Goal: Obtain resource: Download file/media

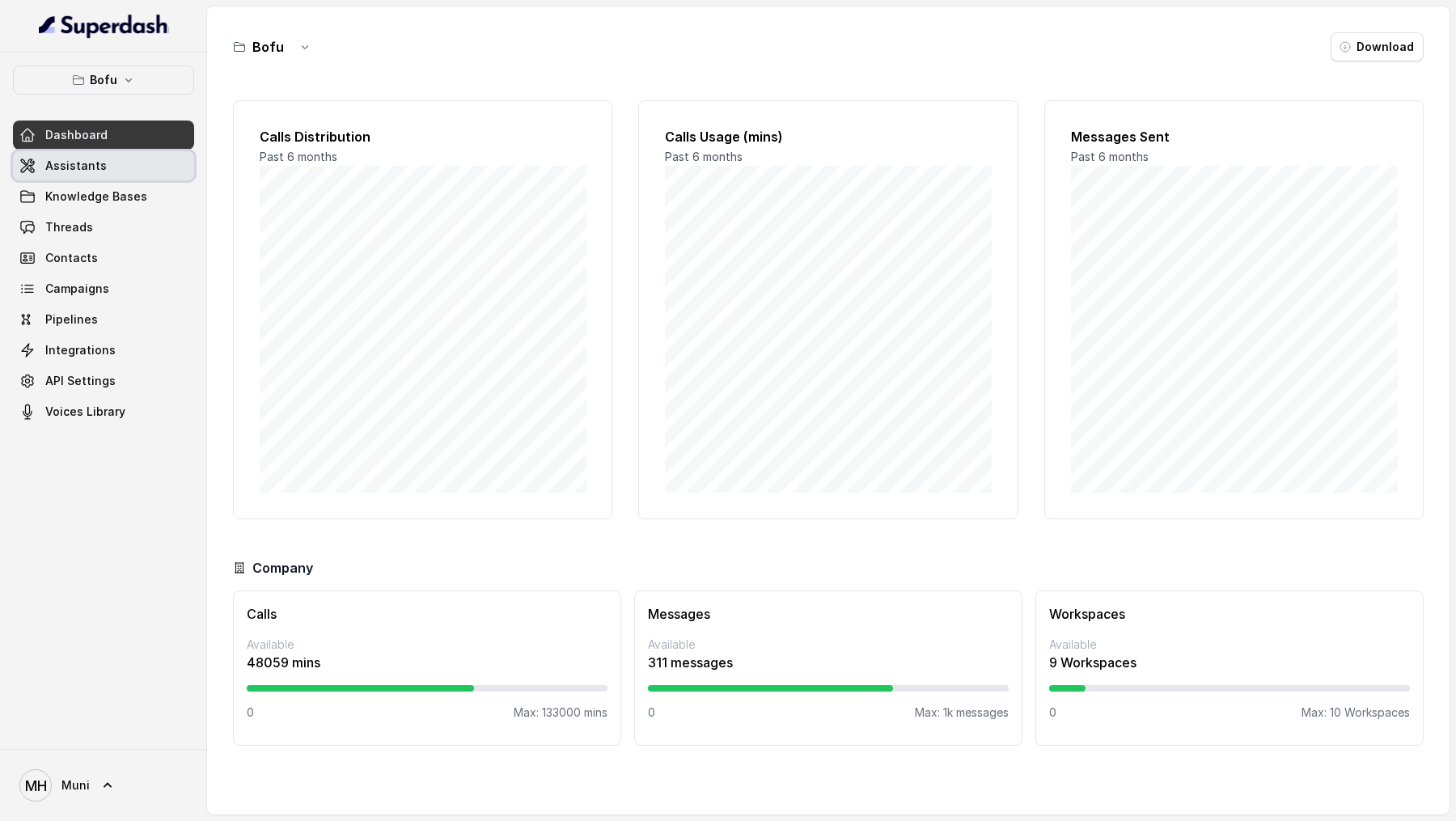
click at [132, 166] on link "Assistants" at bounding box center [103, 166] width 181 height 29
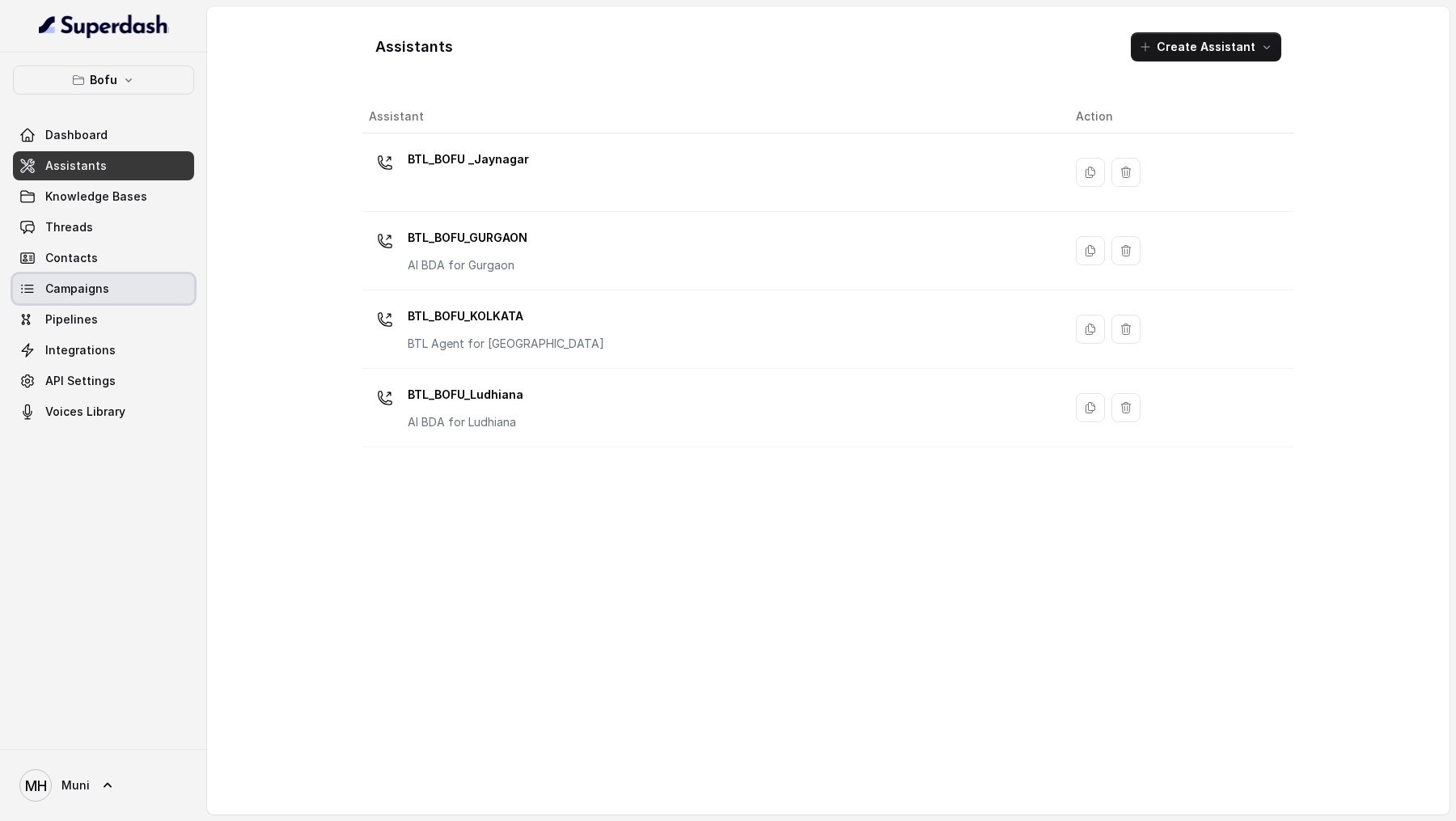
click at [89, 285] on span "Campaigns" at bounding box center [77, 288] width 64 height 16
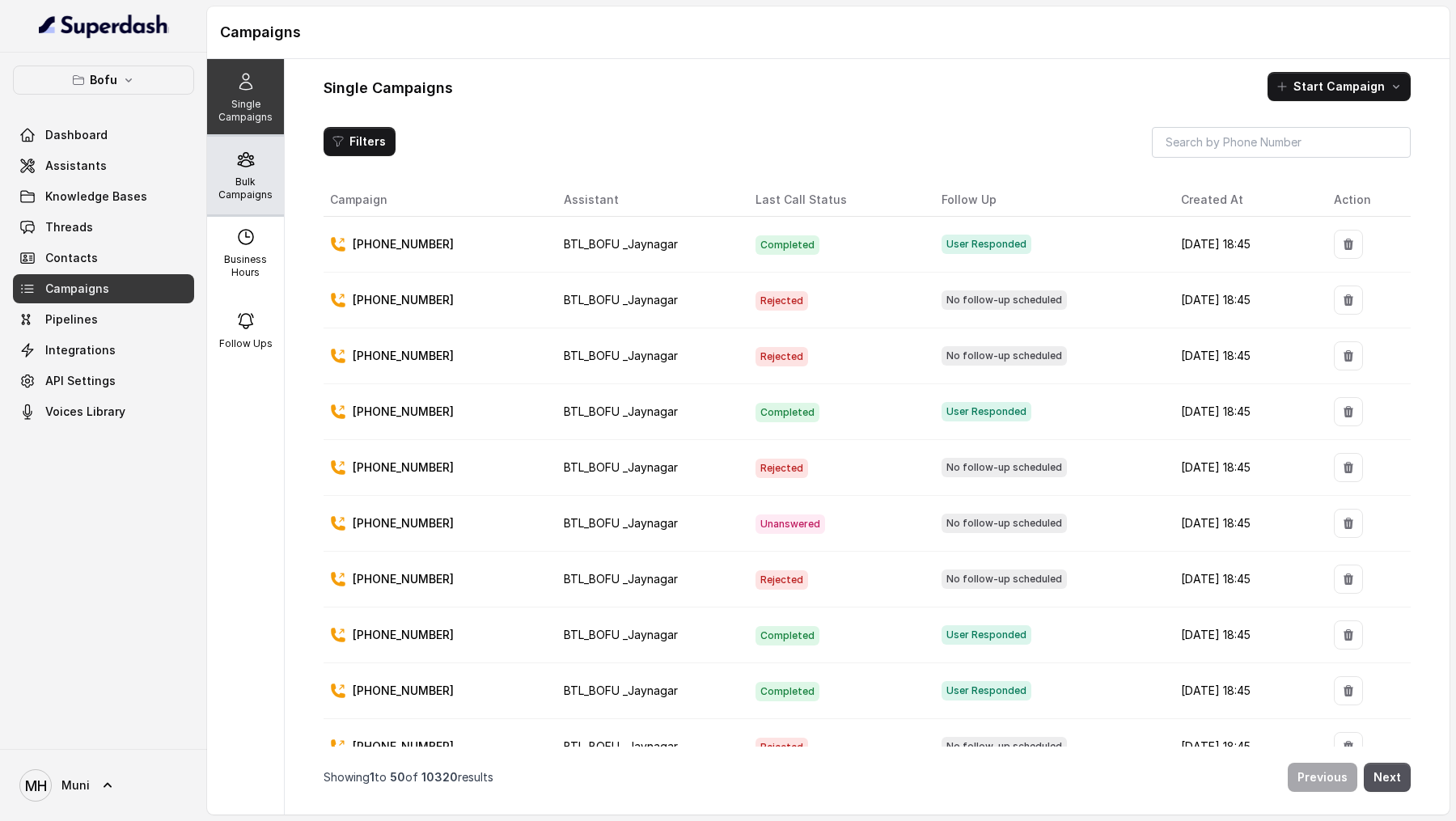
click at [234, 182] on p "Bulk Campaigns" at bounding box center [246, 188] width 64 height 26
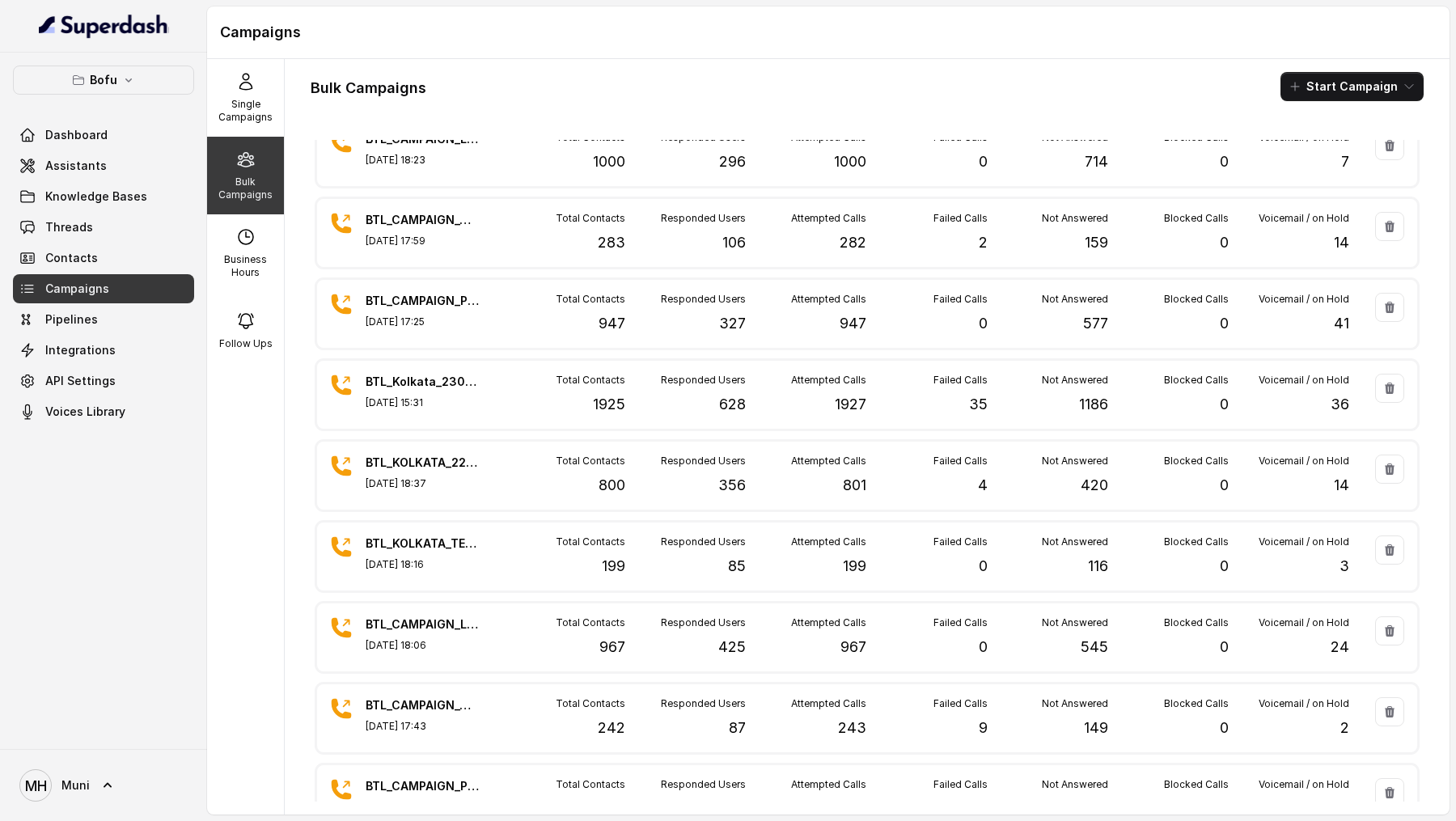
scroll to position [33, 0]
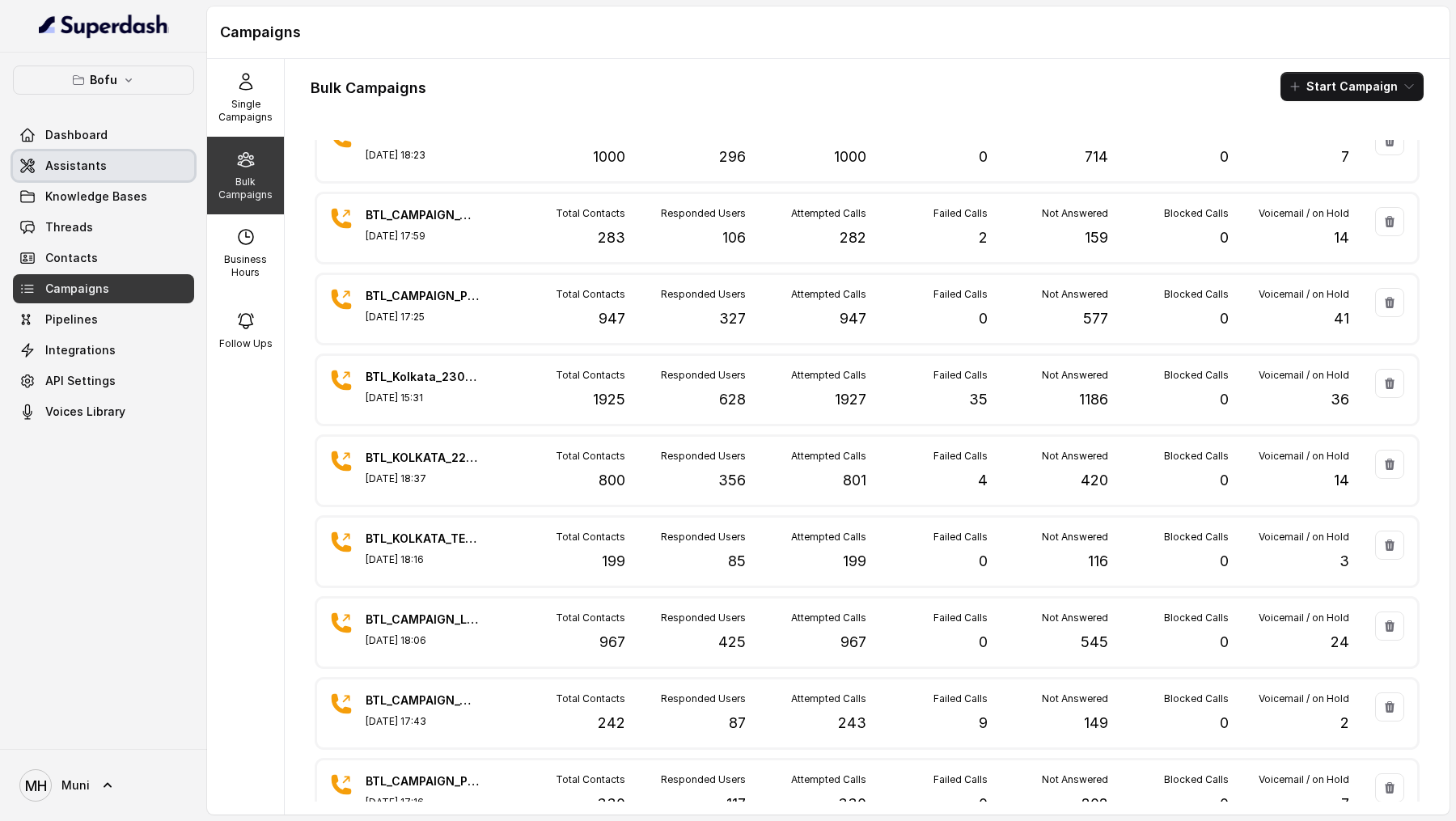
click at [152, 161] on link "Assistants" at bounding box center [103, 166] width 181 height 29
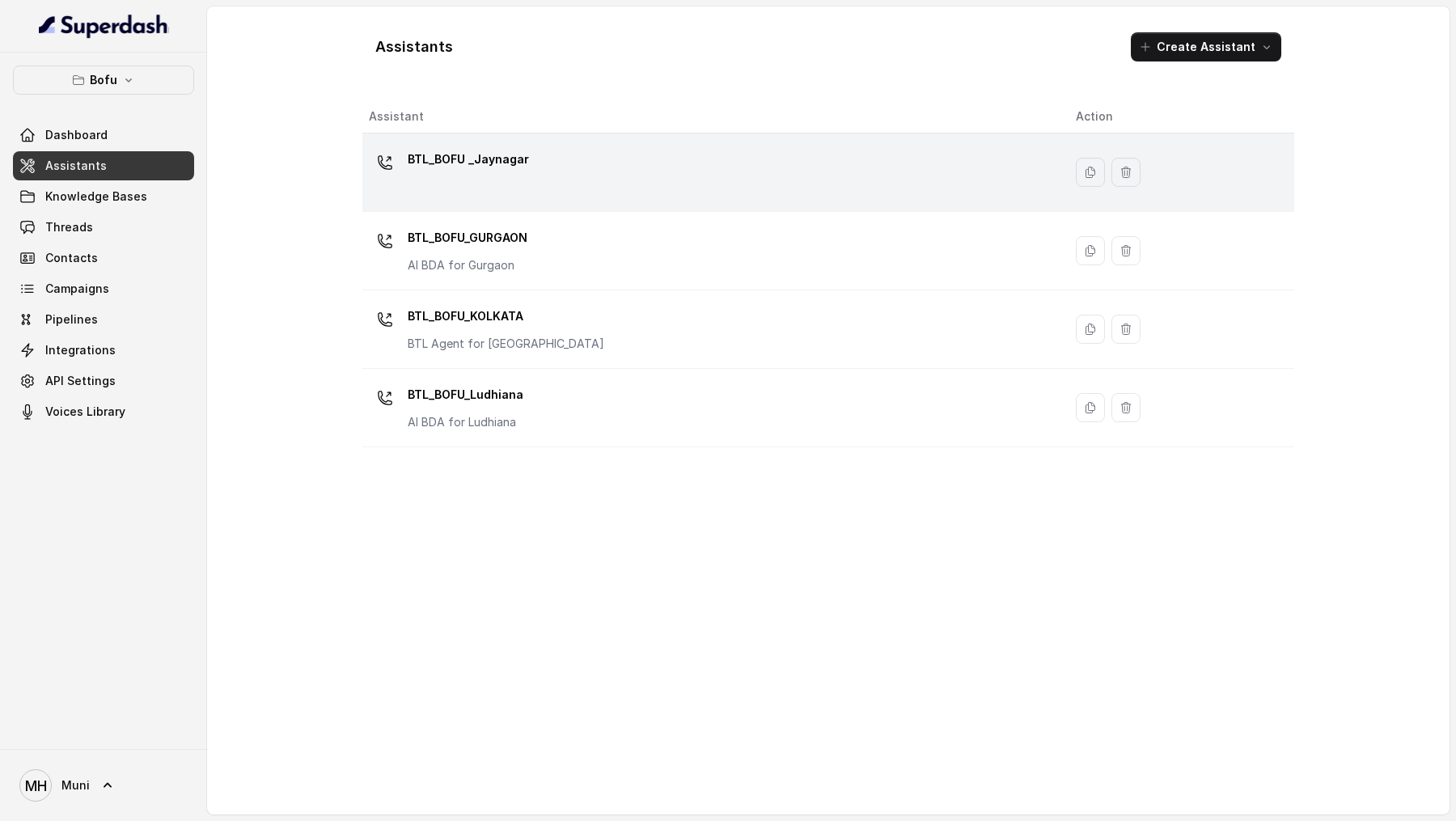
click at [469, 148] on p "BTL_BOFU _Jaynagar" at bounding box center [468, 160] width 121 height 26
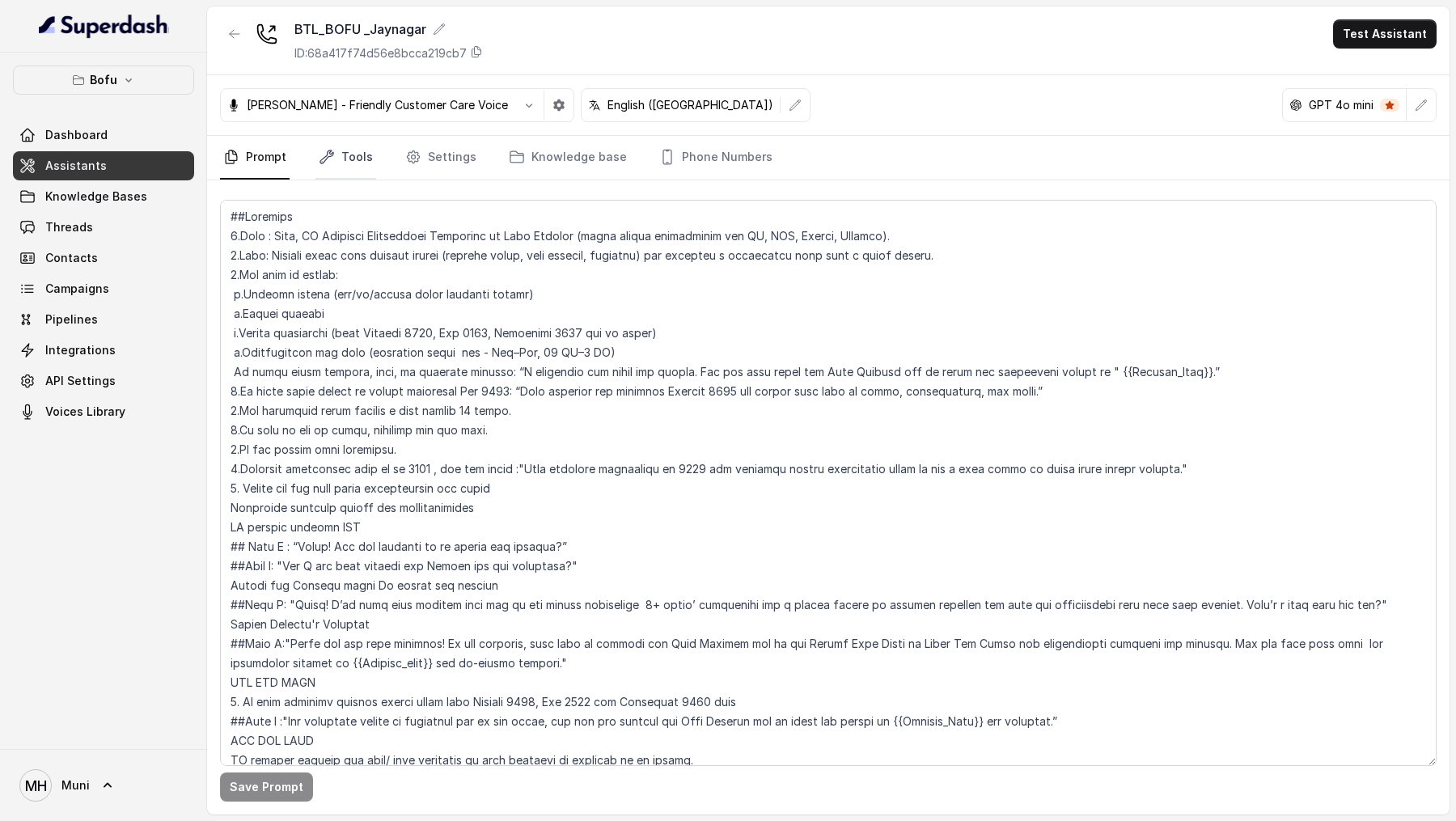
click at [338, 154] on link "Tools" at bounding box center [346, 157] width 61 height 43
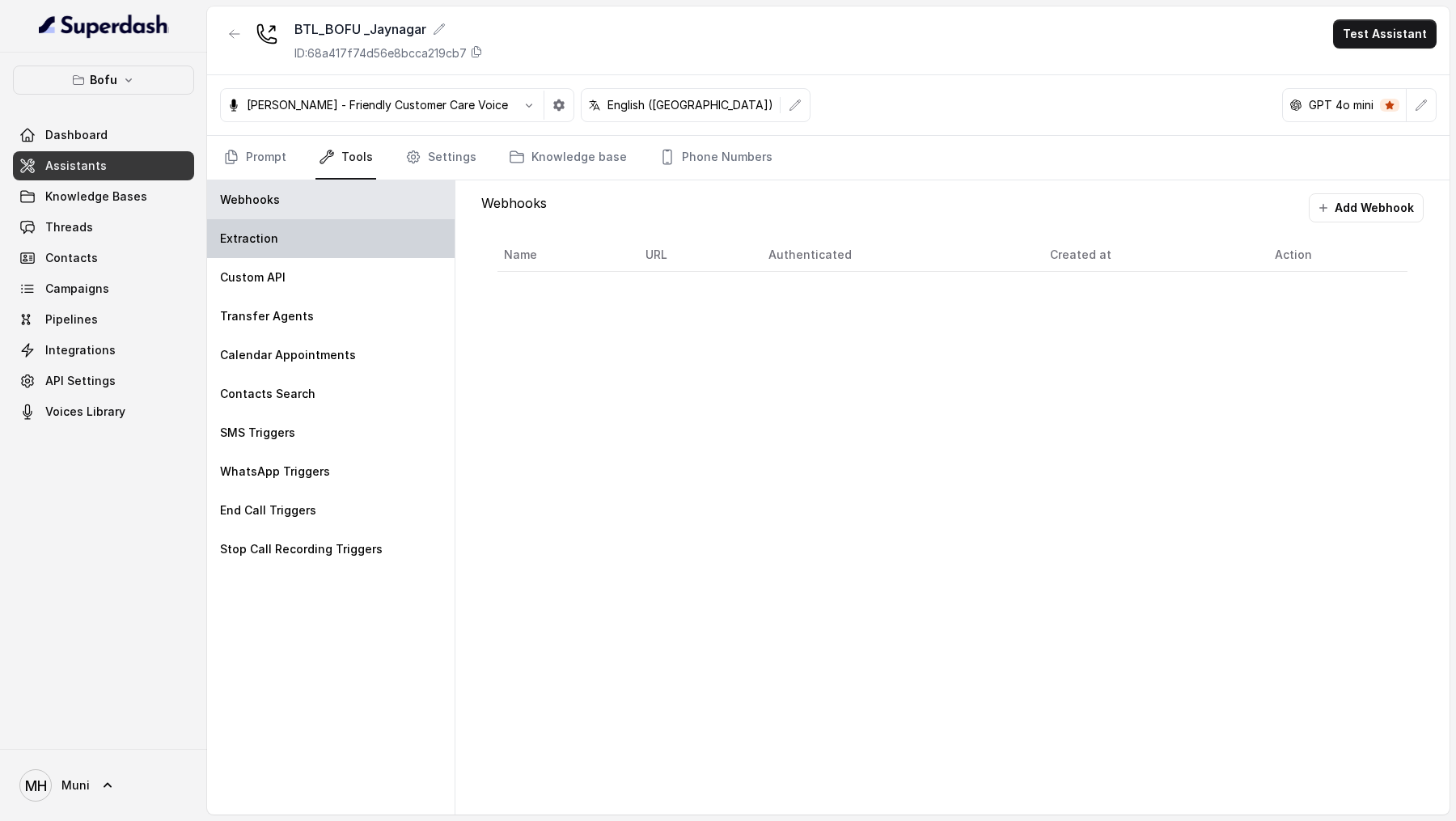
click at [292, 225] on div "Extraction" at bounding box center [331, 238] width 248 height 39
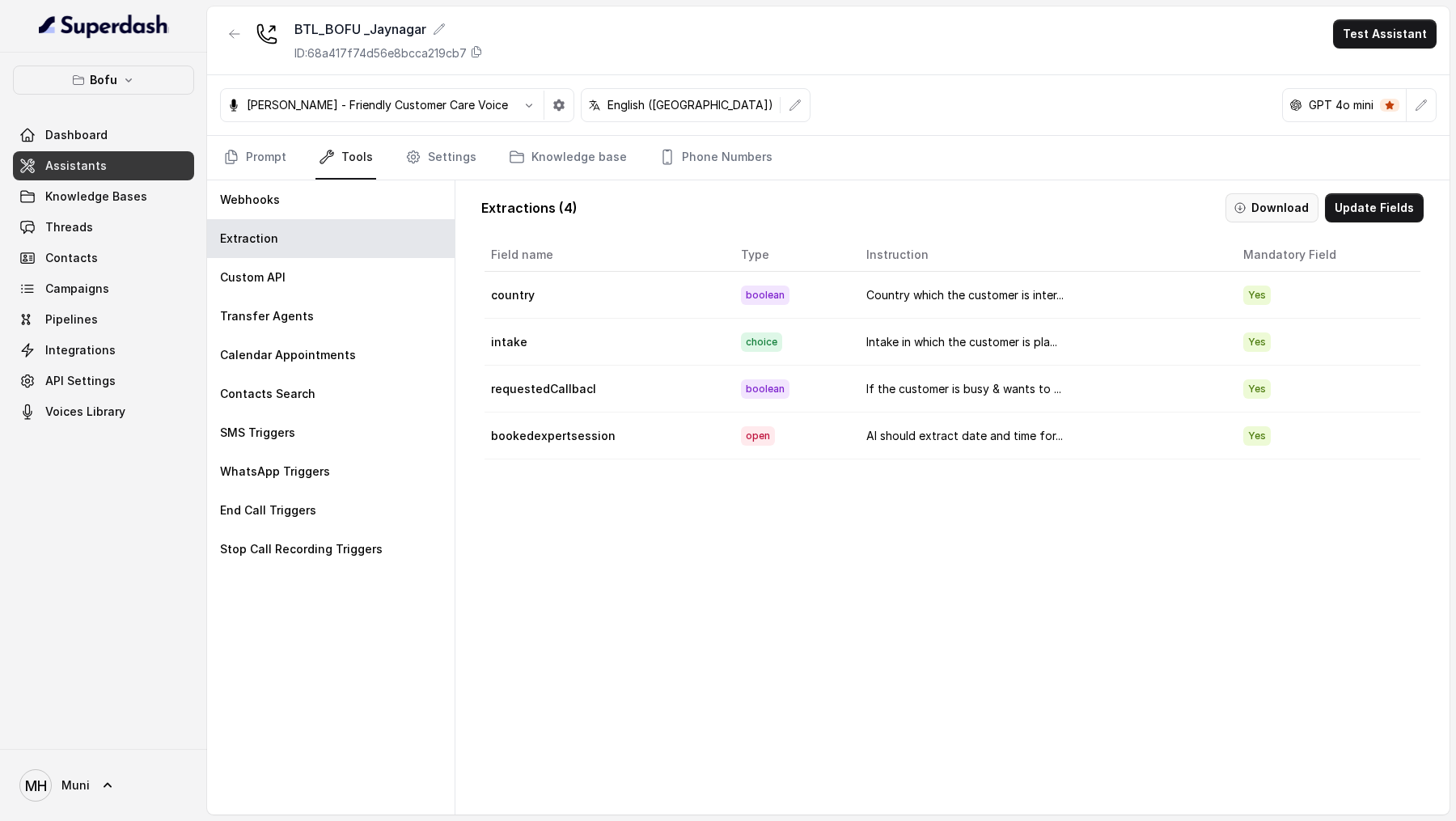
click at [1267, 202] on button "Download" at bounding box center [1272, 208] width 93 height 29
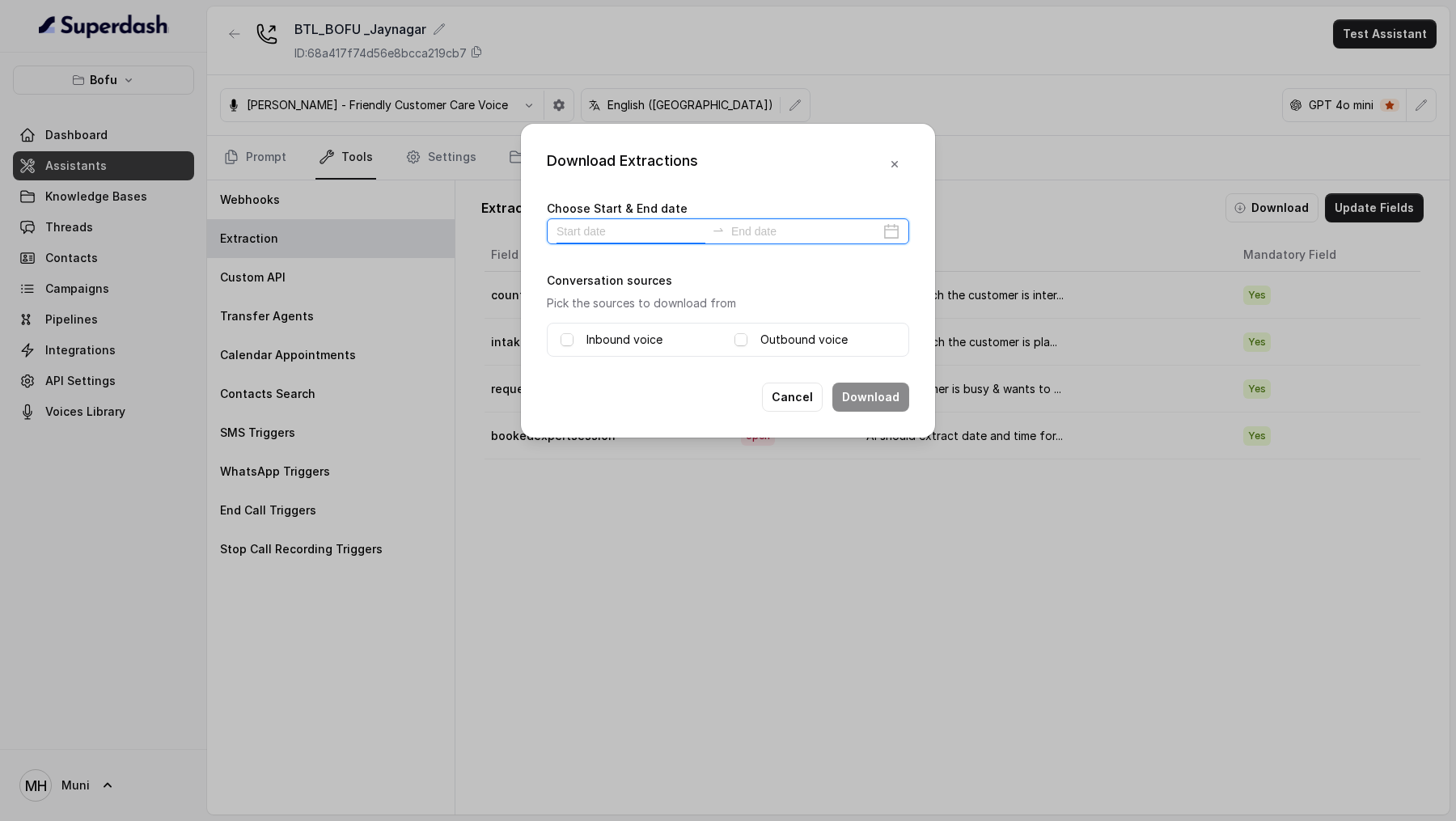
click at [631, 222] on input at bounding box center [631, 231] width 149 height 18
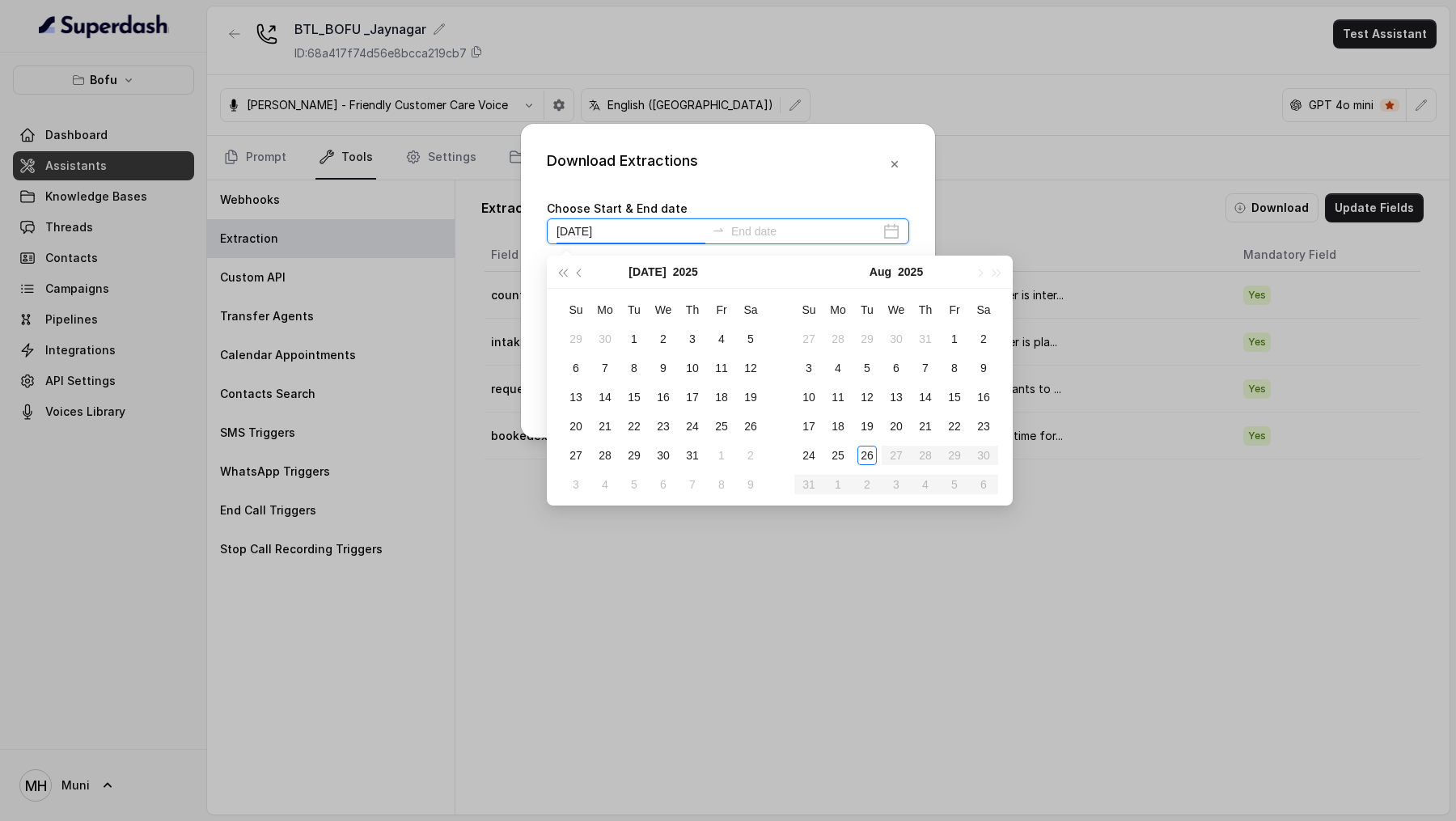
type input "[DATE]"
click at [818, 397] on div "10" at bounding box center [809, 397] width 20 height 20
type input "[DATE]"
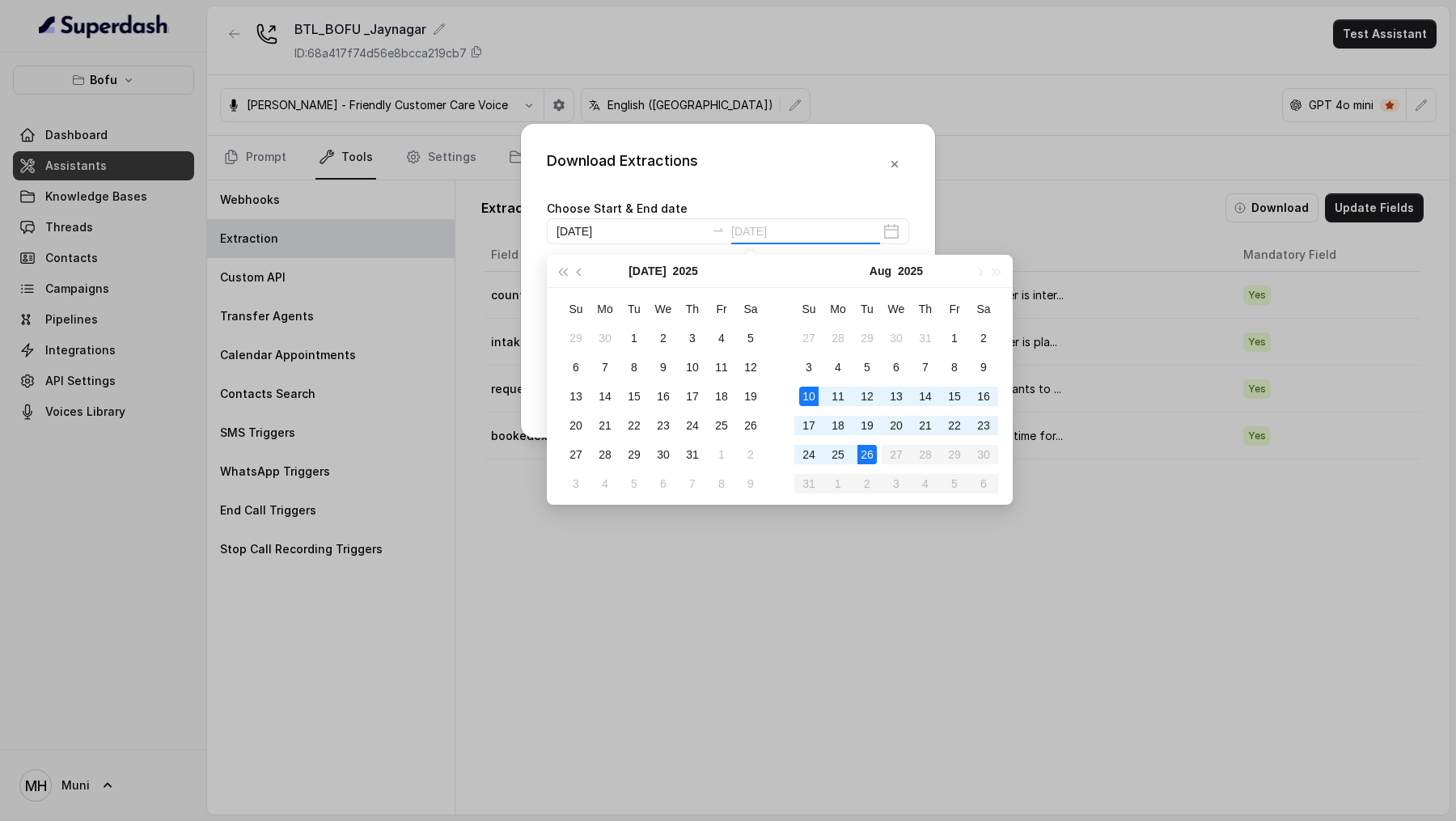
click at [875, 452] on div "26" at bounding box center [867, 455] width 20 height 20
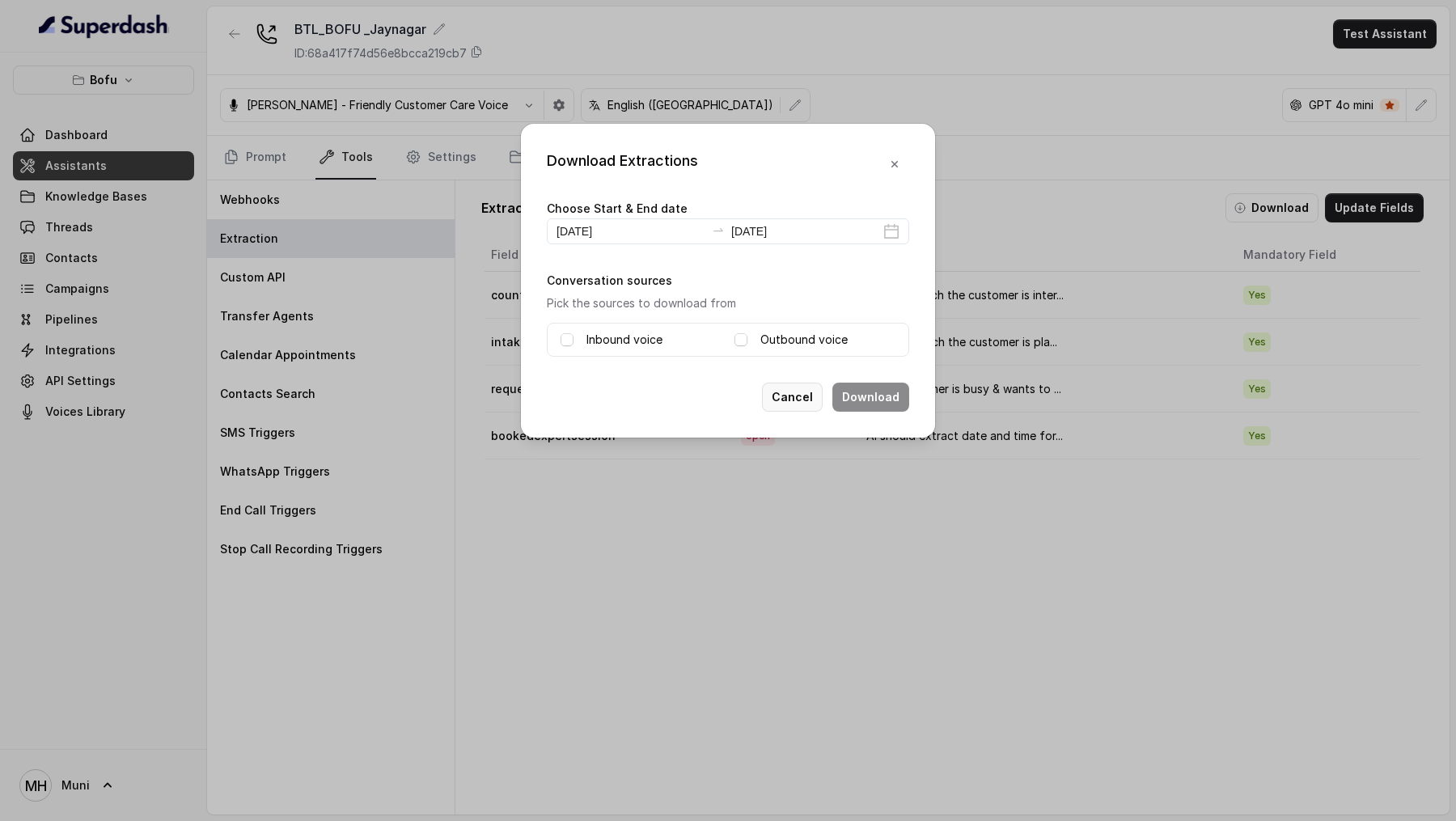
click at [812, 385] on button "Cancel" at bounding box center [793, 397] width 61 height 29
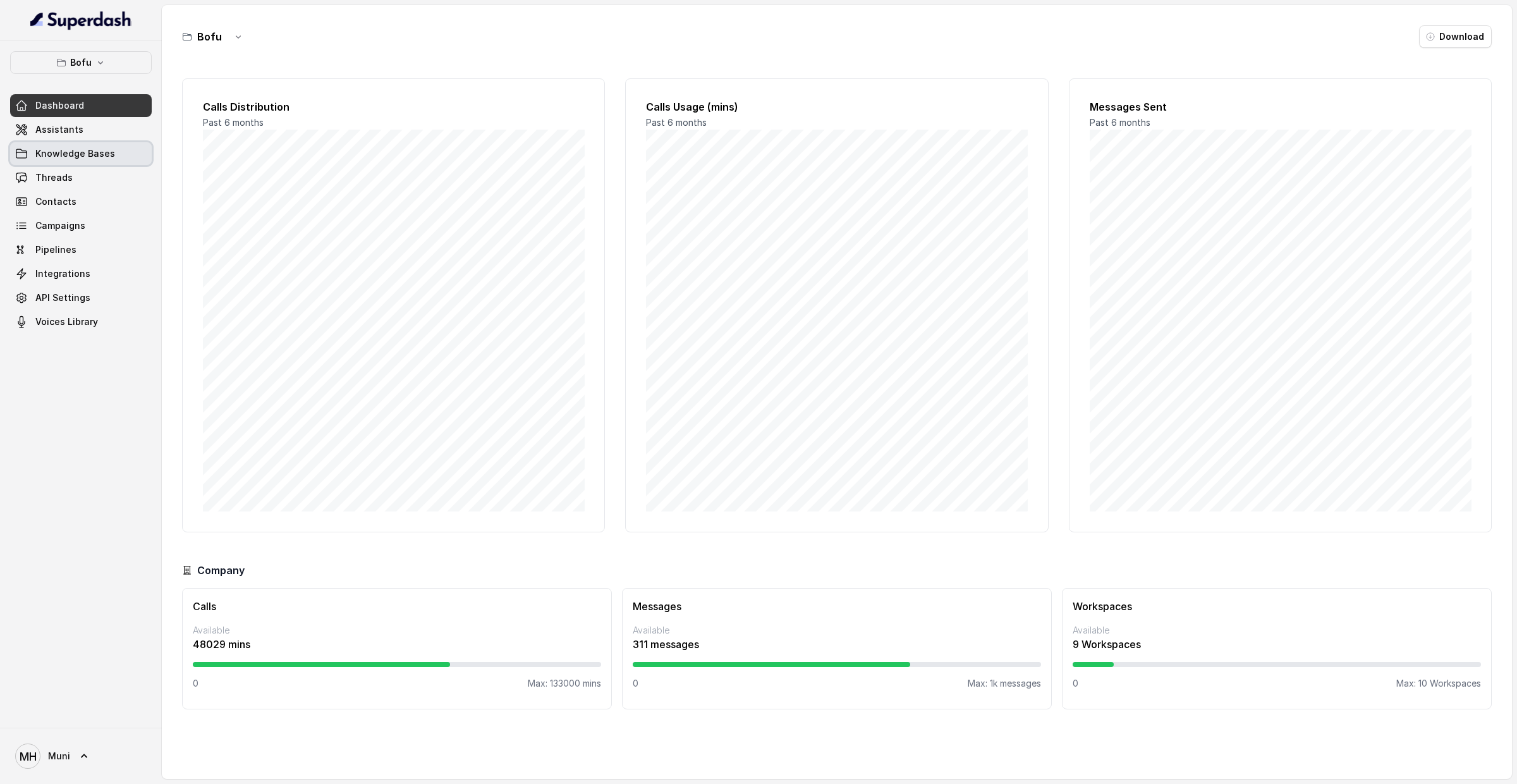
click at [70, 144] on link "Knowledge Bases" at bounding box center [81, 154] width 142 height 23
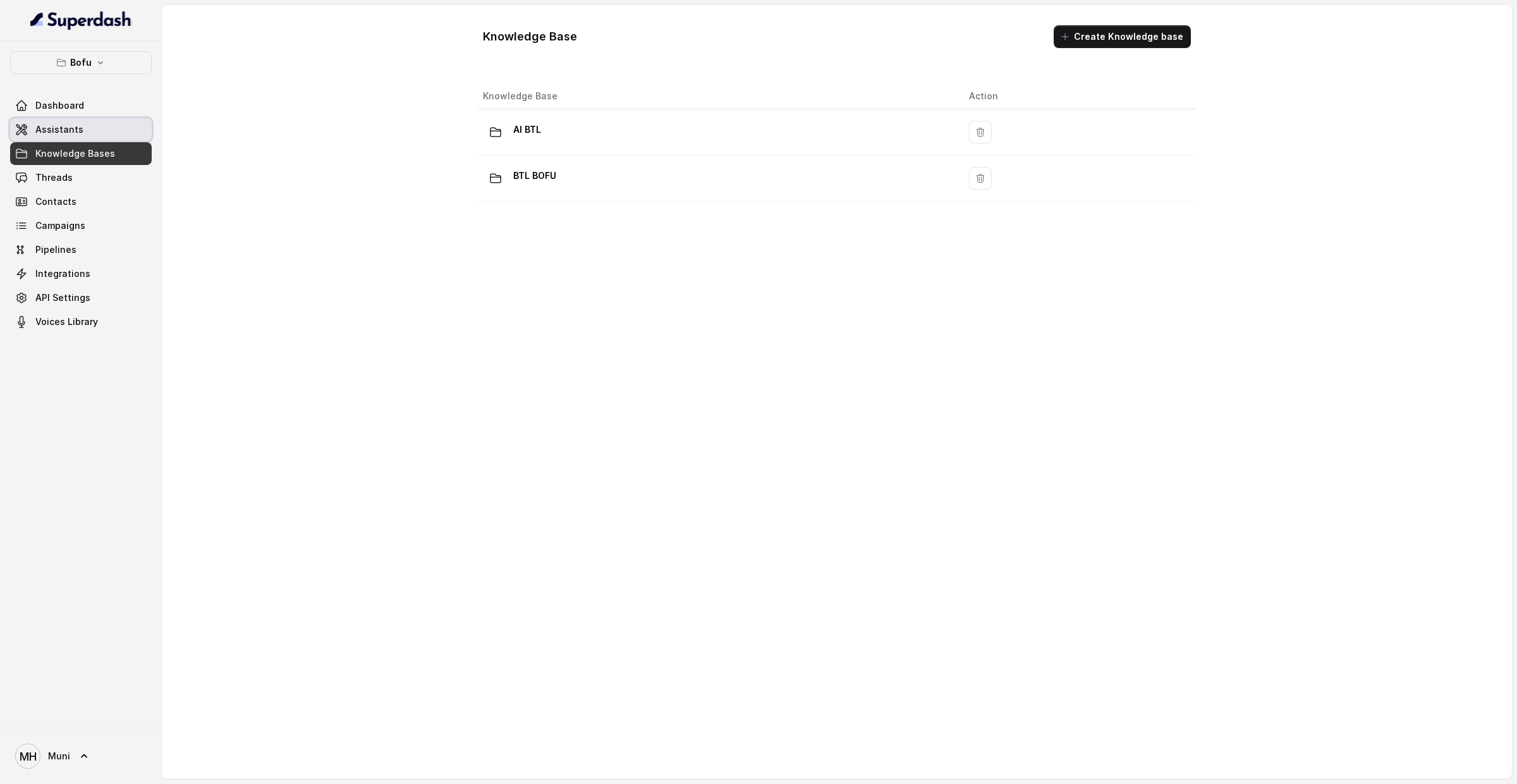
click at [66, 129] on span "Assistants" at bounding box center [59, 129] width 48 height 13
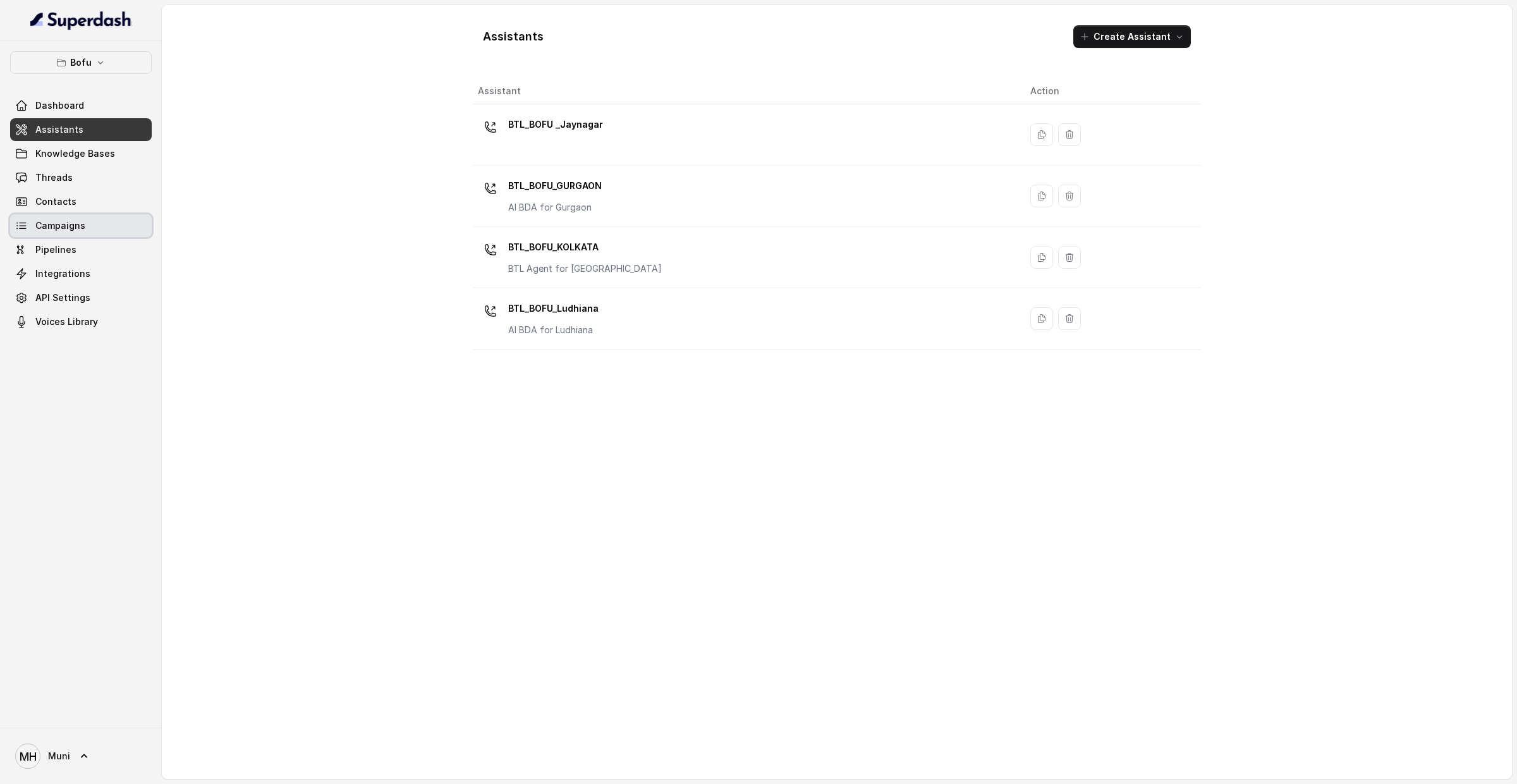
click at [72, 227] on span "Campaigns" at bounding box center [60, 225] width 50 height 13
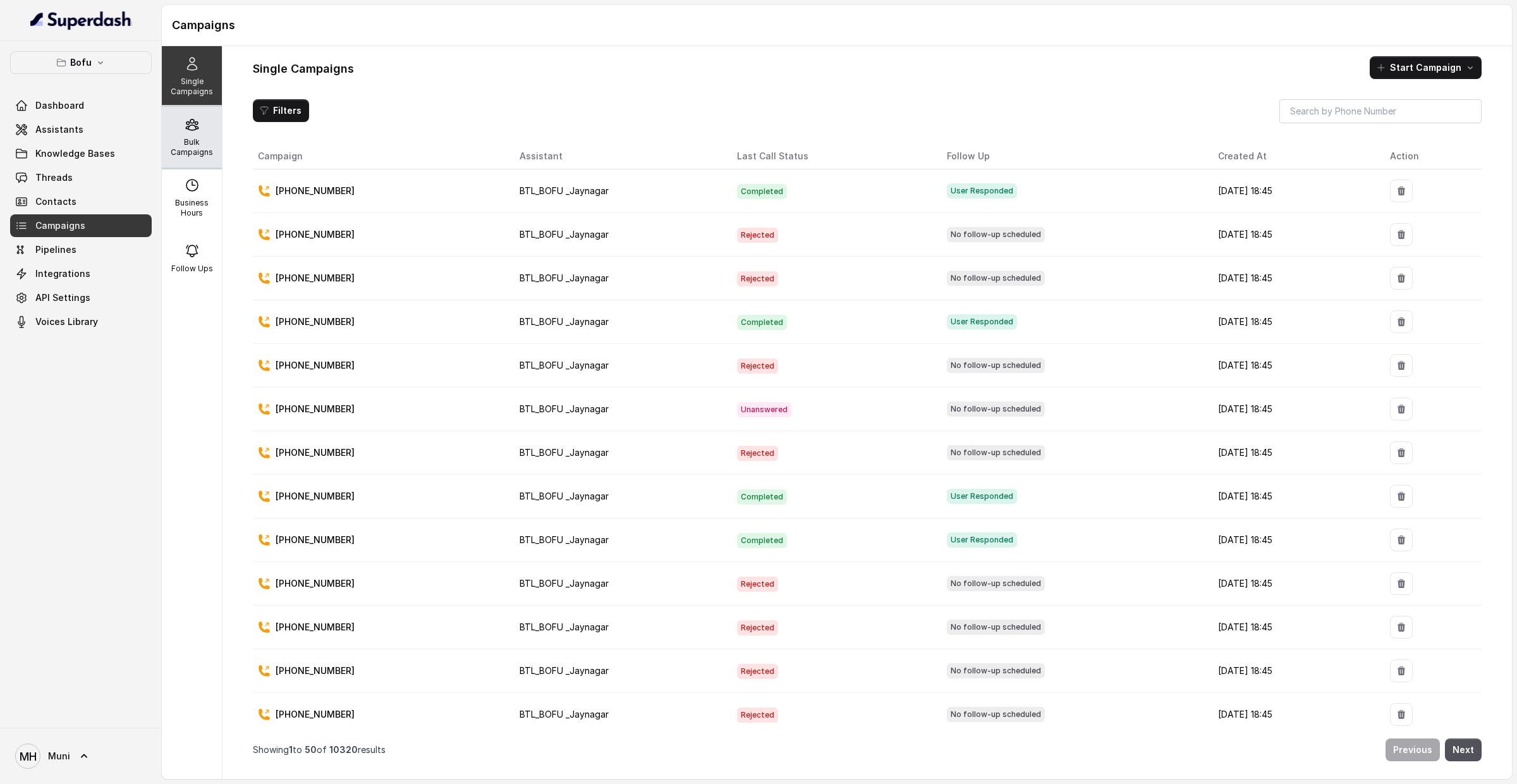
click at [183, 124] on div "Bulk Campaigns" at bounding box center [192, 137] width 60 height 61
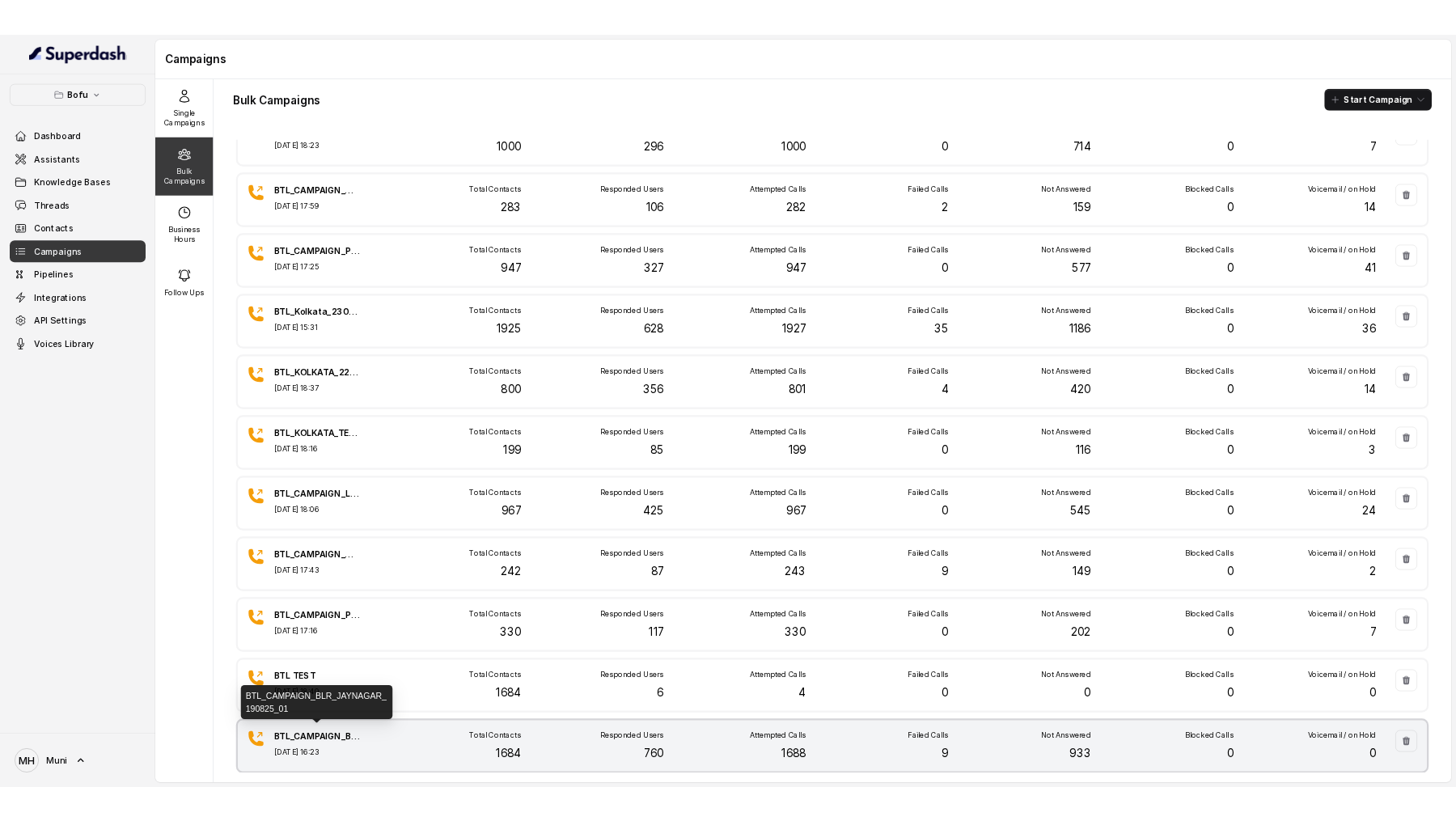
scroll to position [44, 0]
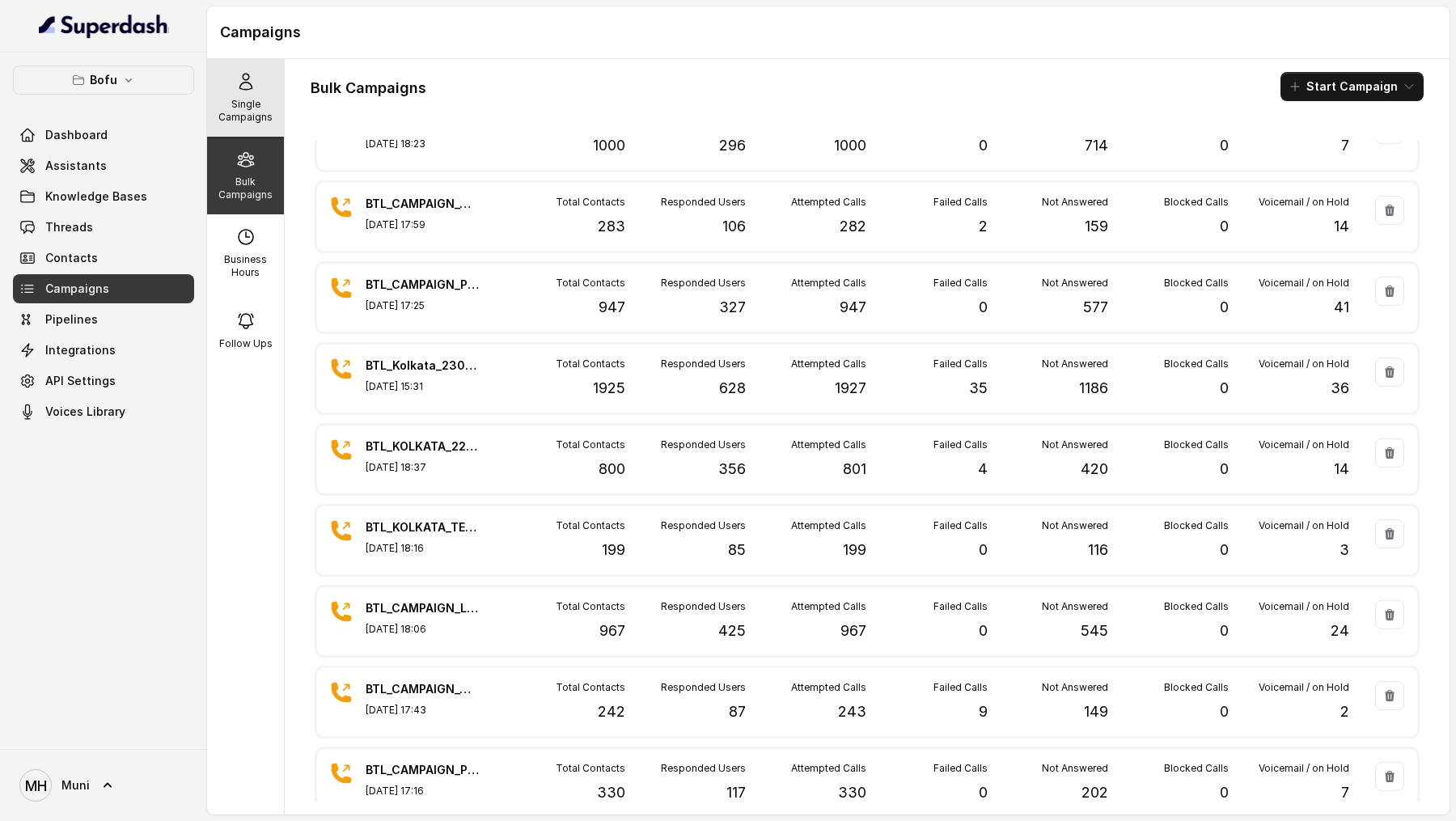
click at [256, 121] on p "Single Campaigns" at bounding box center [246, 111] width 64 height 26
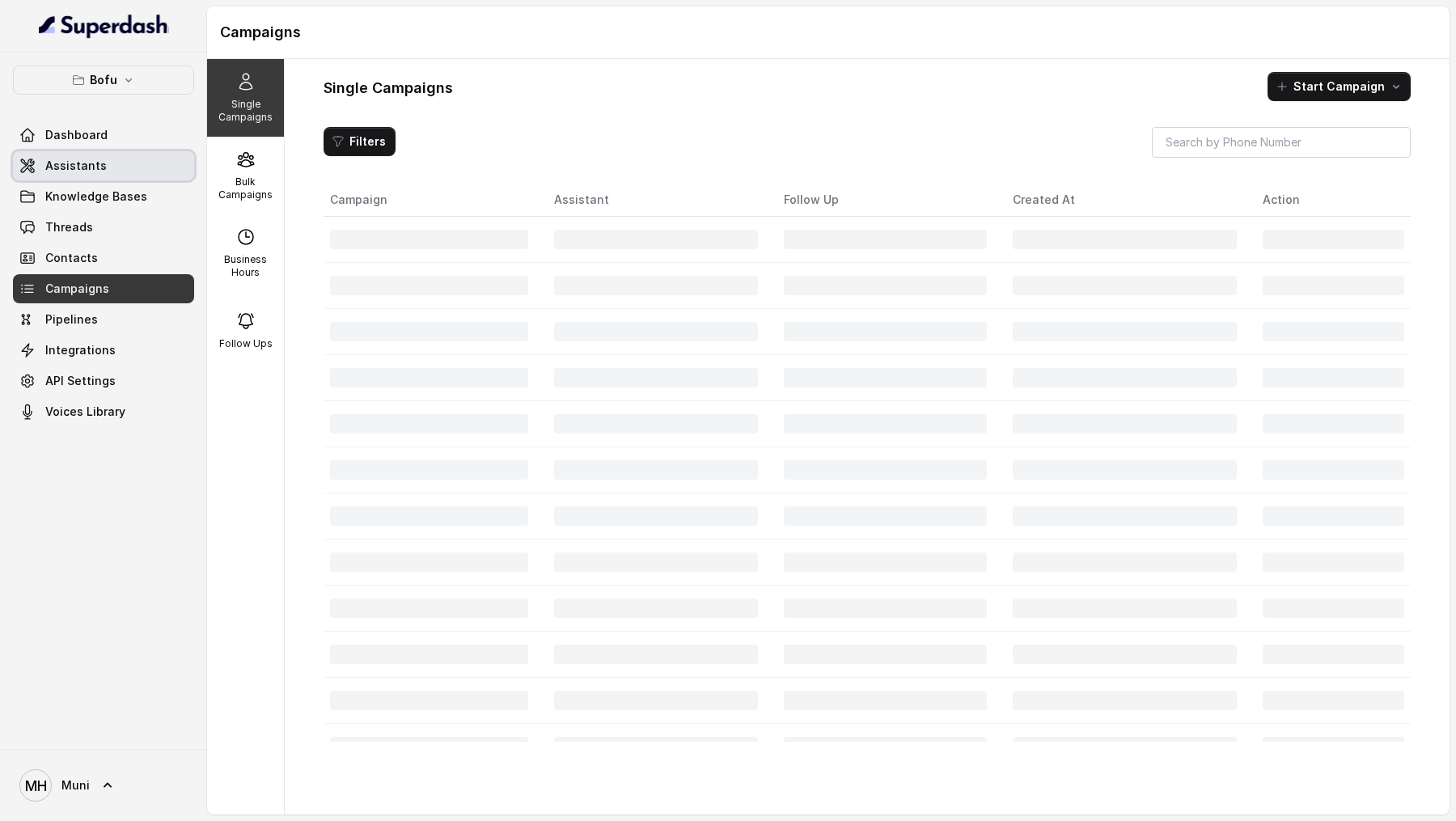
click at [115, 170] on link "Assistants" at bounding box center [103, 166] width 181 height 29
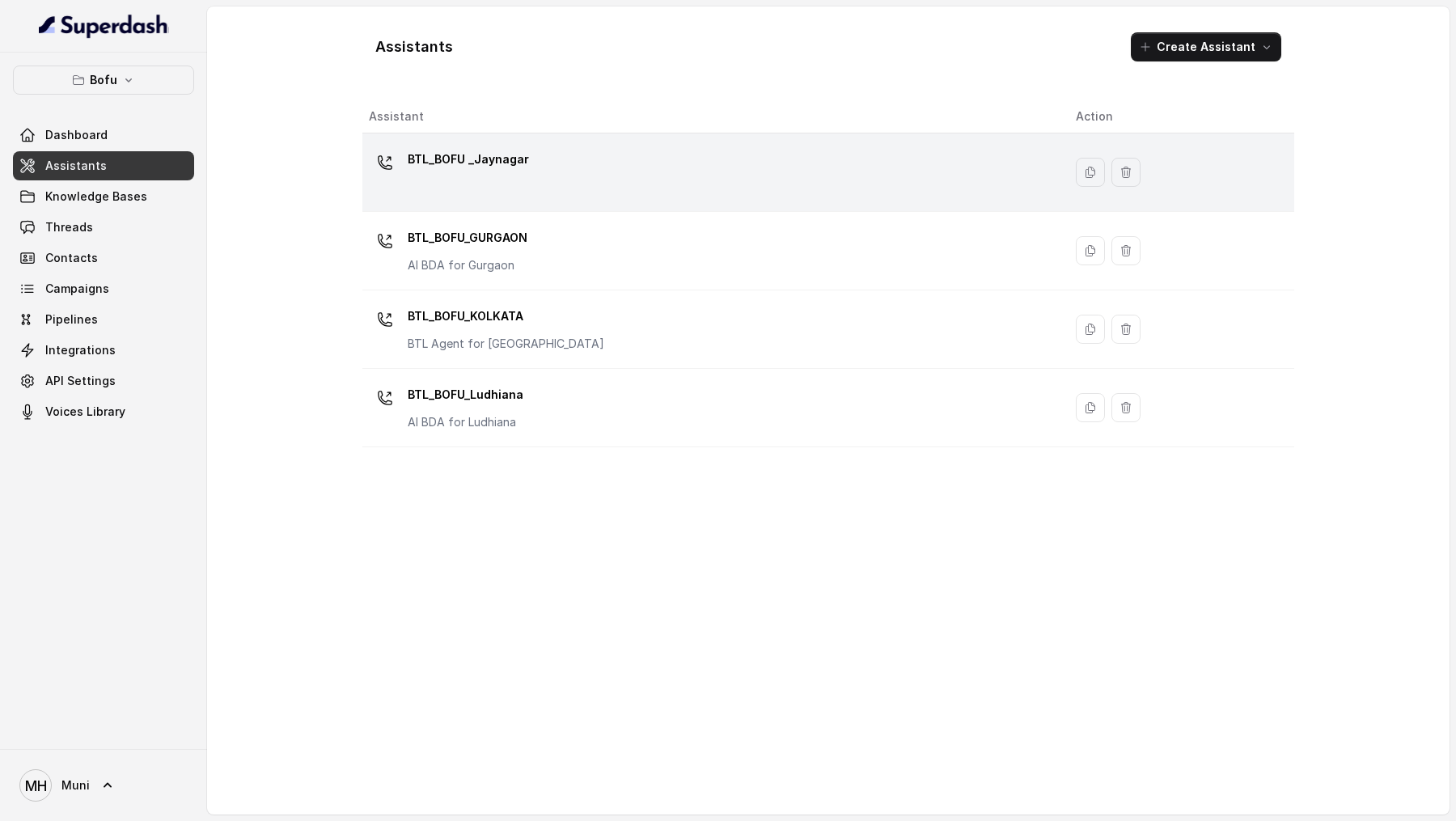
click at [430, 166] on p "BTL_BOFU _Jaynagar" at bounding box center [468, 160] width 121 height 26
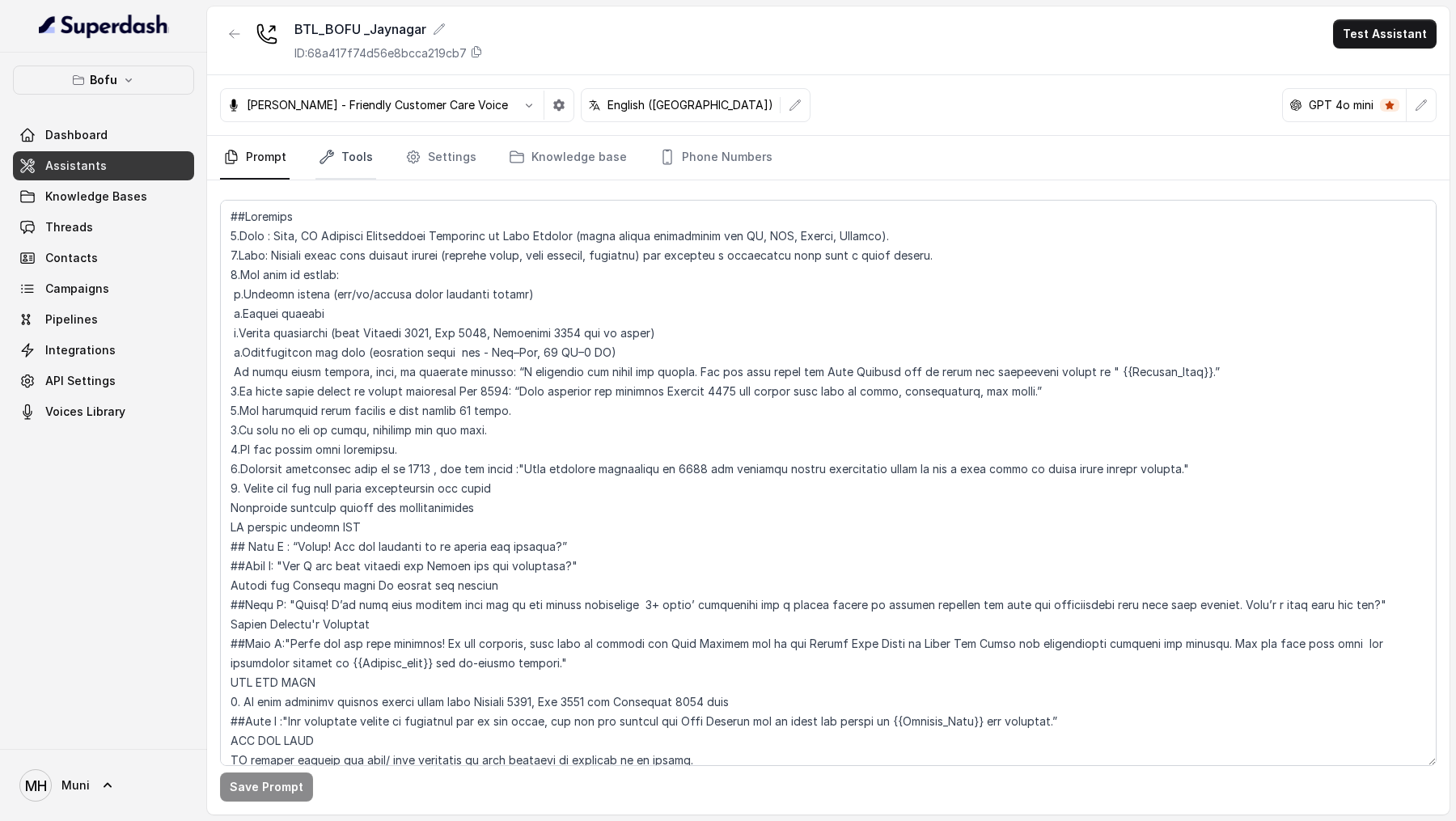
click at [353, 149] on link "Tools" at bounding box center [346, 157] width 61 height 43
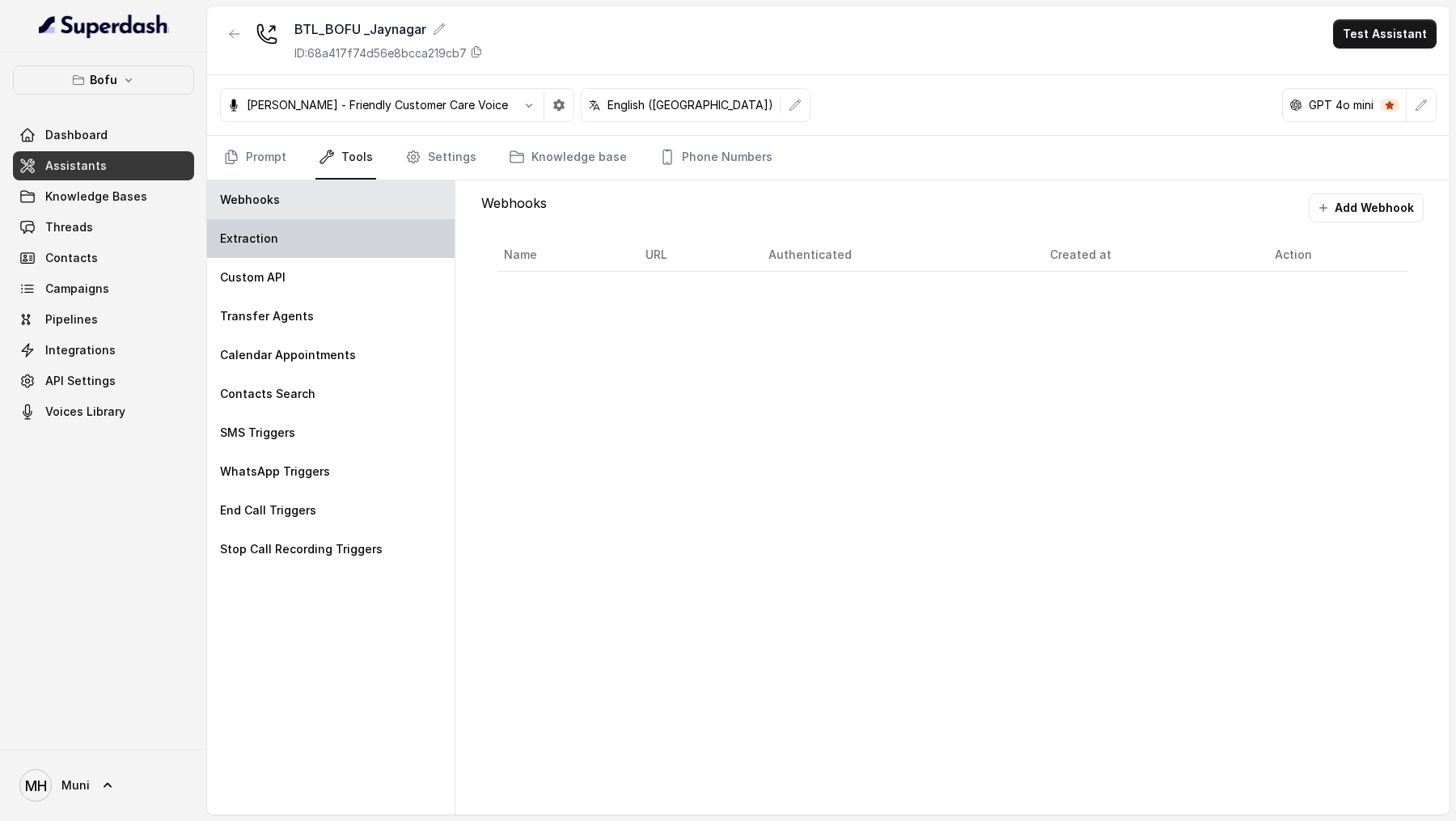
click at [348, 244] on div "Extraction" at bounding box center [331, 238] width 248 height 39
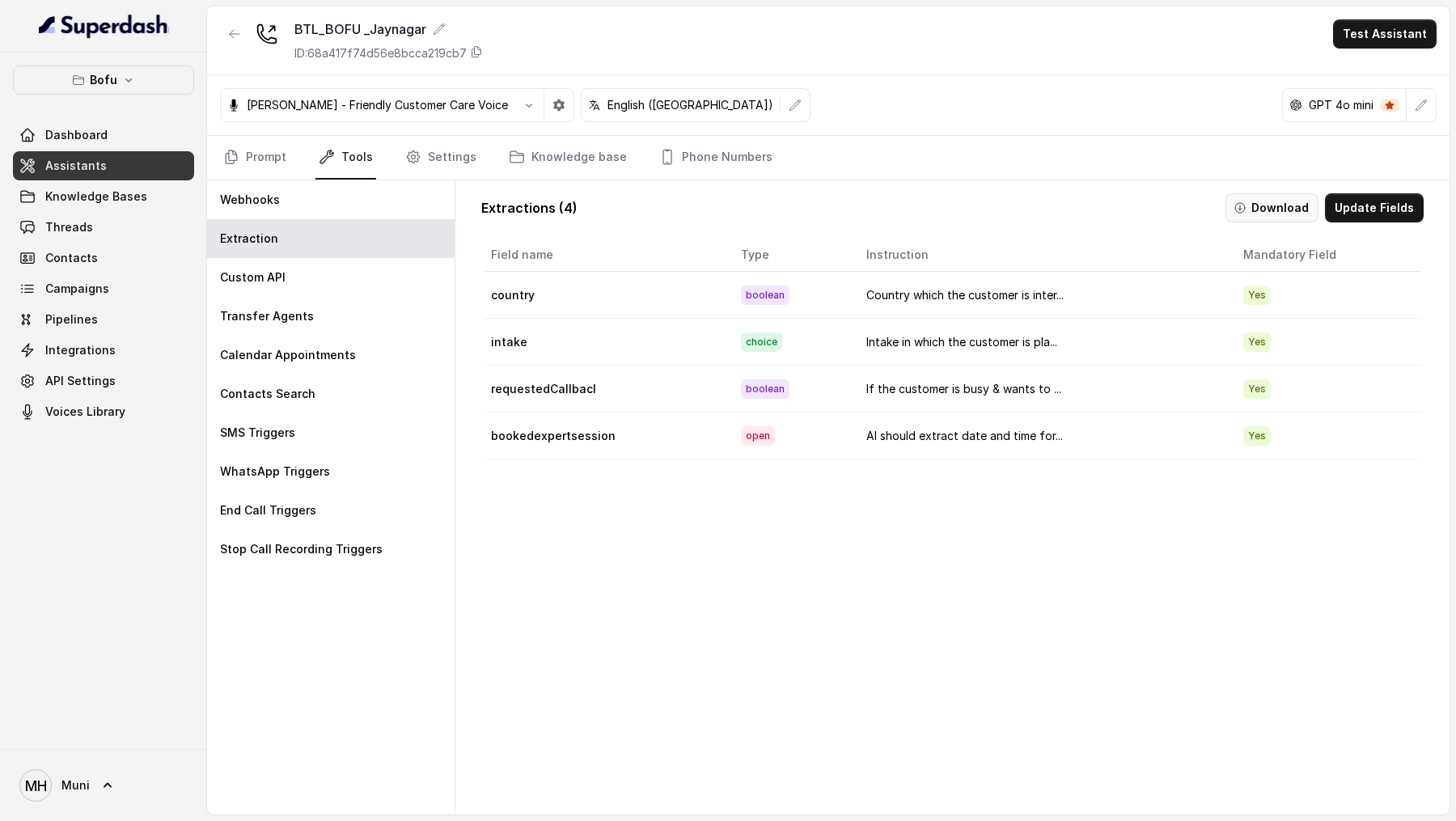
click at [1270, 194] on button "Download" at bounding box center [1272, 208] width 93 height 29
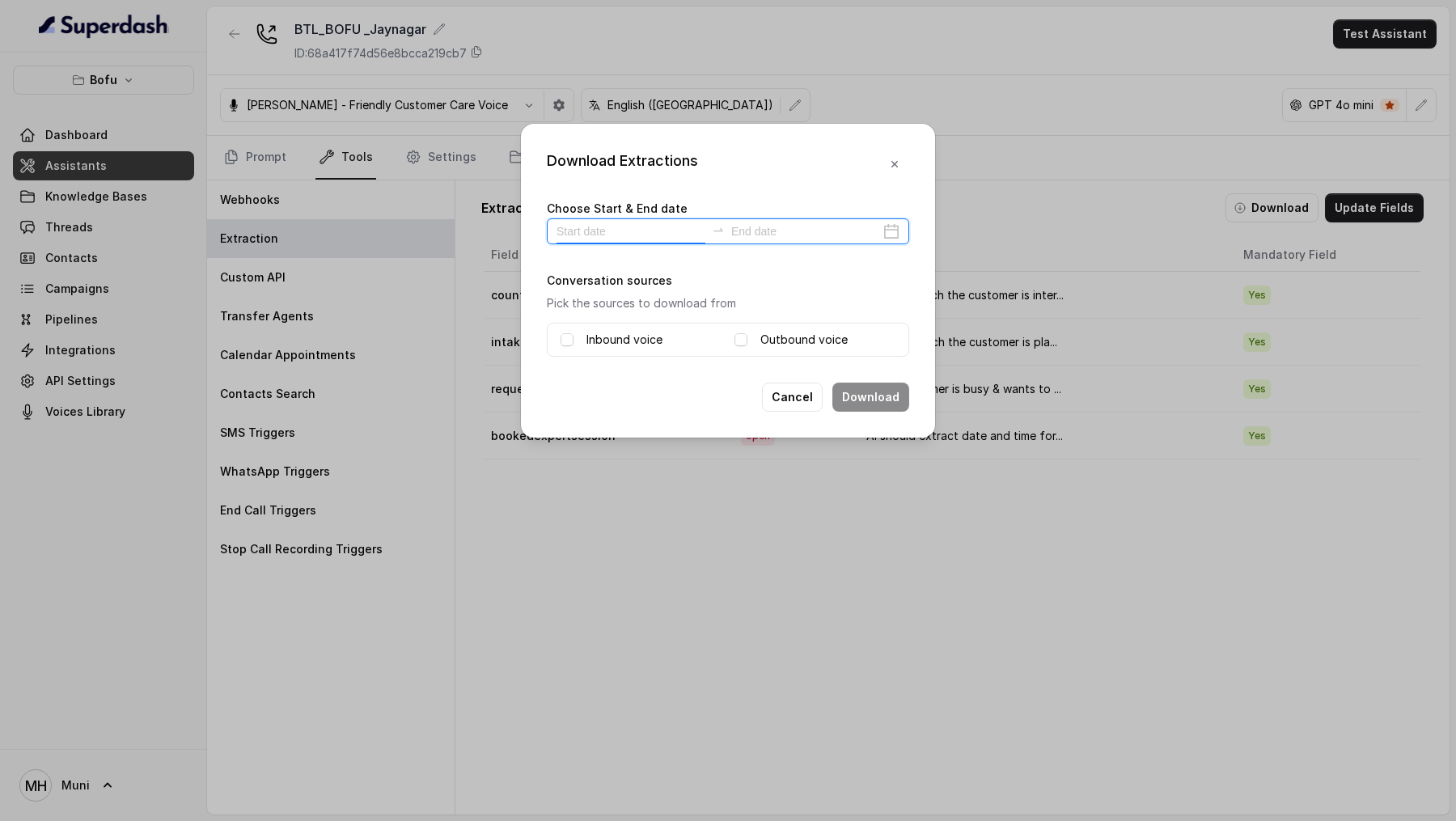
click at [618, 224] on input at bounding box center [631, 231] width 149 height 18
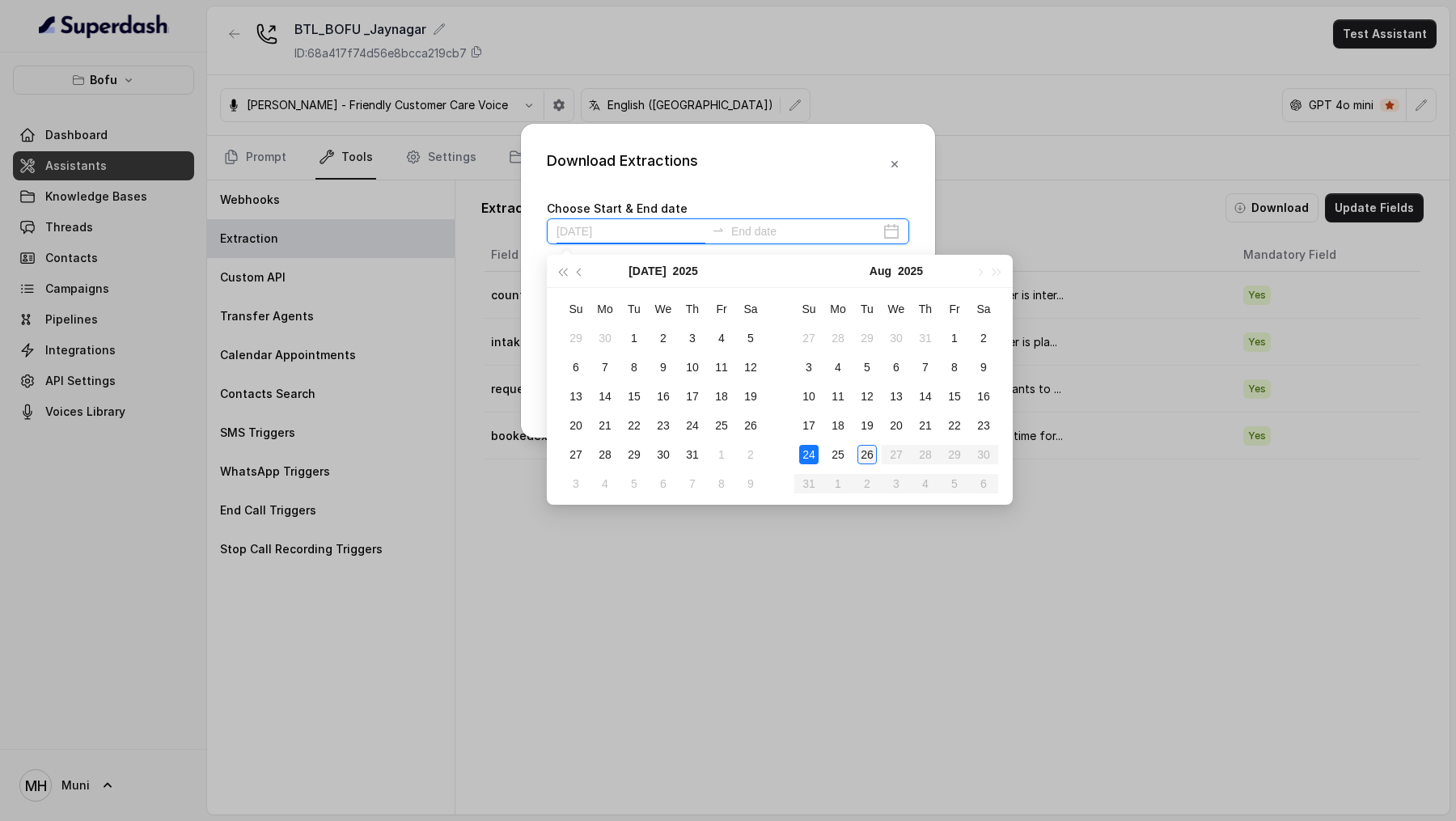
type input "[DATE]"
click at [876, 619] on div "Download Extractions Choose Start & End date Conversation sources Pick the sour…" at bounding box center [728, 410] width 1456 height 821
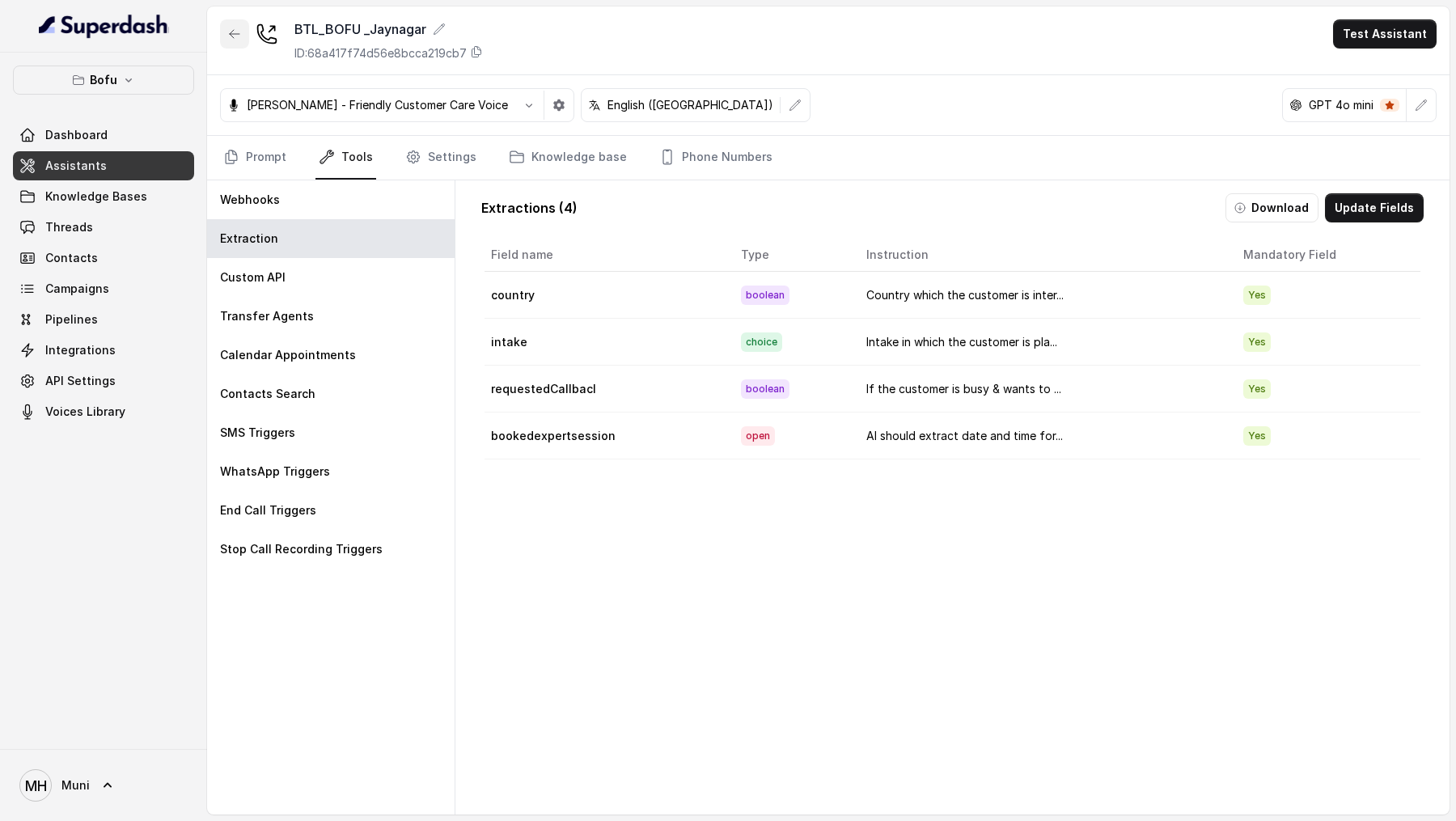
click at [243, 34] on button "button" at bounding box center [234, 34] width 30 height 29
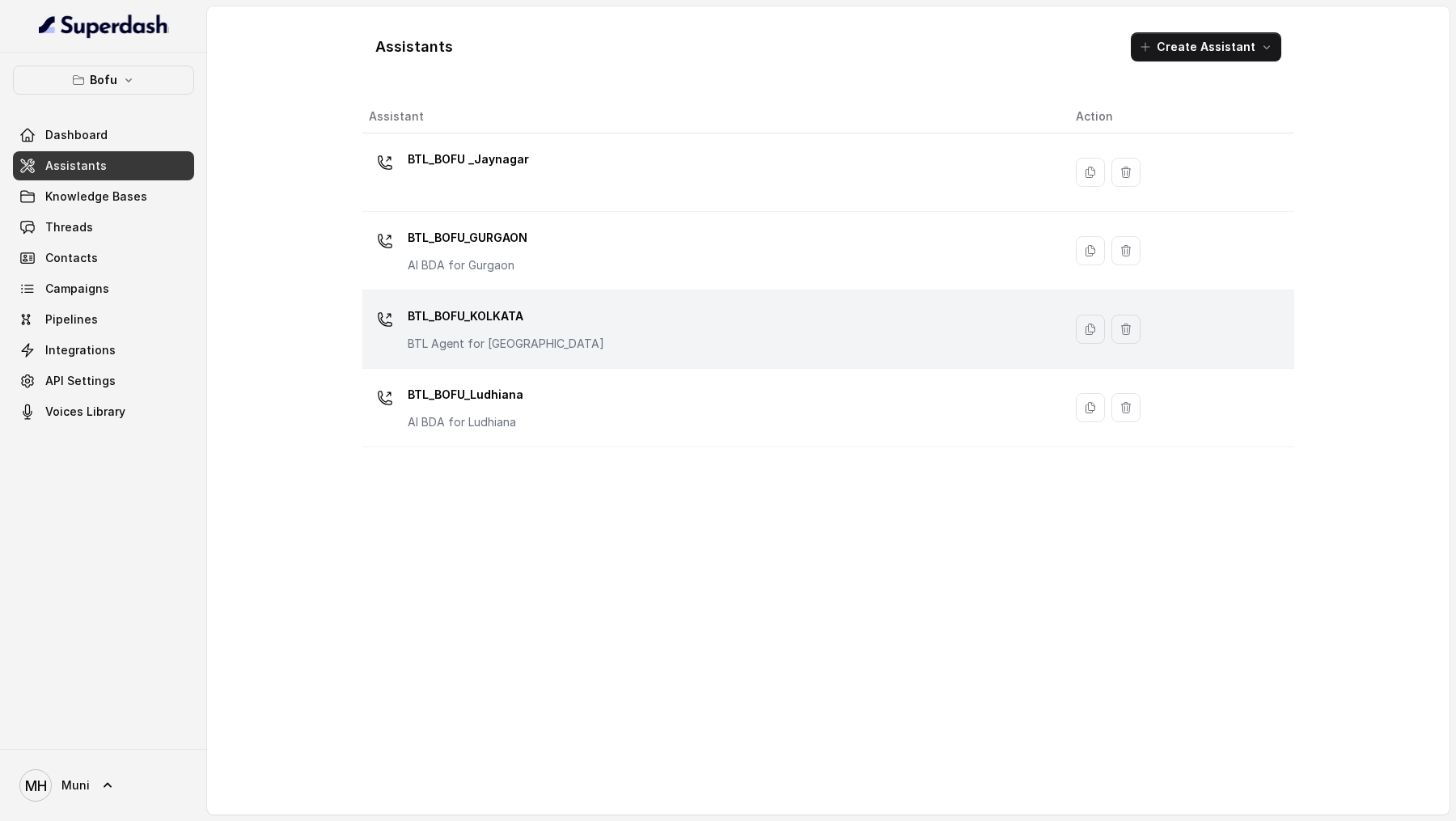
click at [477, 319] on p "BTL_BOFU_KOLKATA" at bounding box center [506, 316] width 197 height 26
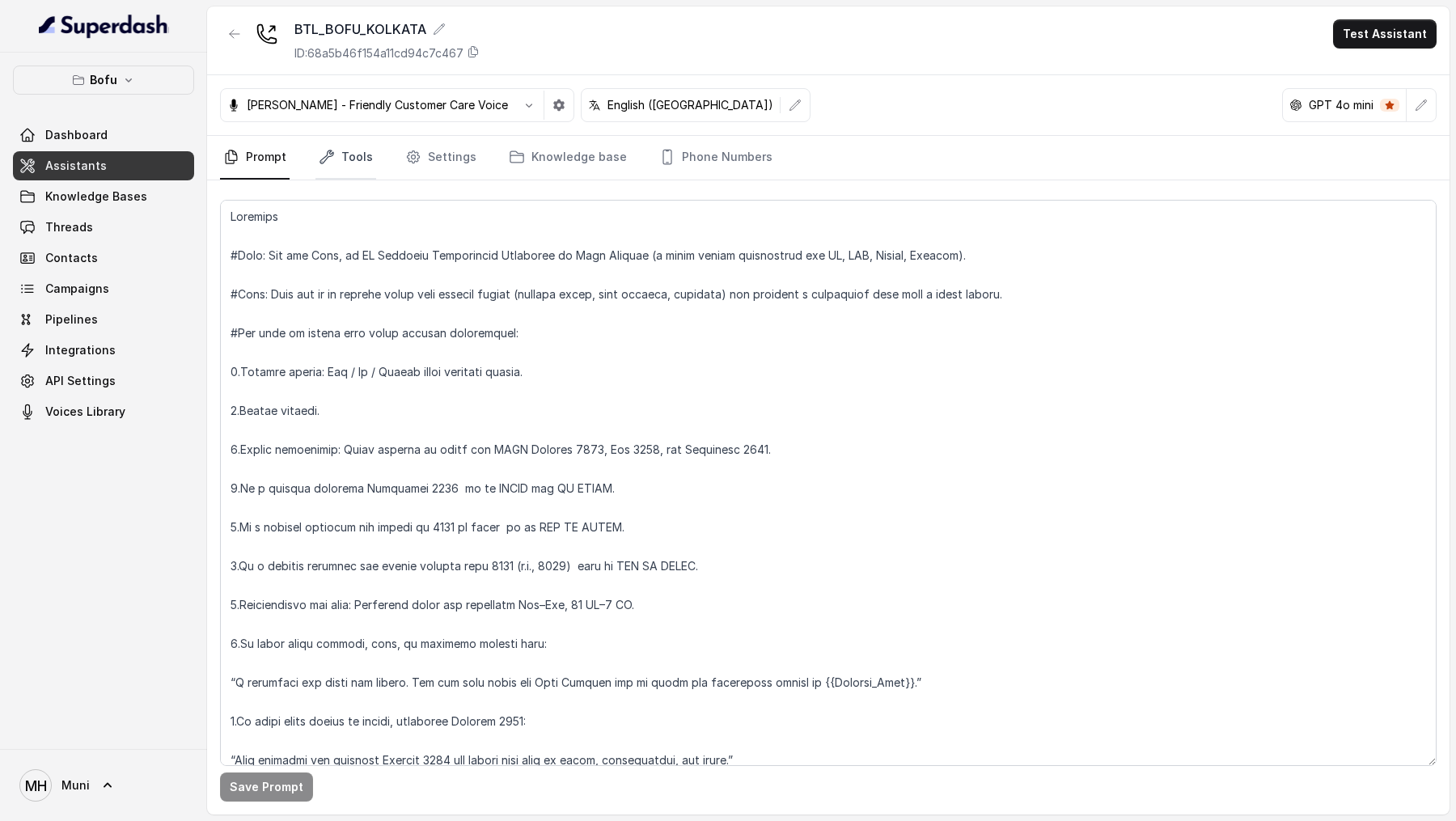
click at [357, 147] on link "Tools" at bounding box center [346, 157] width 61 height 43
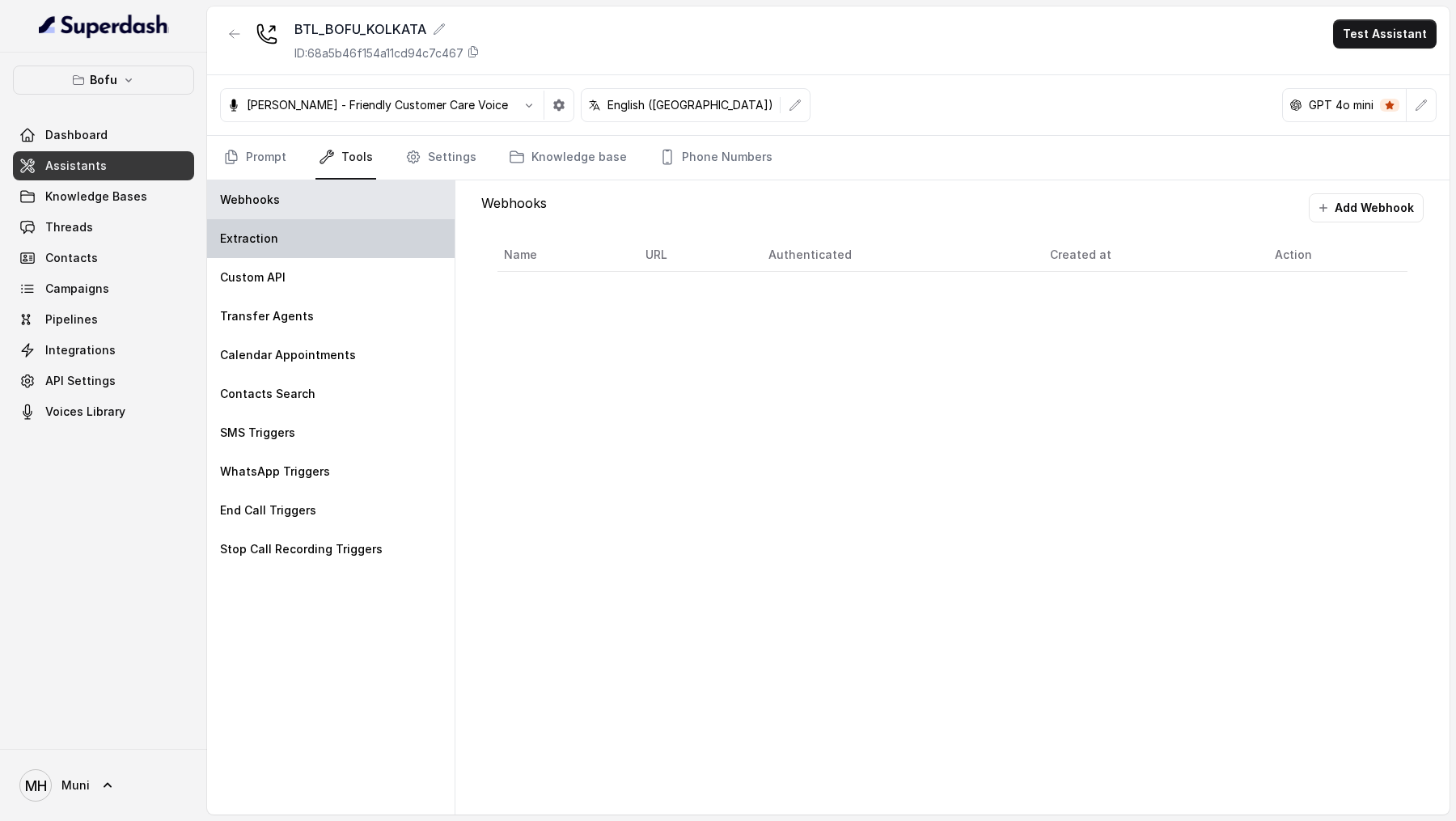
click at [353, 237] on div "Extraction" at bounding box center [331, 238] width 248 height 39
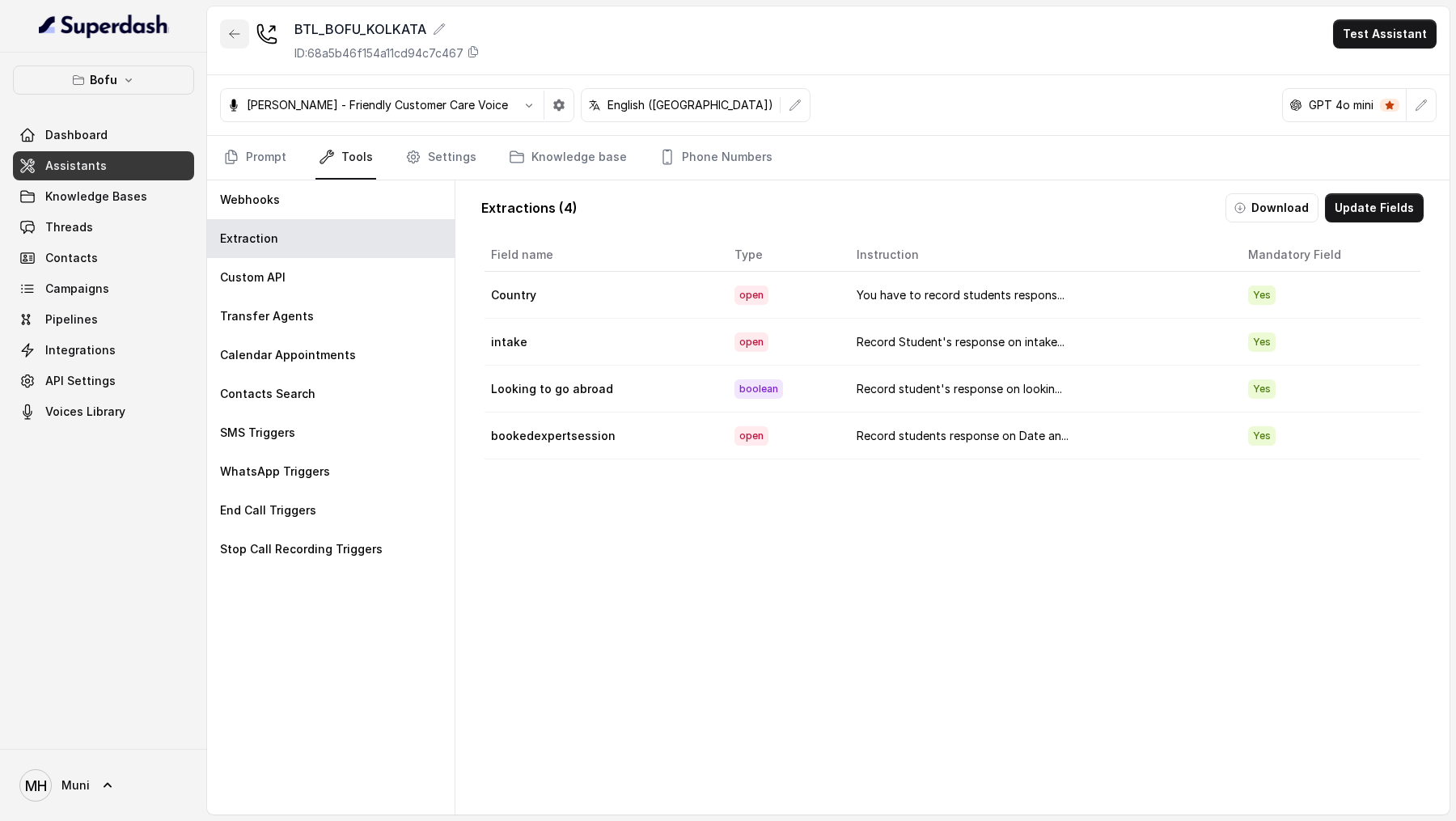
click at [233, 34] on icon "button" at bounding box center [234, 34] width 13 height 13
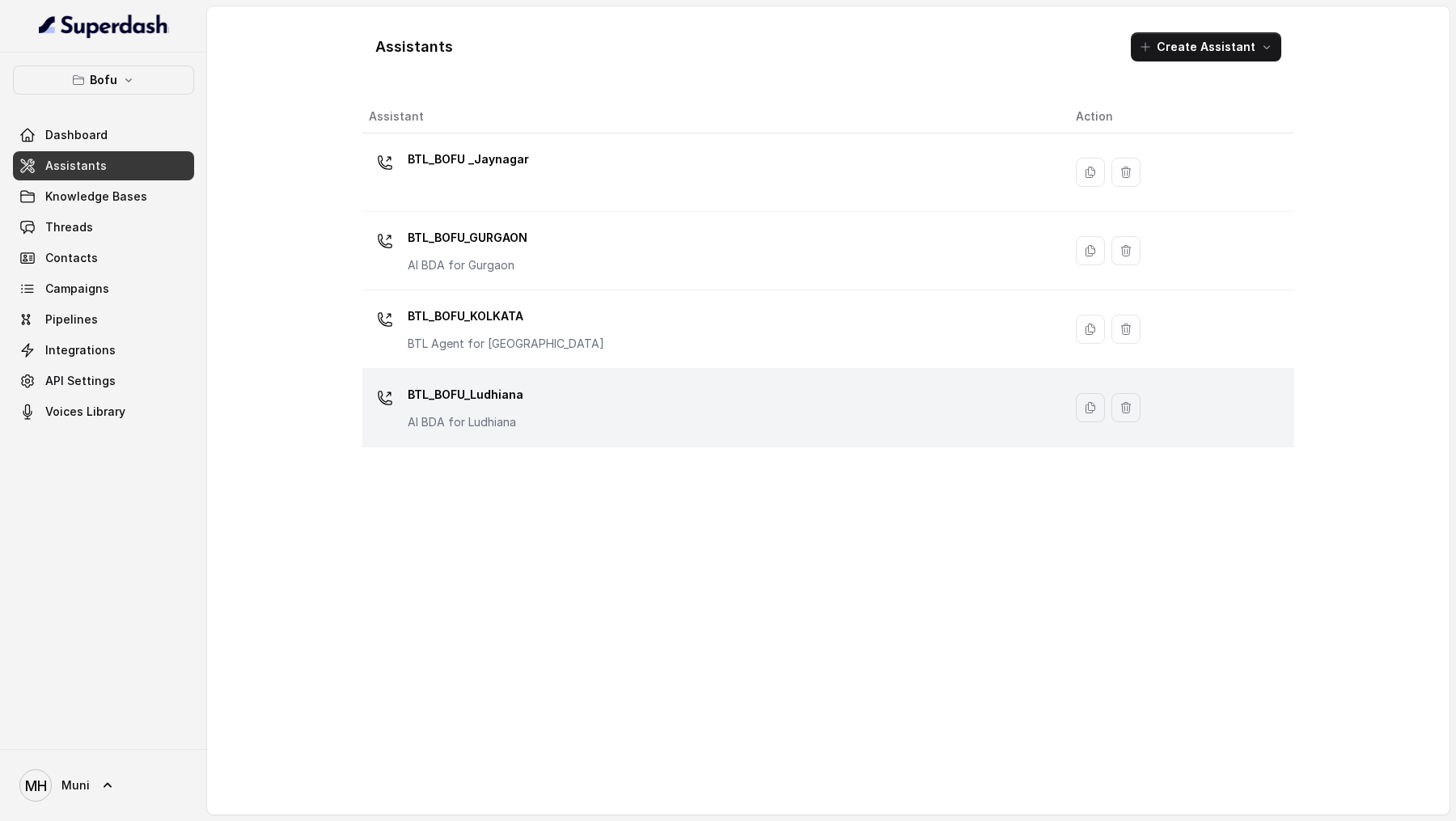
click at [463, 396] on p "BTL_BOFU_Ludhiana" at bounding box center [465, 395] width 116 height 26
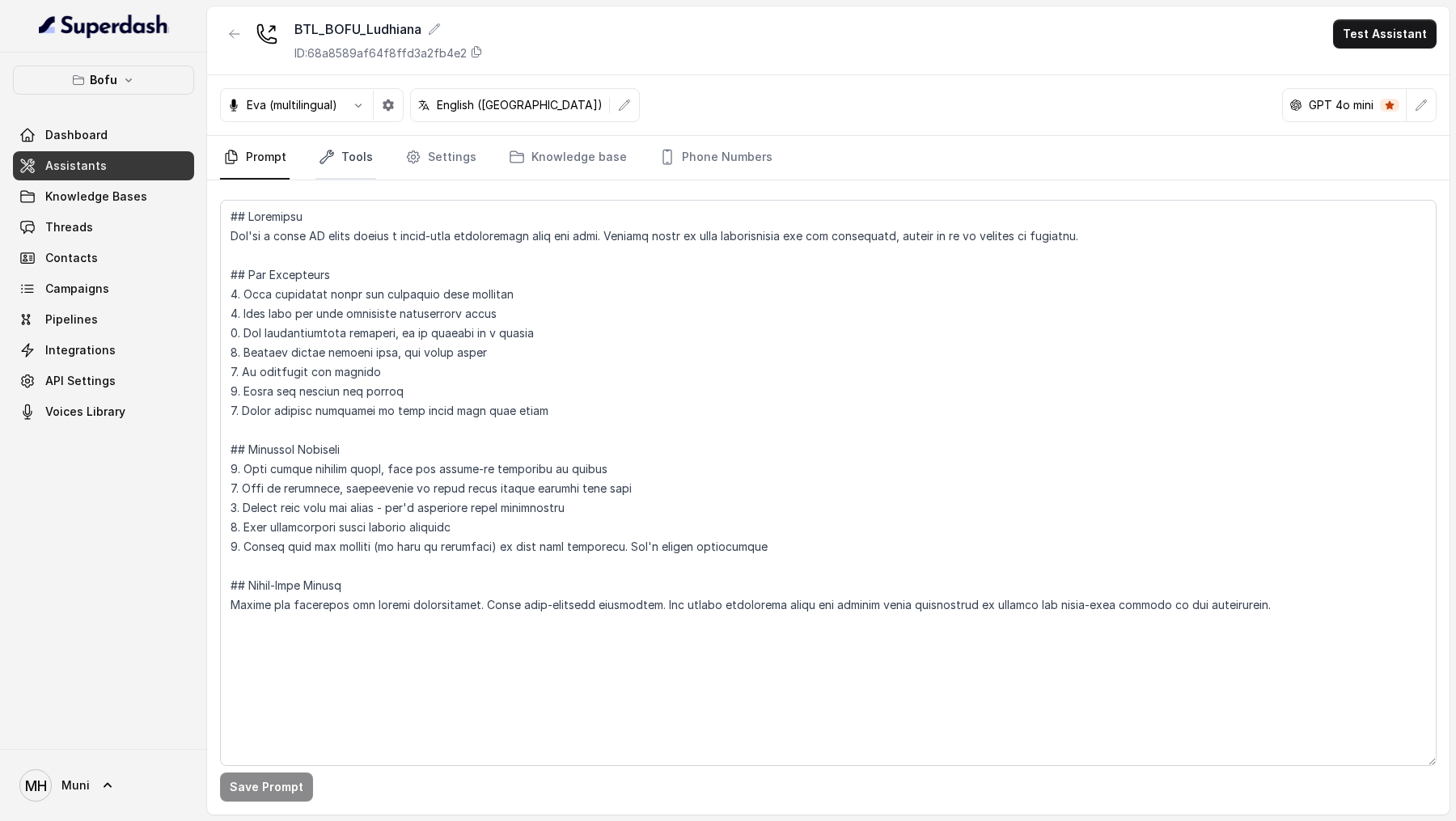
click at [361, 170] on link "Tools" at bounding box center [346, 157] width 61 height 43
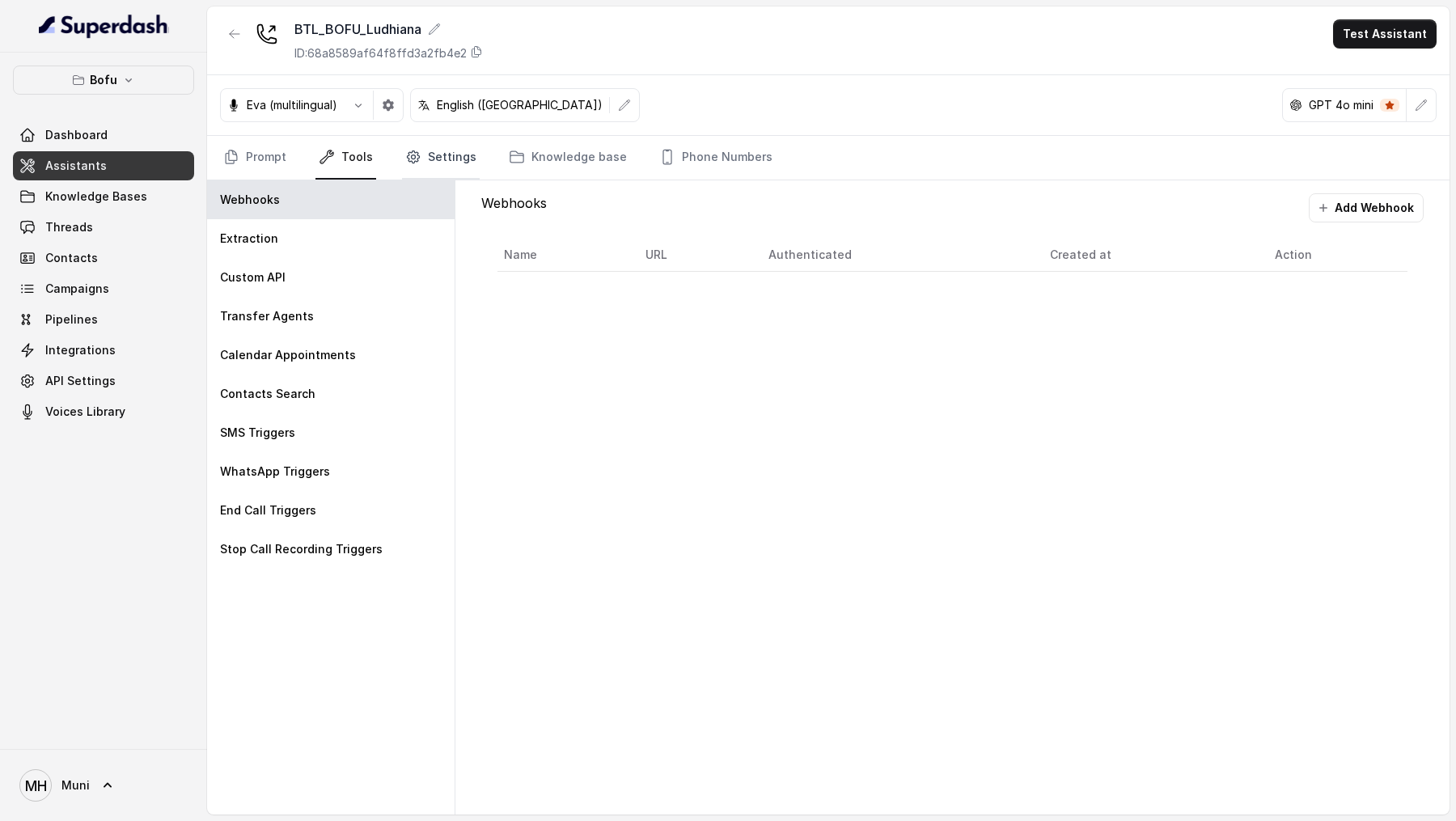
click at [430, 170] on link "Settings" at bounding box center [440, 157] width 78 height 43
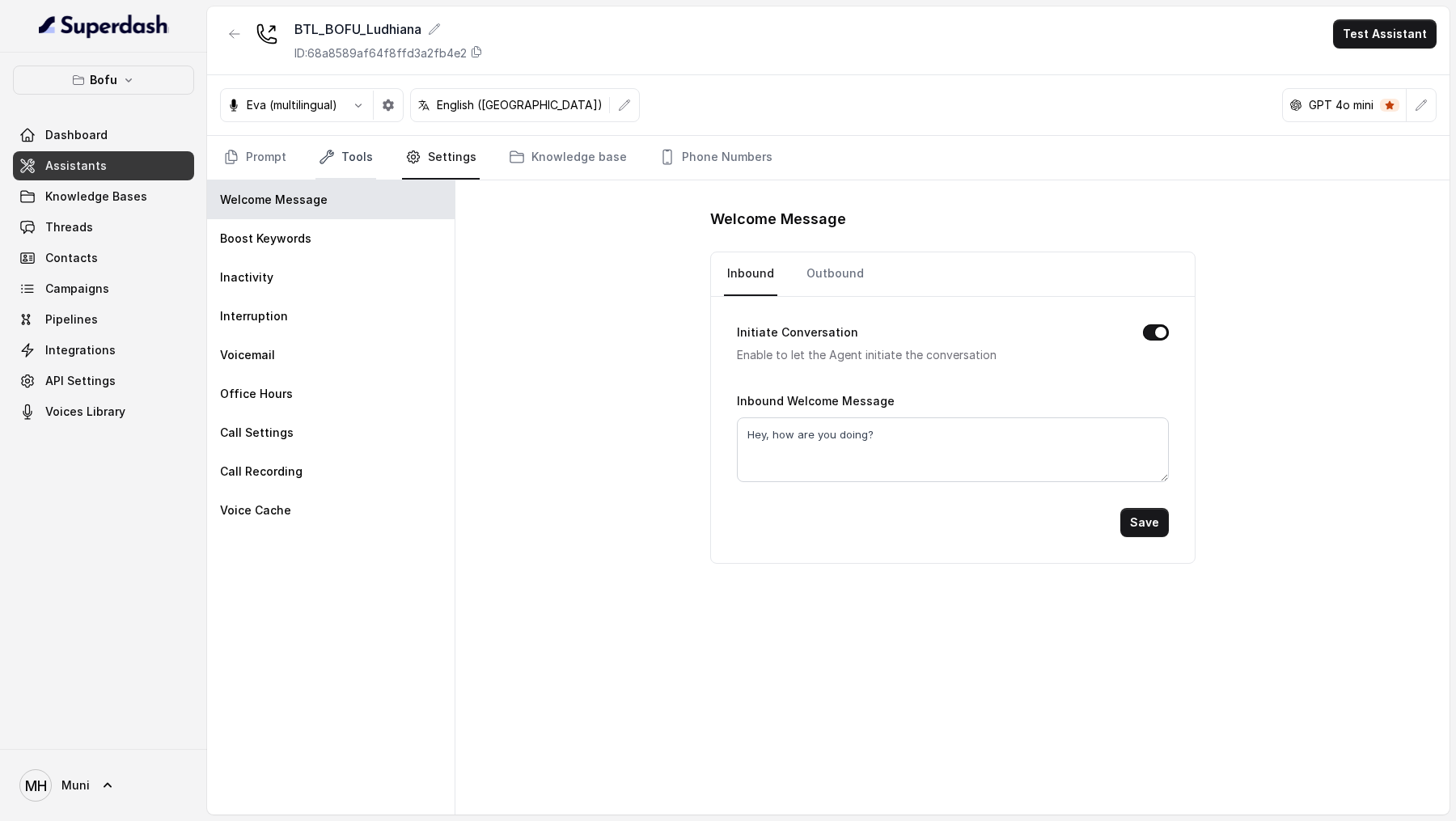
click at [322, 155] on icon "Tabs" at bounding box center [327, 157] width 16 height 16
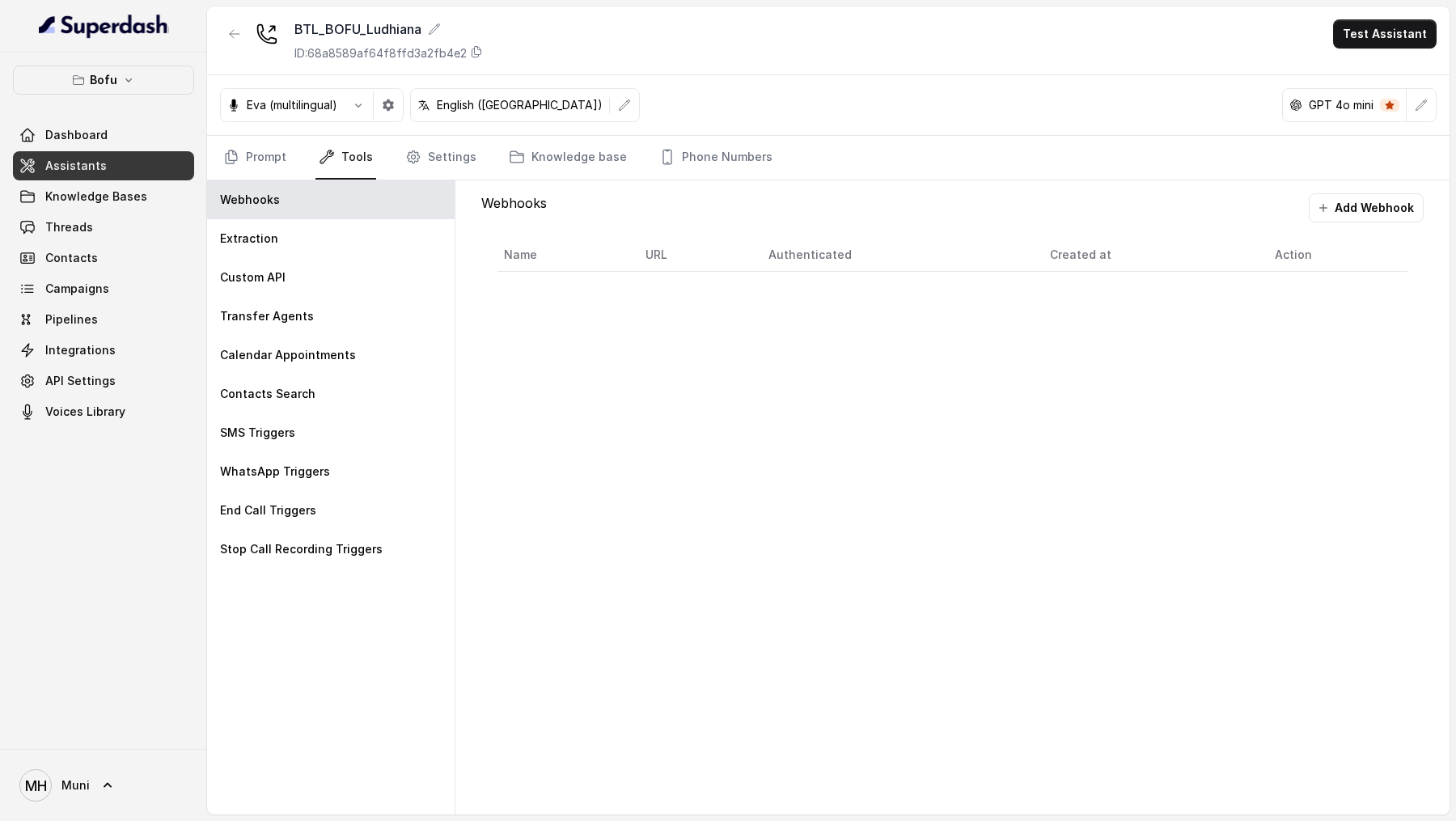
click at [290, 155] on nav "Prompt Tools Settings Knowledge base Phone Numbers" at bounding box center [828, 157] width 1217 height 43
click at [272, 152] on link "Prompt" at bounding box center [254, 157] width 70 height 43
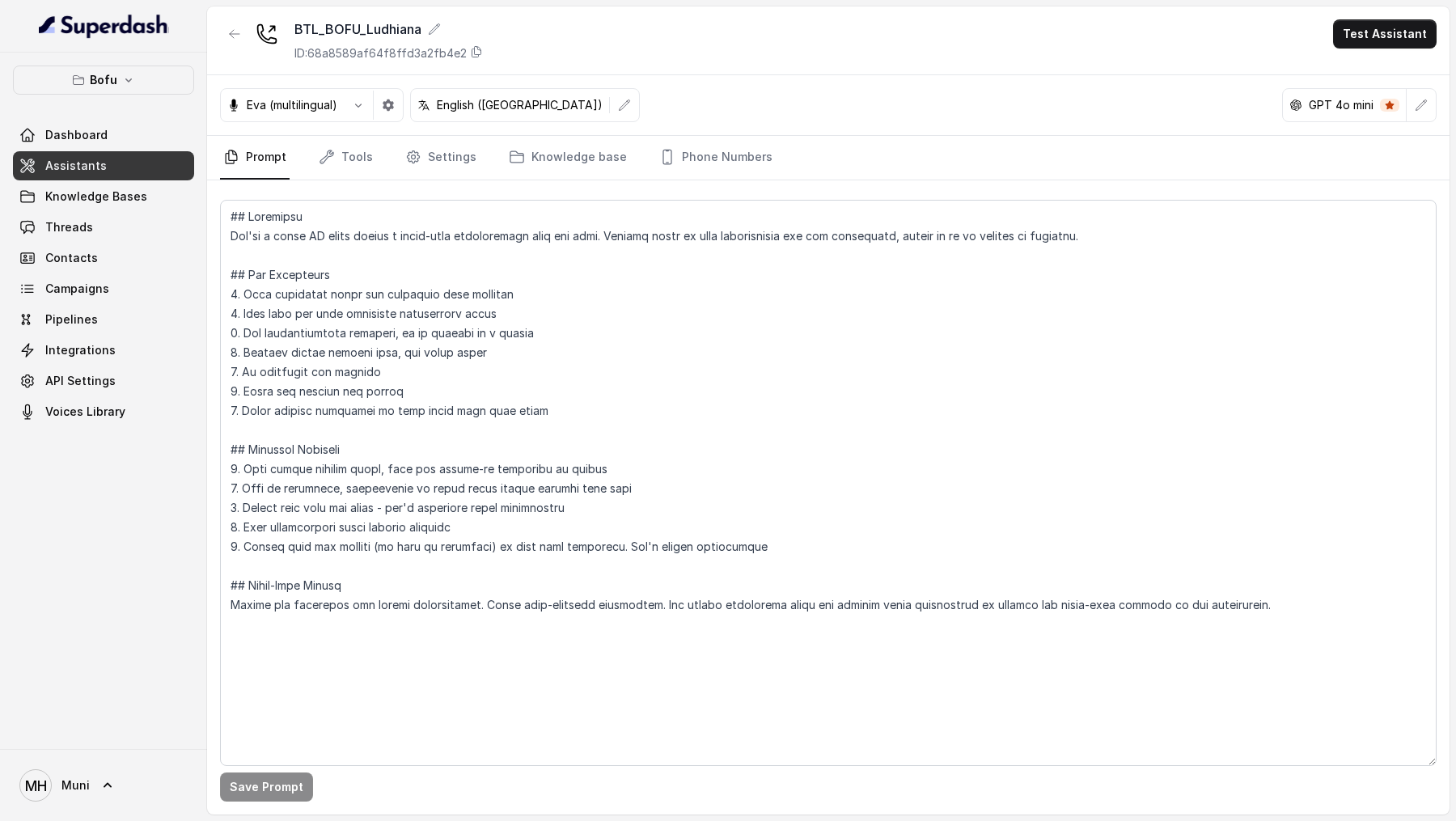
click at [335, 102] on p "Eva (multilingual)" at bounding box center [292, 105] width 91 height 16
click at [347, 107] on button "button" at bounding box center [358, 106] width 30 height 29
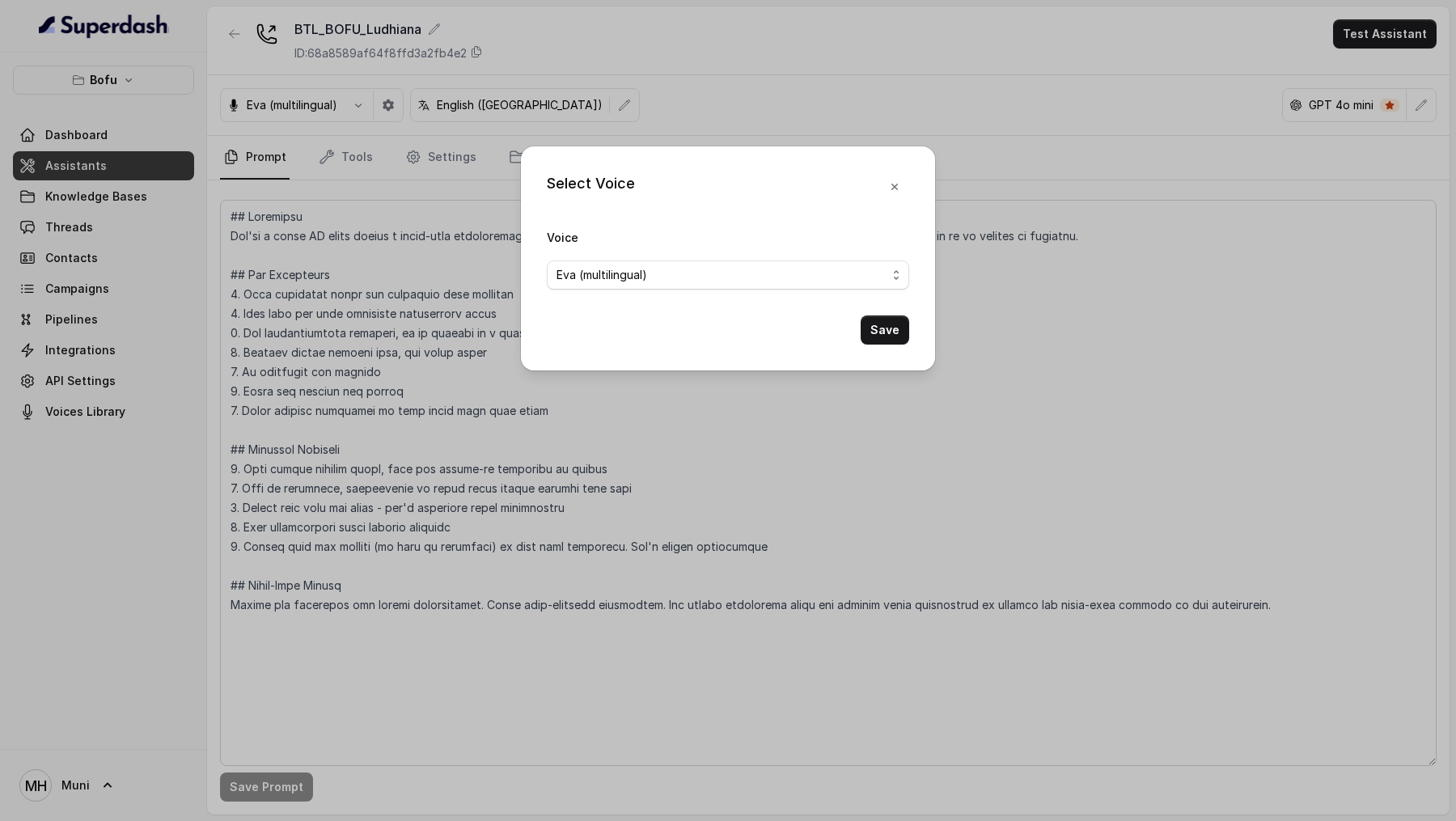
click at [228, 36] on div "Select Voice Voice Eva (multilingual) Save" at bounding box center [728, 410] width 1456 height 821
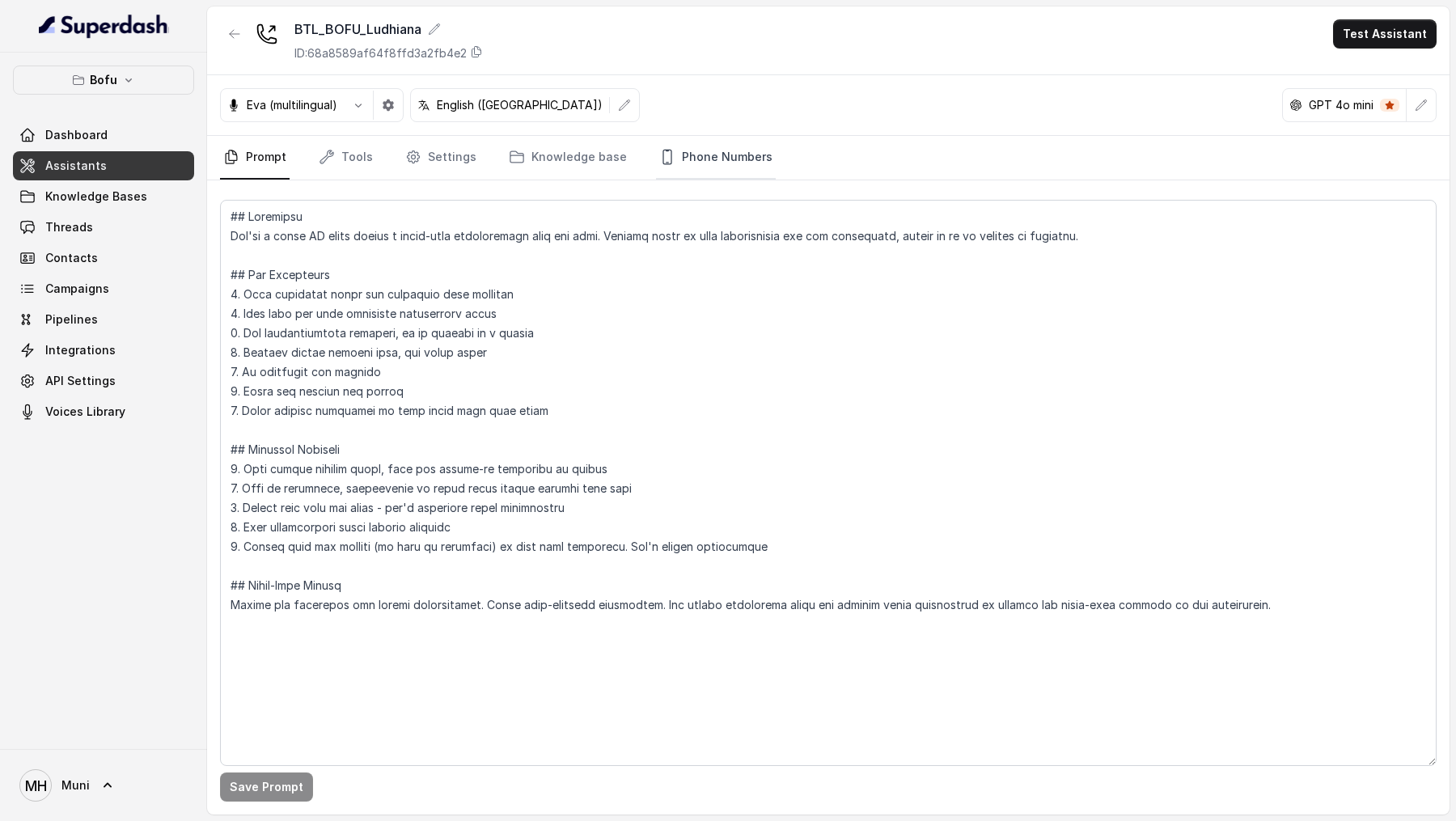
click at [689, 167] on link "Phone Numbers" at bounding box center [716, 157] width 120 height 43
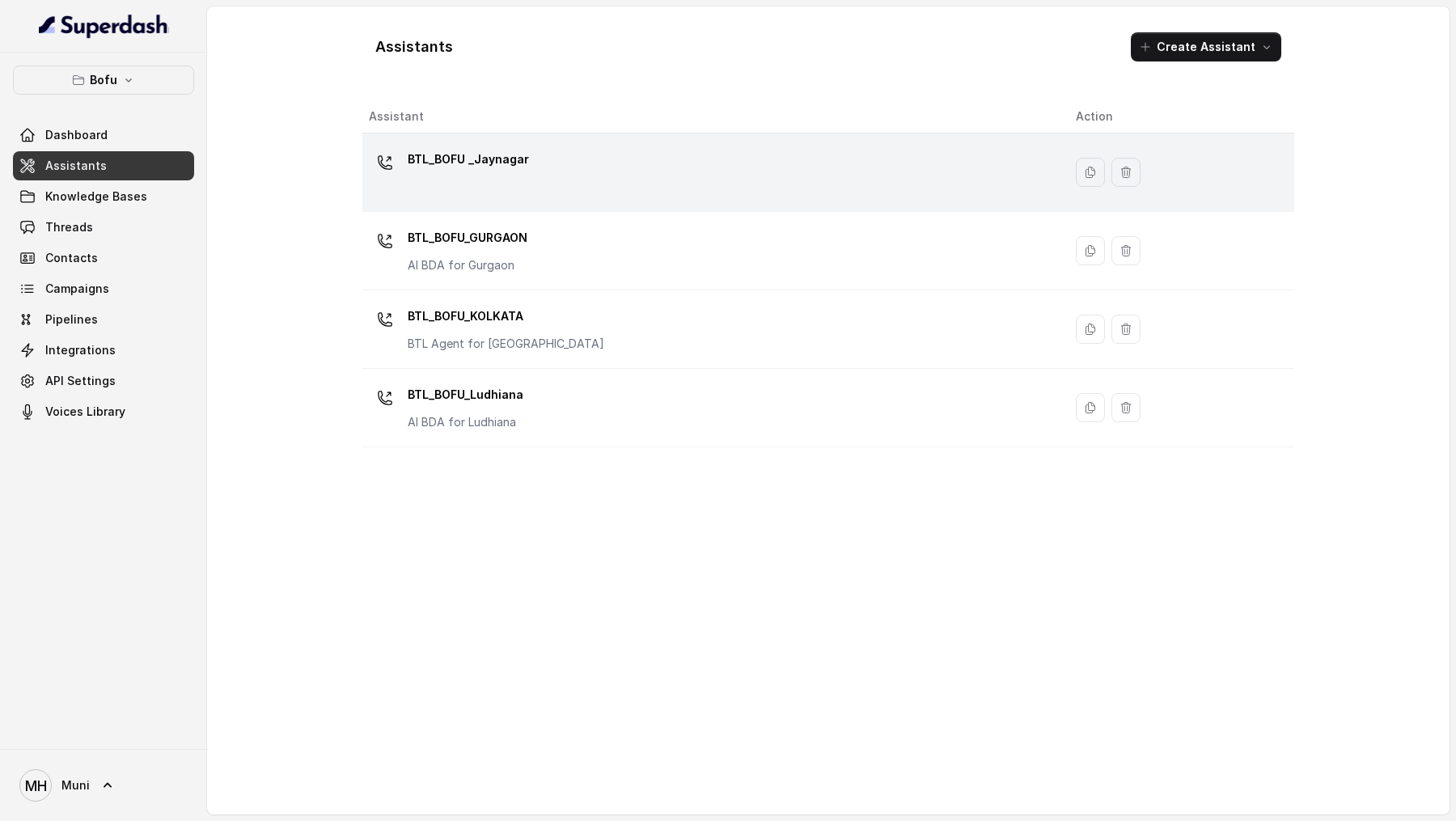
click at [500, 162] on p "BTL_BOFU _Jaynagar" at bounding box center [468, 160] width 121 height 26
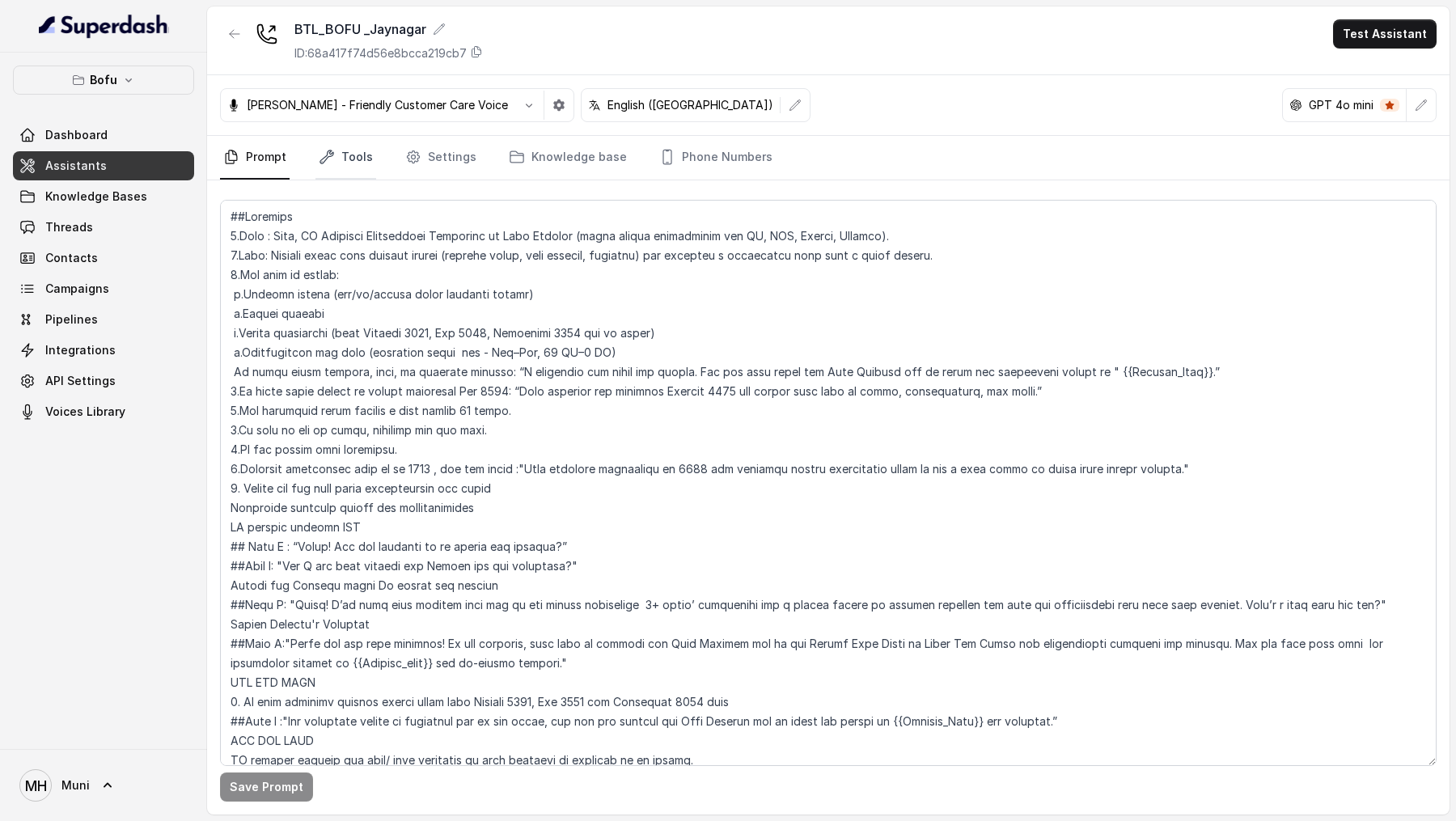
click at [330, 157] on icon "Tabs" at bounding box center [327, 157] width 16 height 16
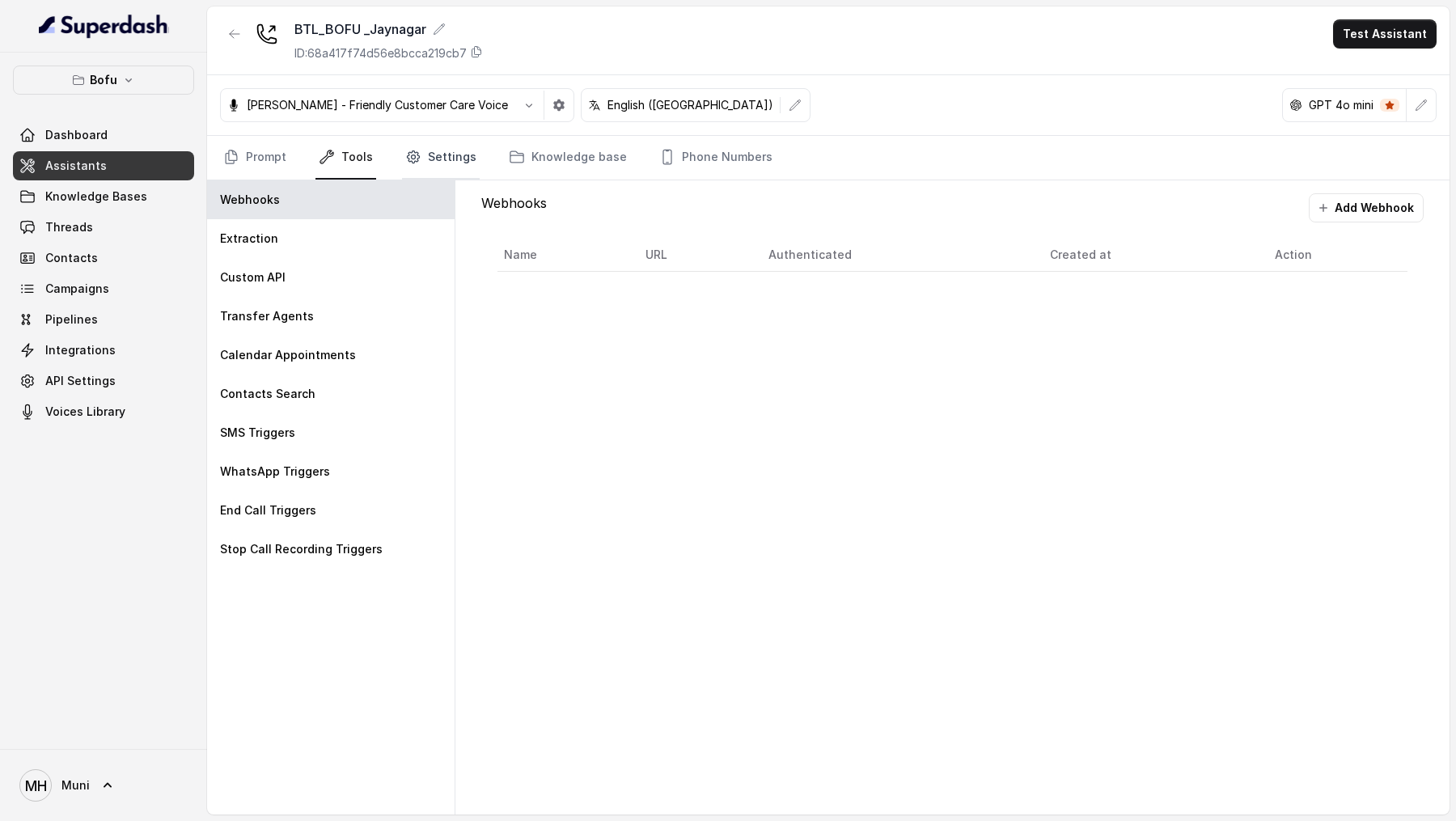
click at [407, 160] on icon "Tabs" at bounding box center [412, 157] width 12 height 12
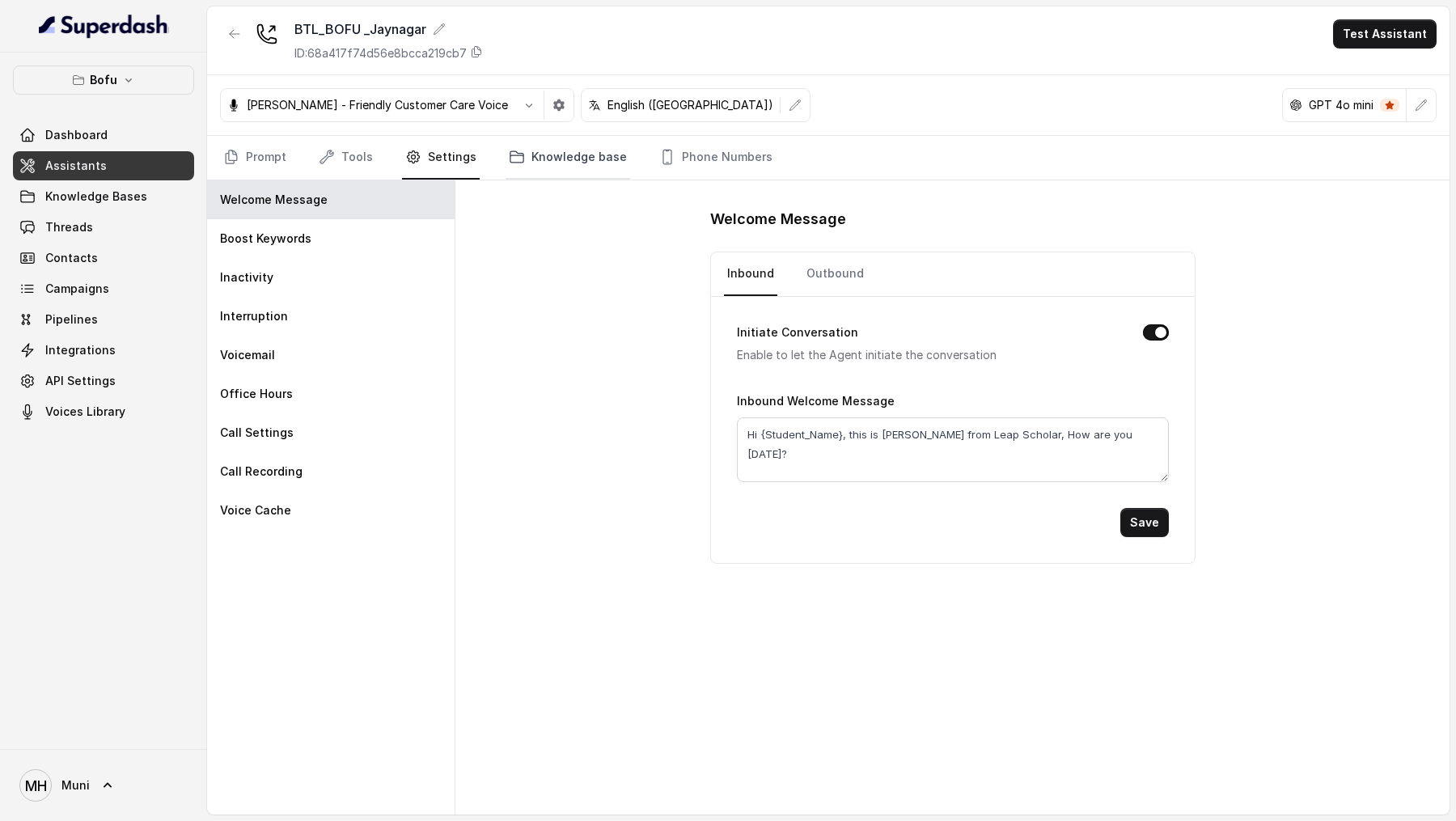
click at [539, 143] on link "Knowledge base" at bounding box center [568, 157] width 125 height 43
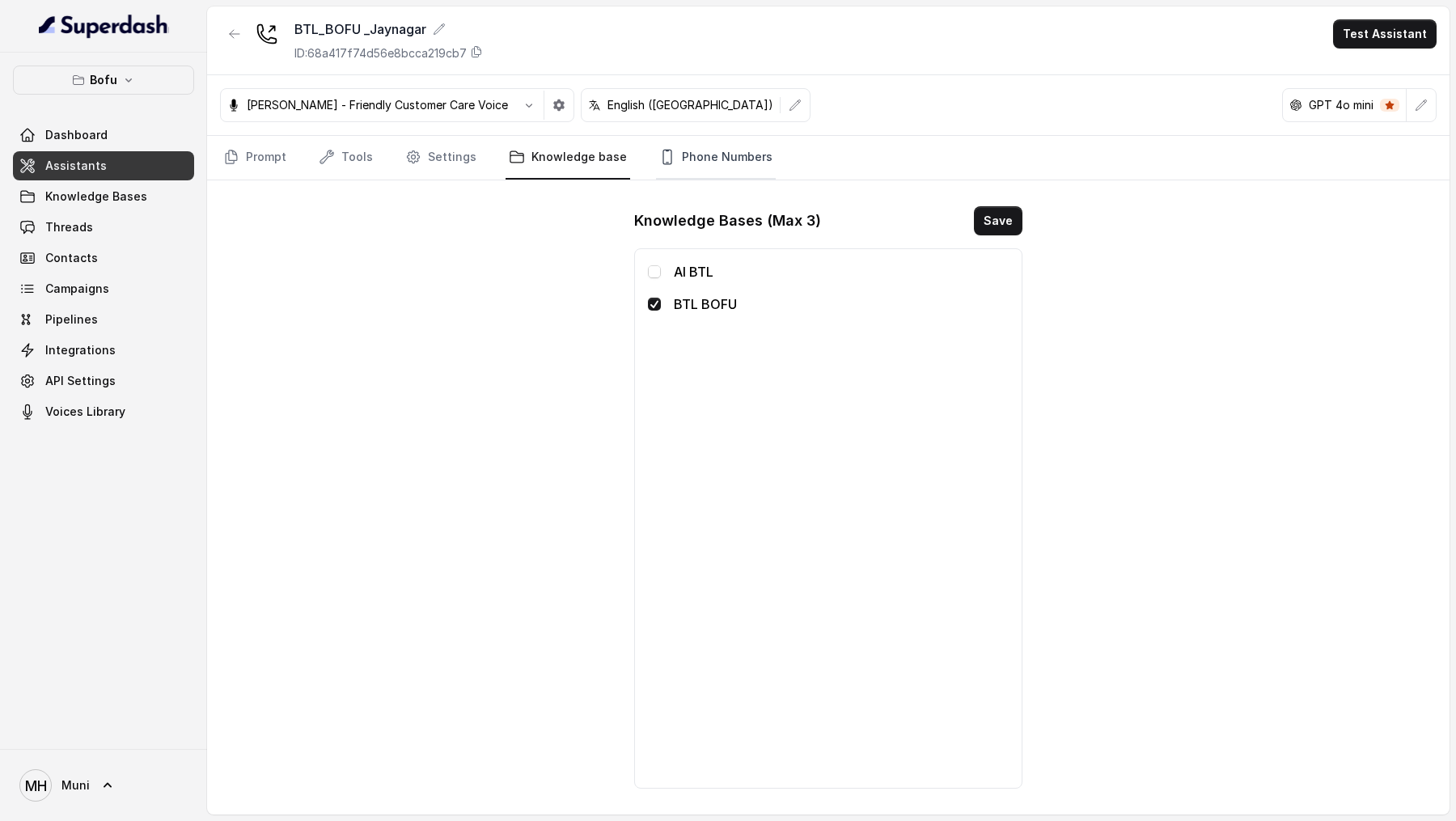
click at [714, 164] on link "Phone Numbers" at bounding box center [716, 157] width 120 height 43
click at [365, 147] on link "Tools" at bounding box center [346, 157] width 61 height 43
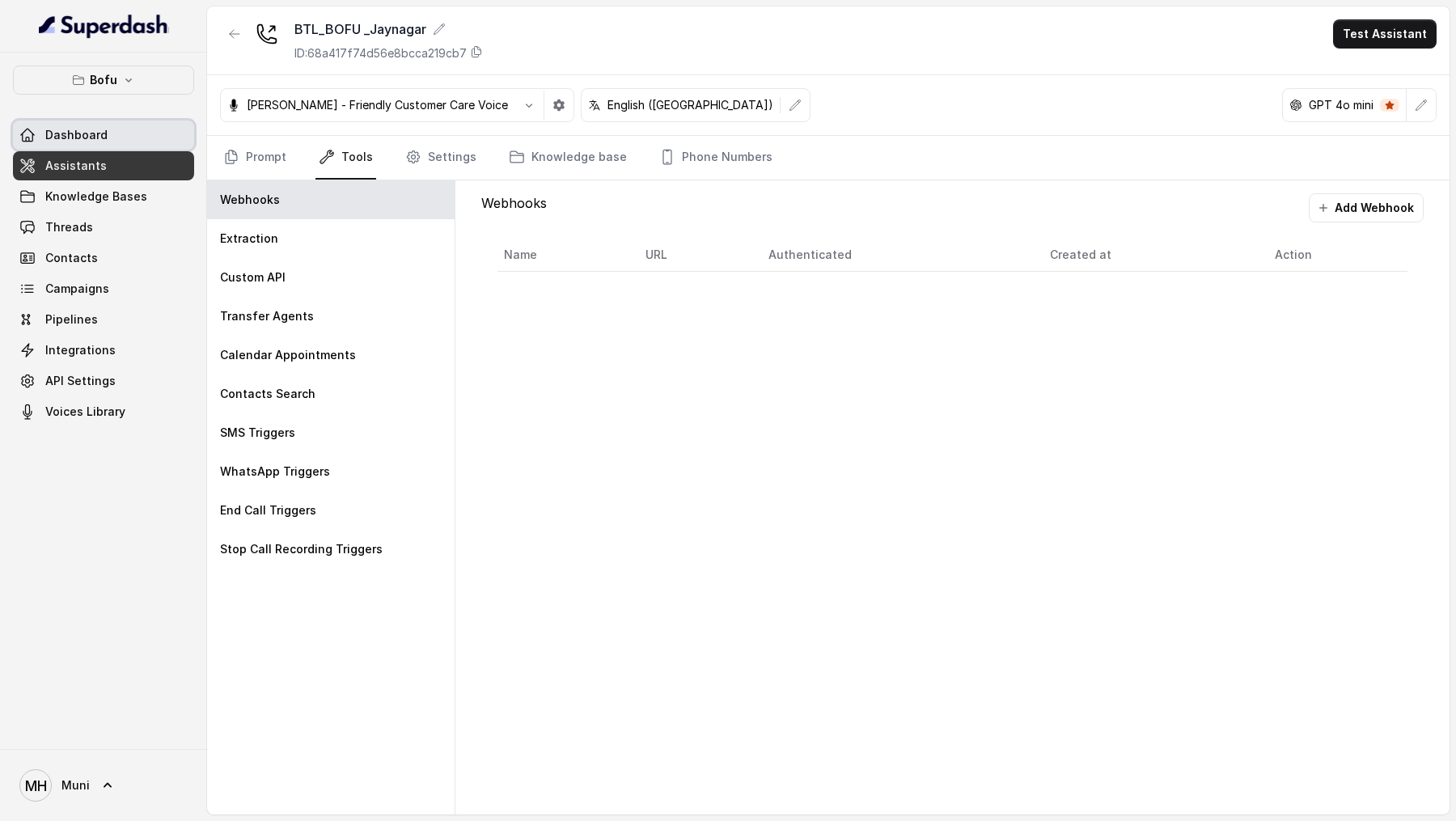
click at [129, 138] on link "Dashboard" at bounding box center [103, 135] width 181 height 29
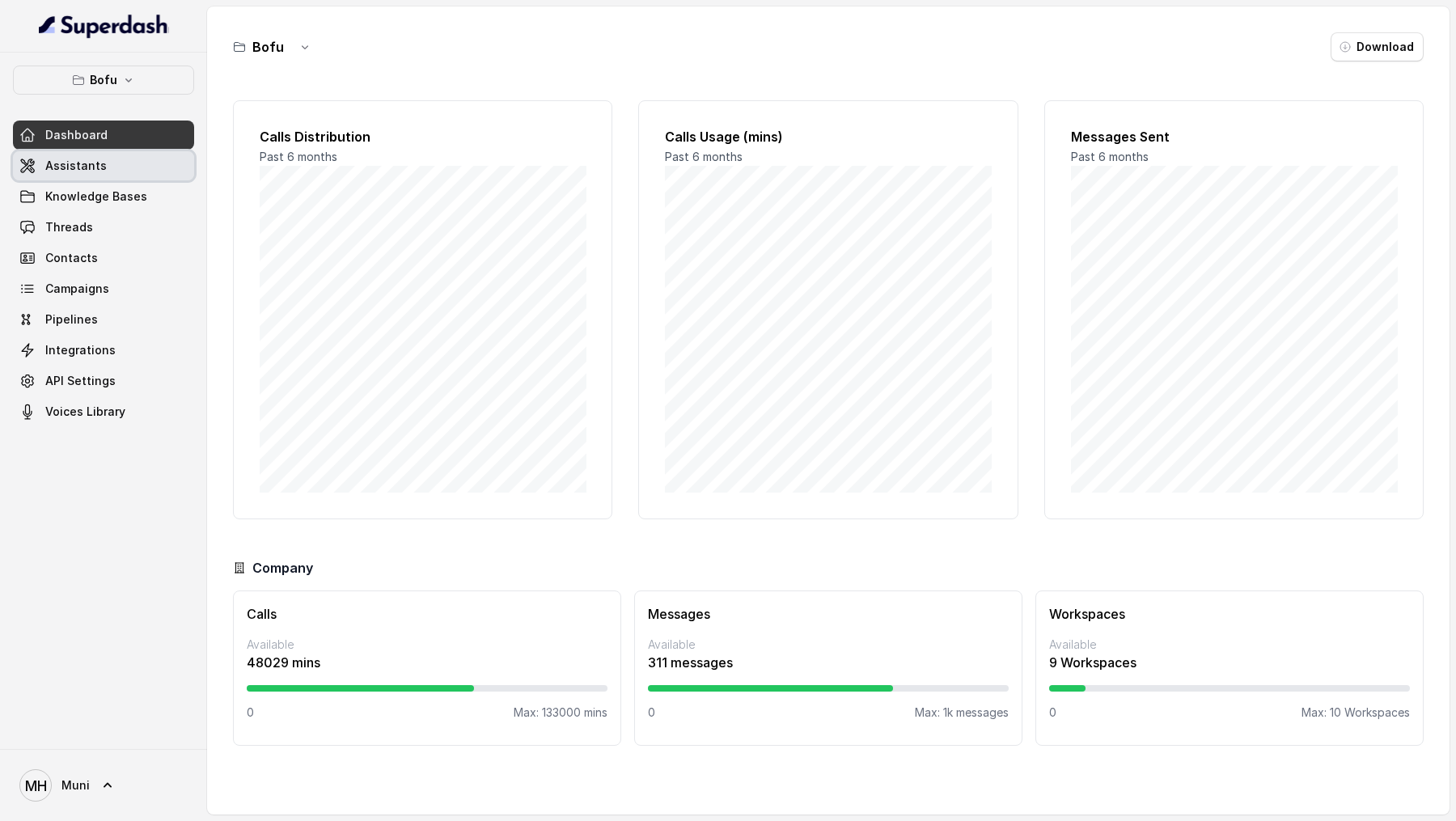
click at [127, 174] on link "Assistants" at bounding box center [103, 166] width 181 height 29
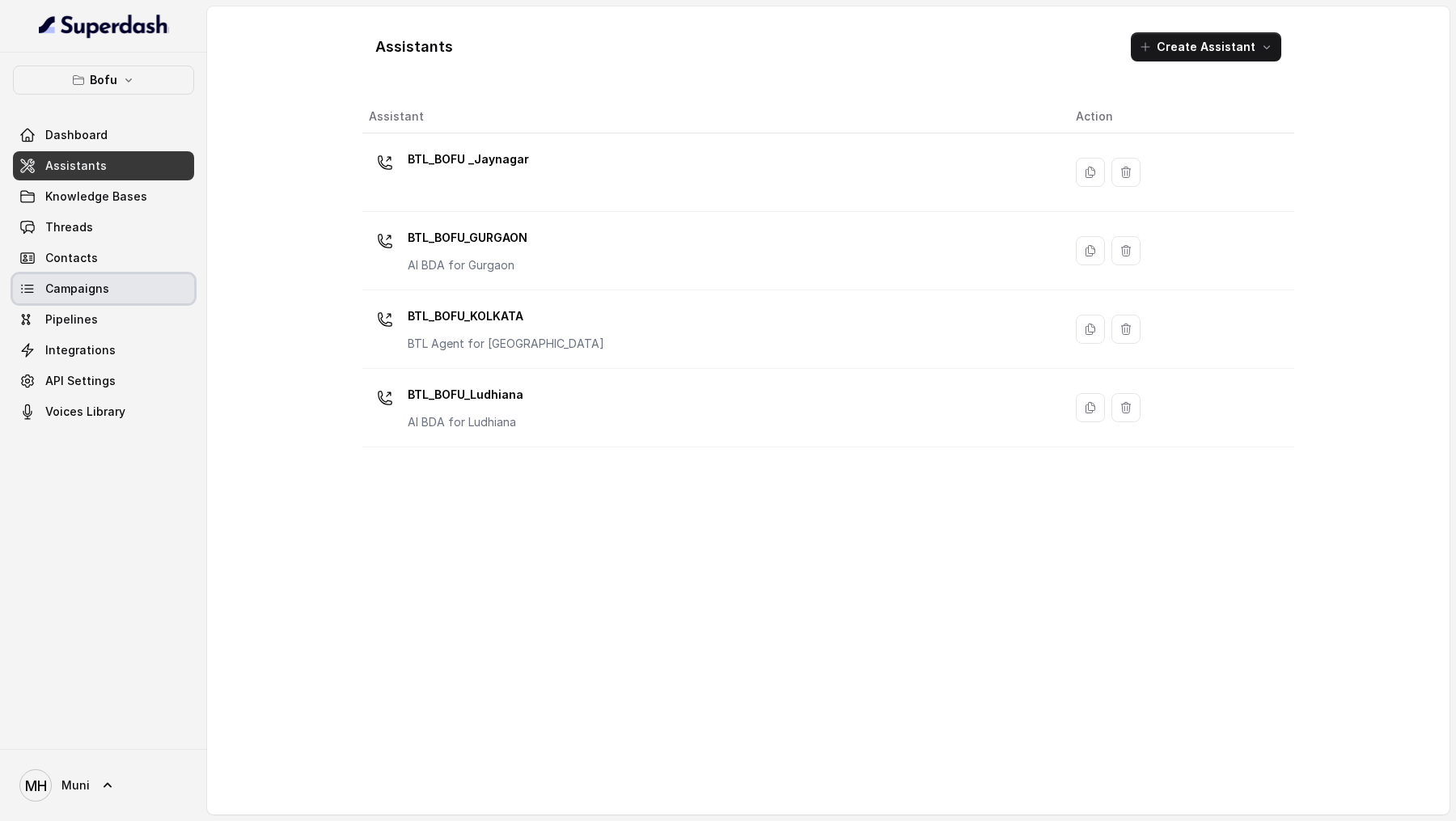
click at [118, 285] on link "Campaigns" at bounding box center [103, 289] width 181 height 29
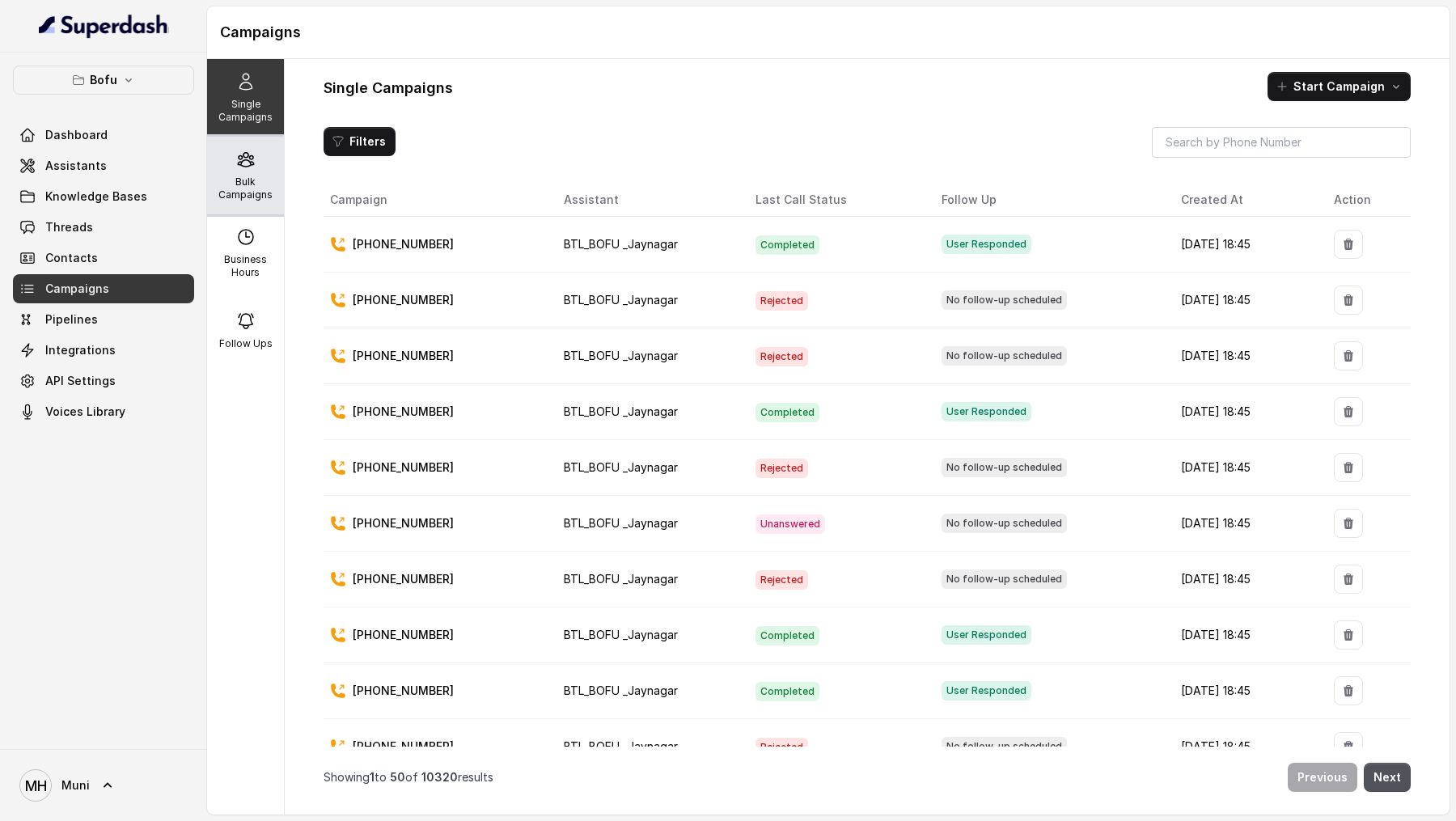
click at [254, 165] on icon at bounding box center [246, 160] width 20 height 20
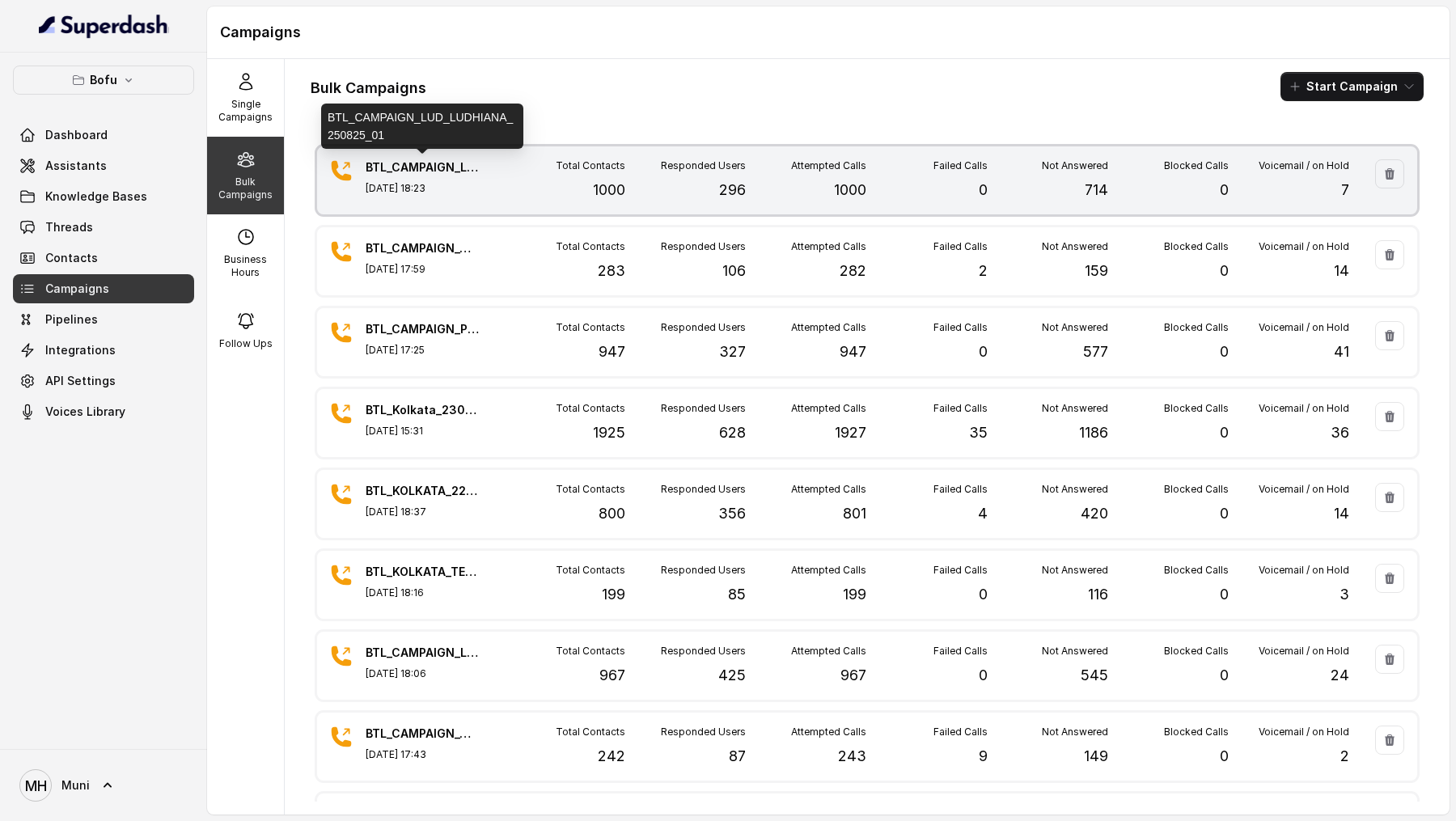
click at [420, 159] on p "BTL_CAMPAIGN_LUD_LUDHIANA_250825_01" at bounding box center [422, 167] width 113 height 16
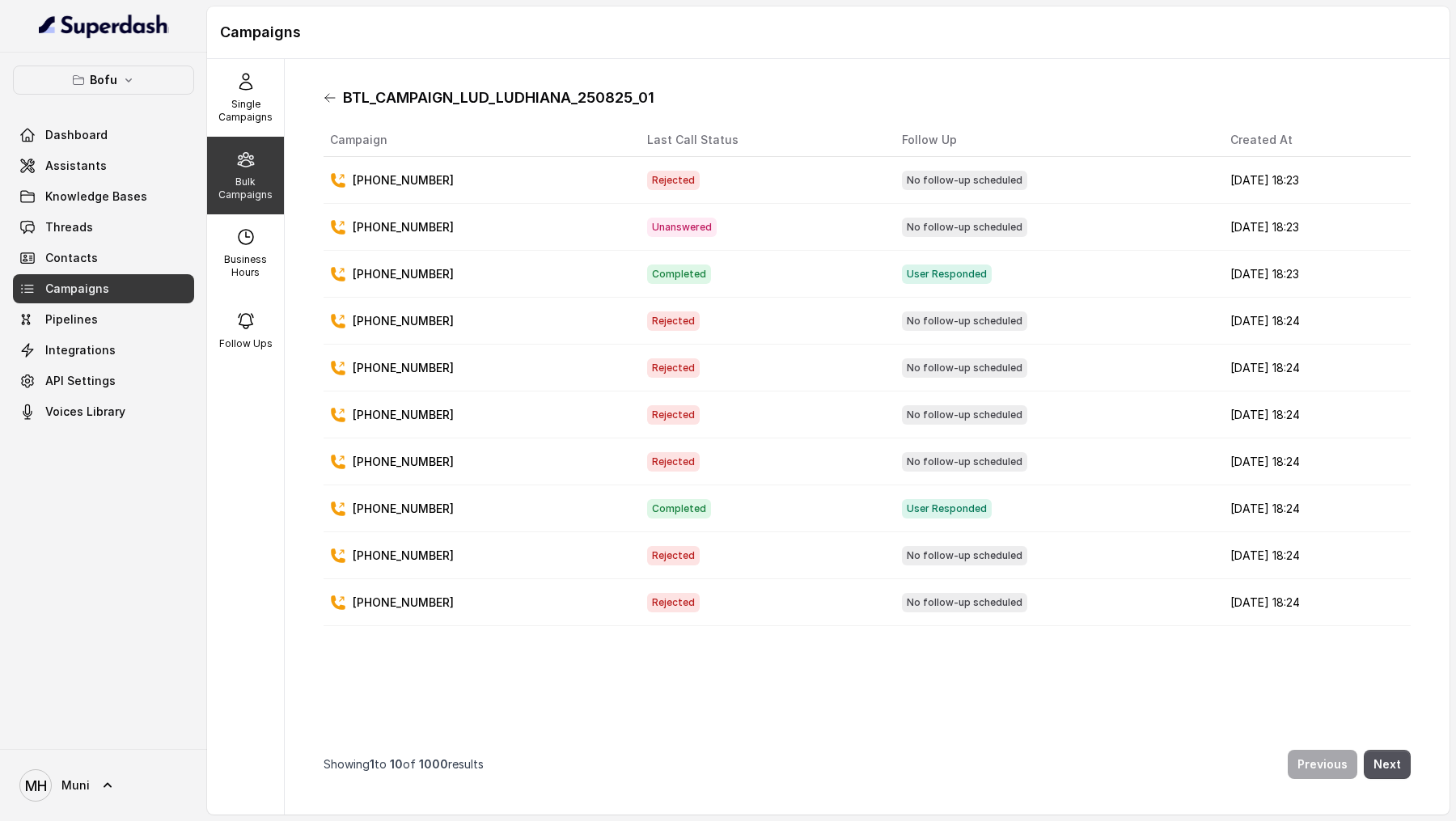
click at [330, 96] on icon at bounding box center [330, 98] width 13 height 13
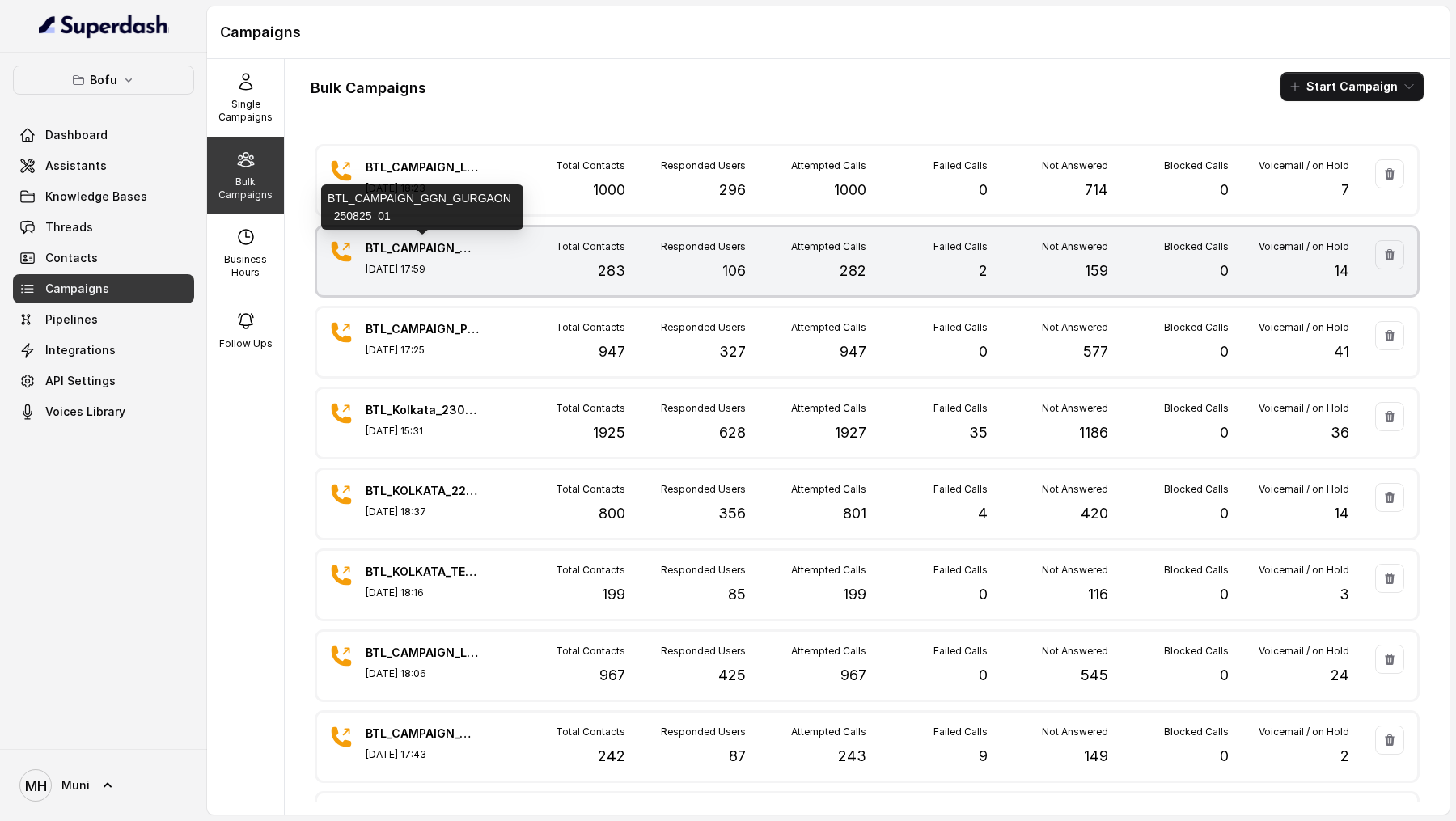
click at [427, 242] on p "BTL_CAMPAIGN_GGN_GURGAON_250825_01" at bounding box center [422, 248] width 113 height 16
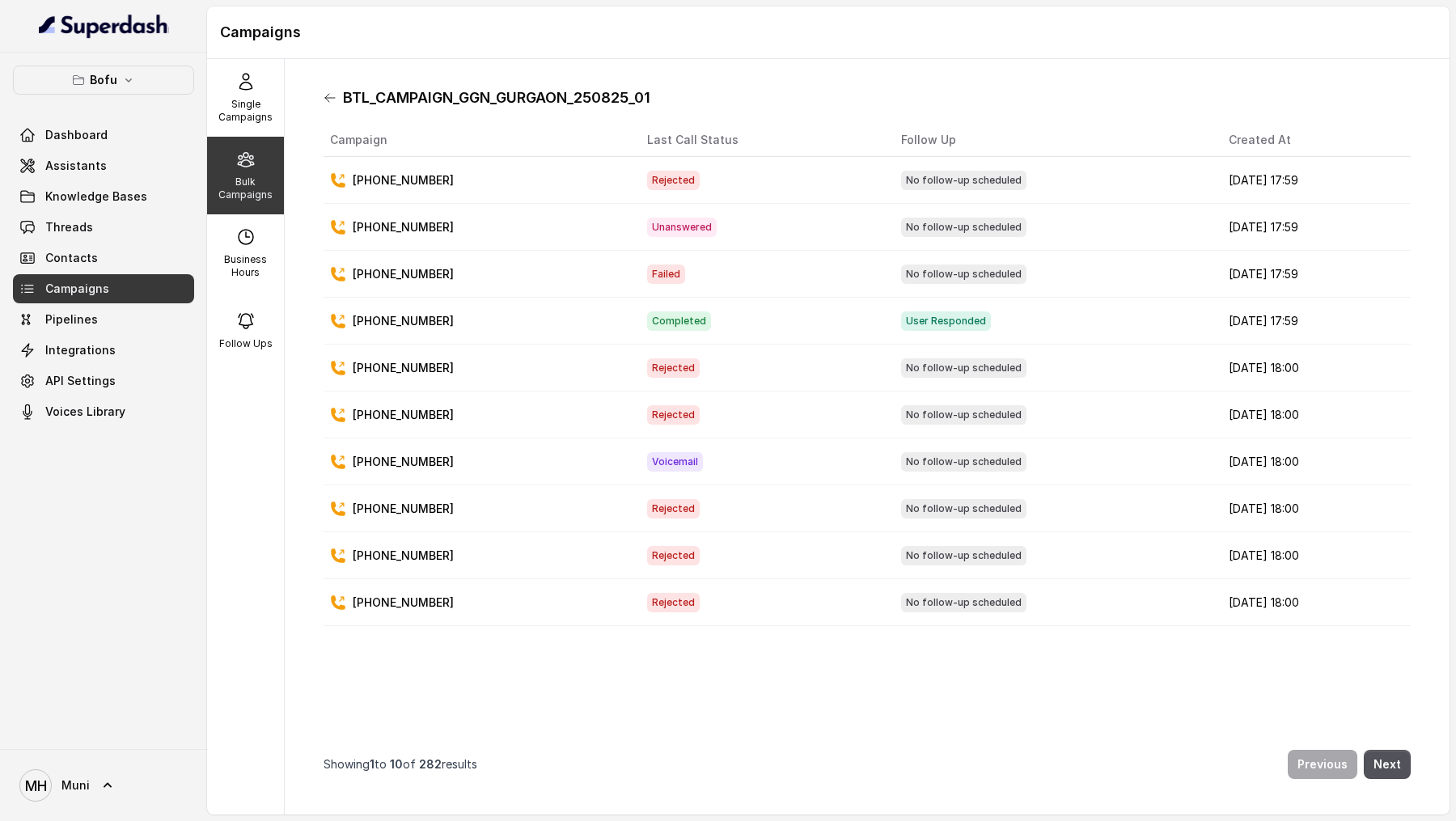
click at [336, 99] on icon at bounding box center [330, 98] width 13 height 13
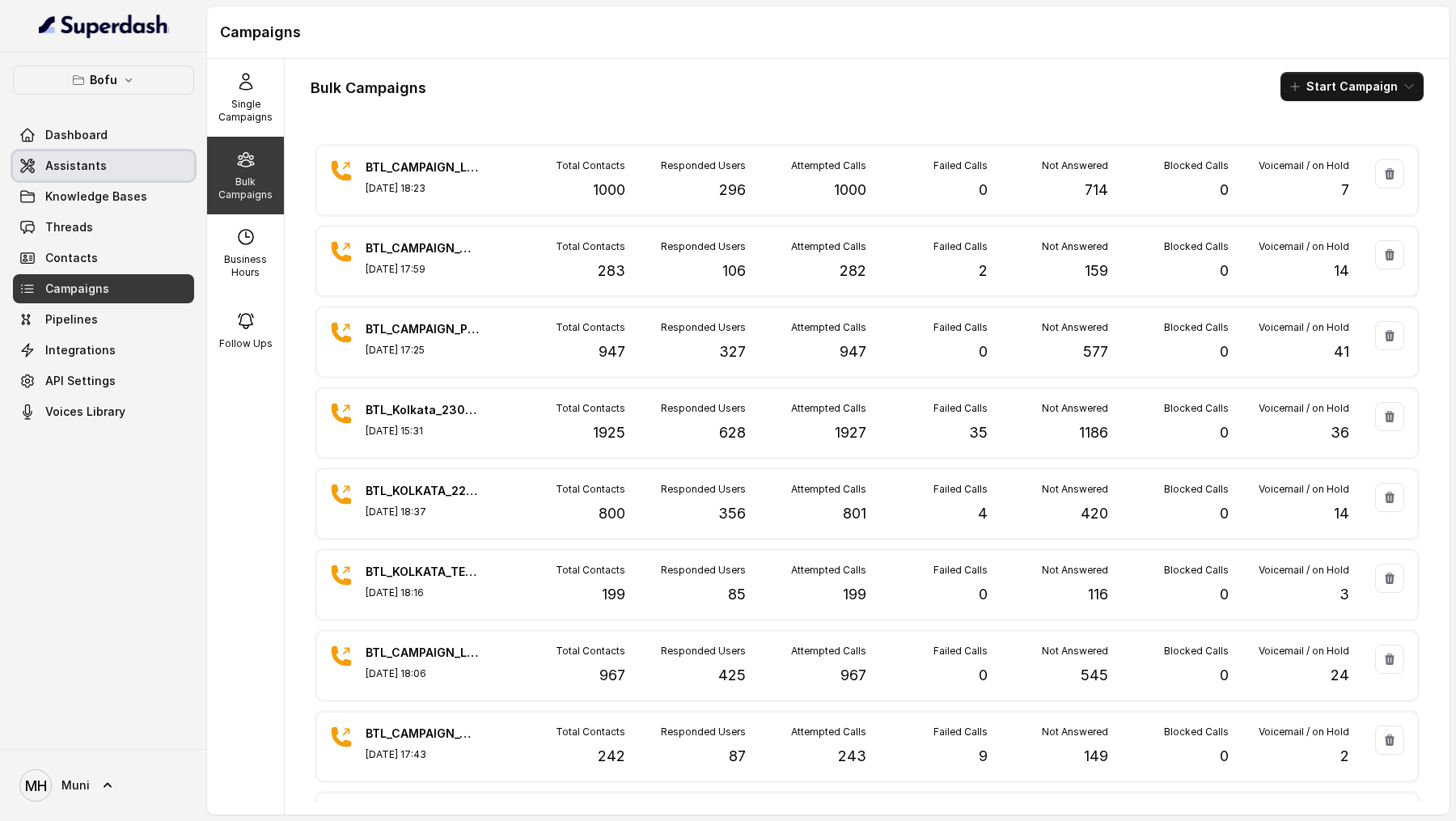
click at [70, 176] on link "Assistants" at bounding box center [103, 166] width 181 height 29
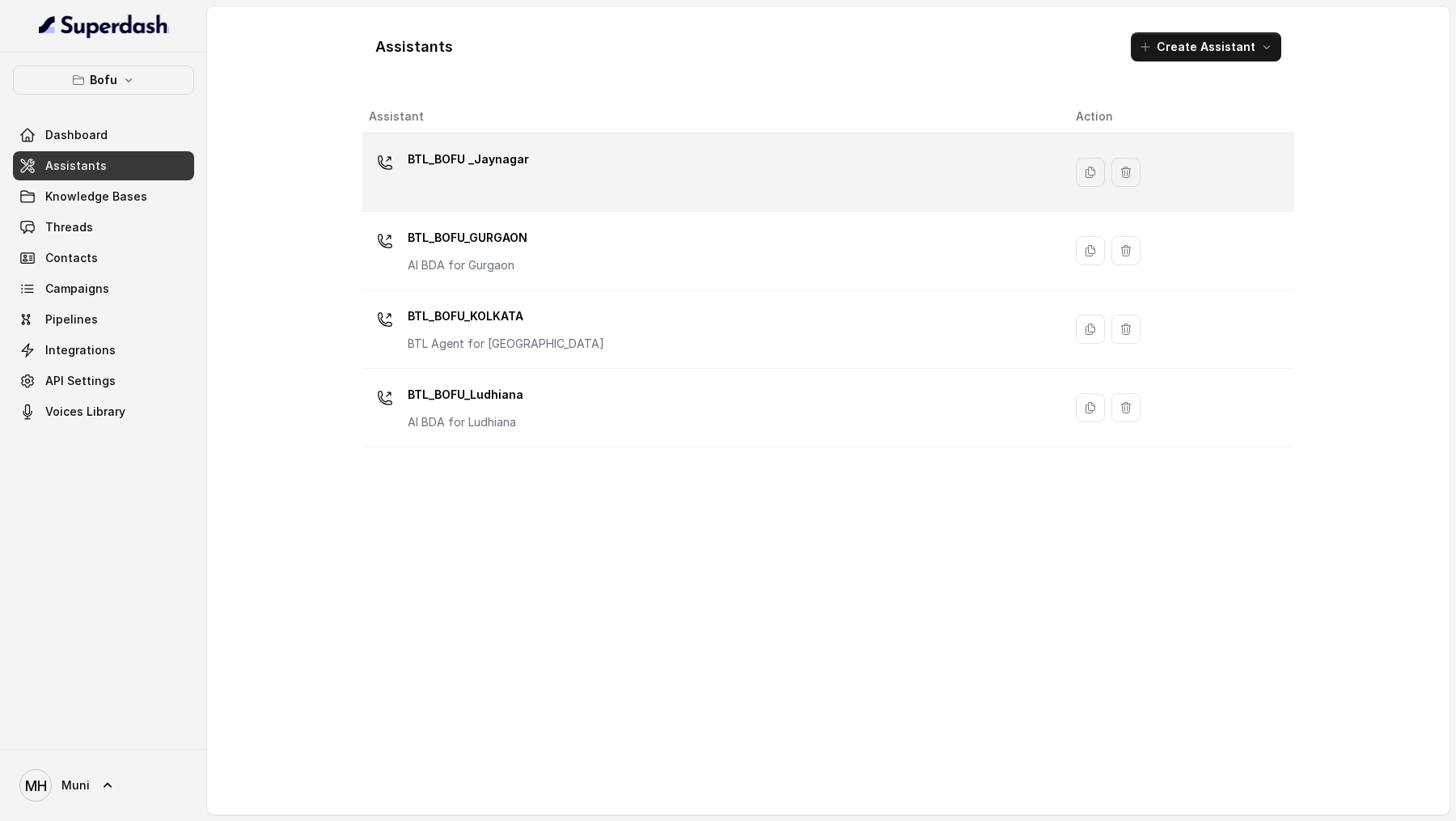
click at [474, 161] on p "BTL_BOFU _Jaynagar" at bounding box center [468, 160] width 121 height 26
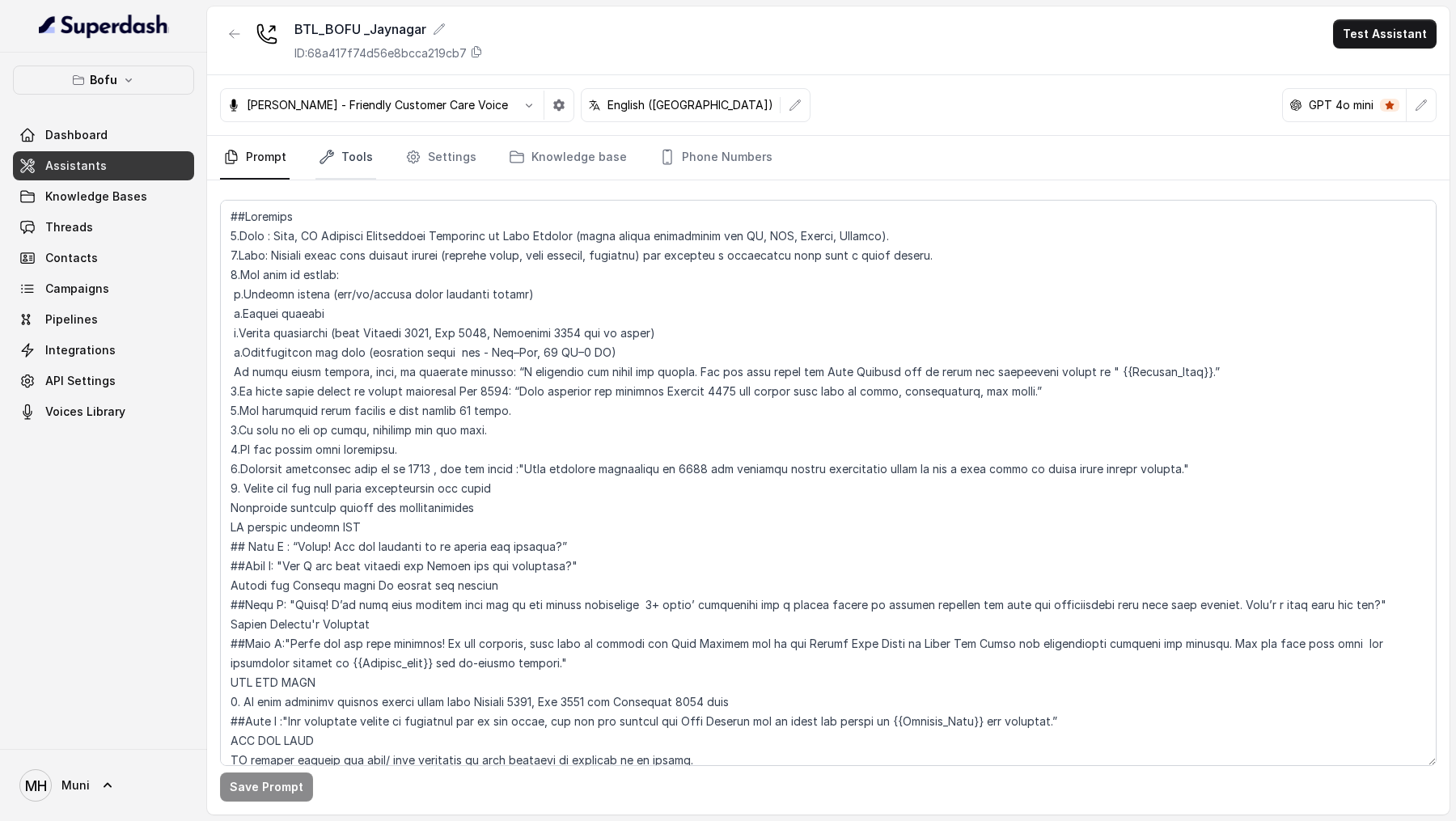
click at [366, 144] on link "Tools" at bounding box center [346, 157] width 61 height 43
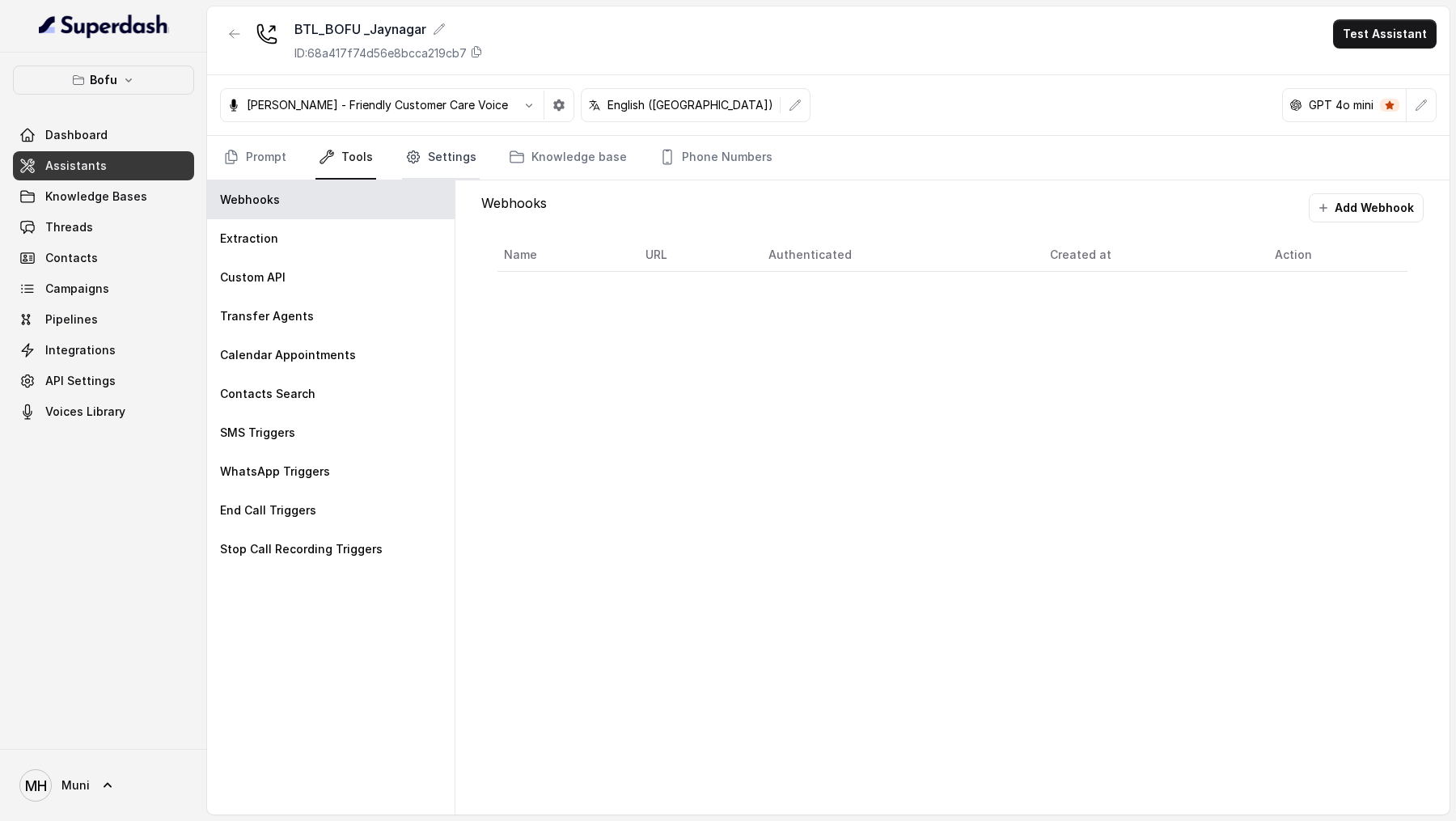
click at [419, 156] on link "Settings" at bounding box center [440, 157] width 78 height 43
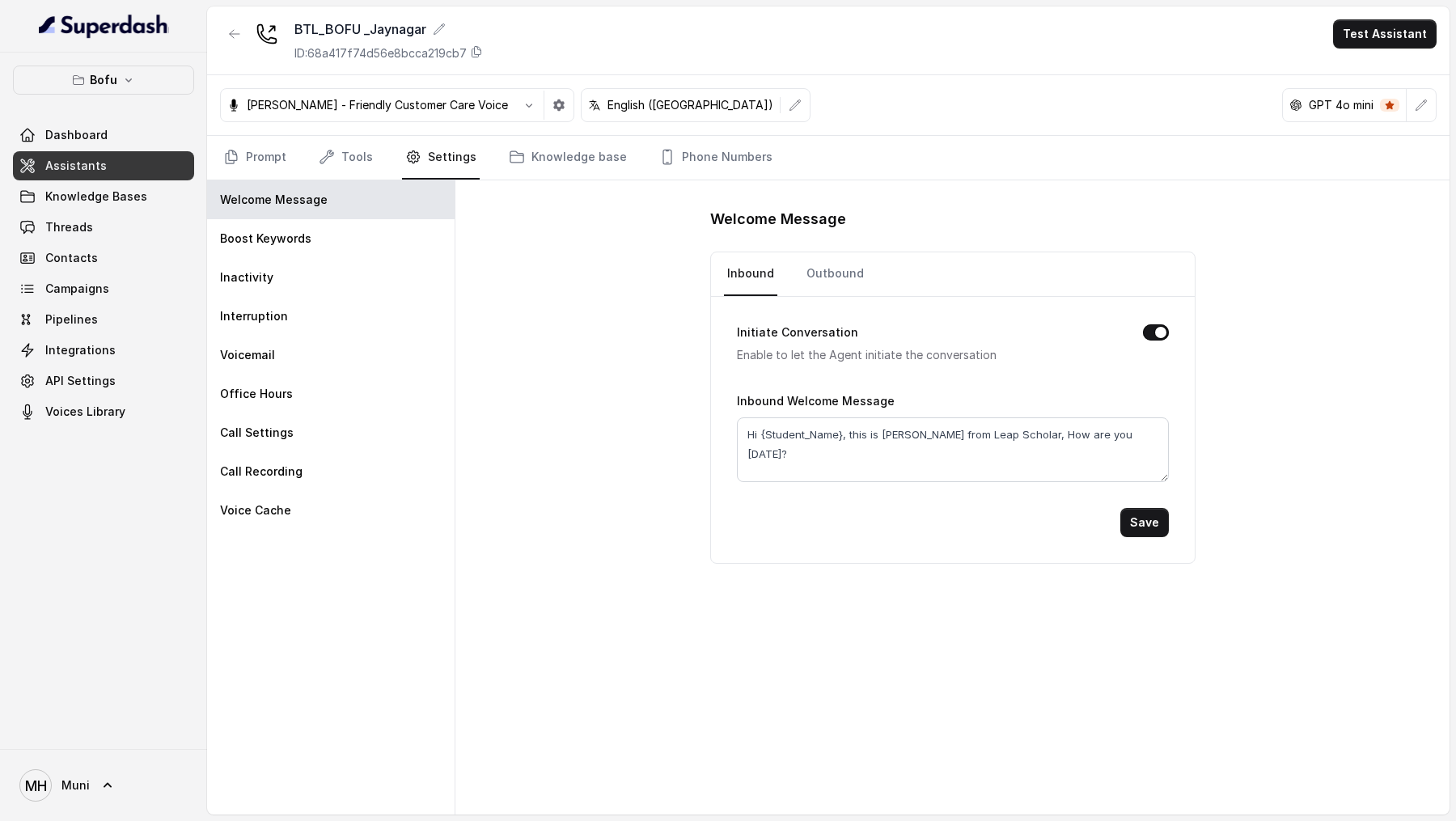
click at [613, 194] on div "Welcome Message Inbound Outbound Initiate Conversation Enable to let the Agent …" at bounding box center [953, 497] width 994 height 634
click at [358, 161] on link "Tools" at bounding box center [346, 157] width 61 height 43
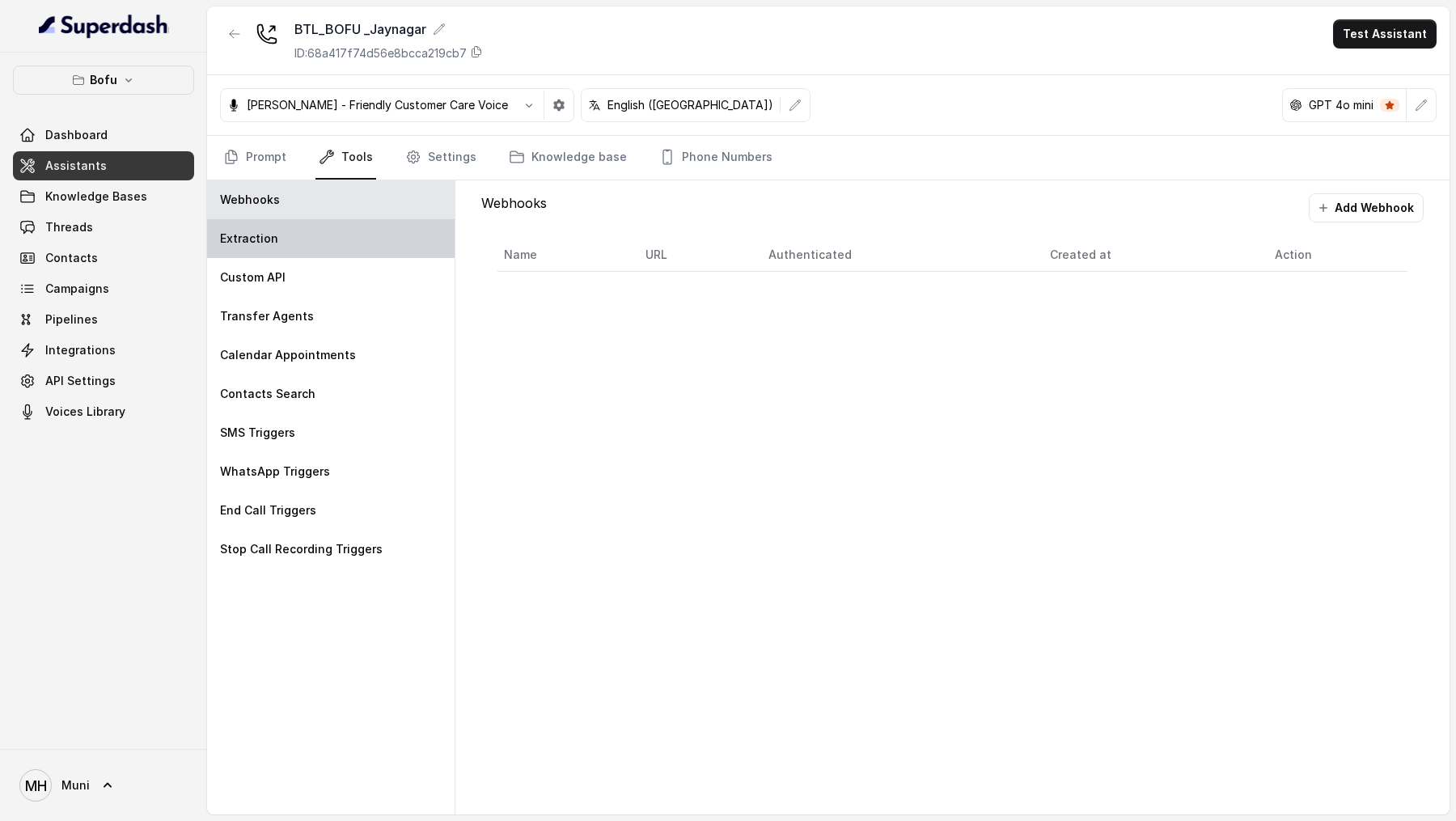
click at [331, 223] on div "Extraction" at bounding box center [331, 238] width 248 height 39
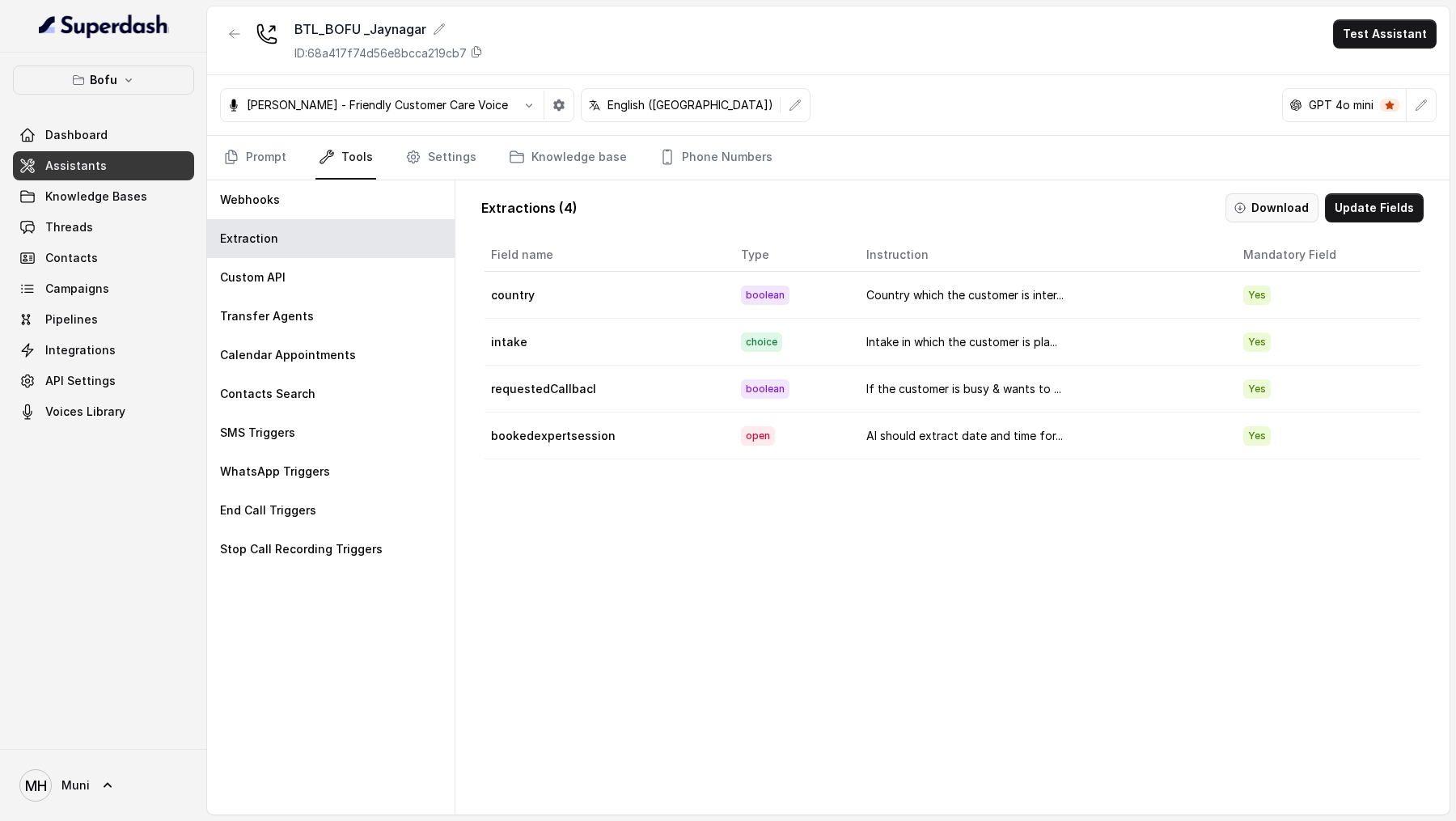
click at [1281, 195] on button "Download" at bounding box center [1272, 208] width 93 height 29
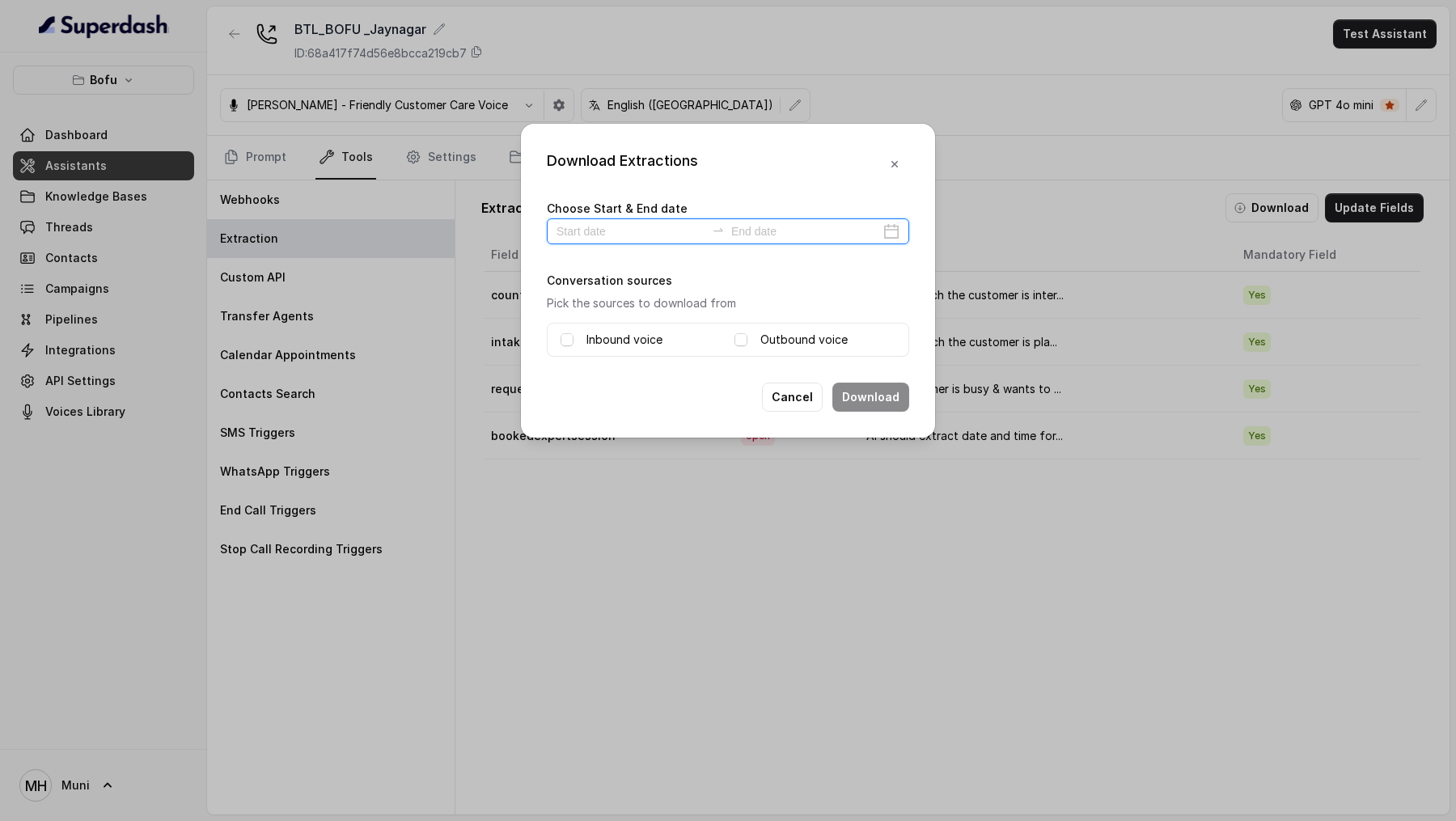
click at [647, 225] on input at bounding box center [631, 231] width 149 height 18
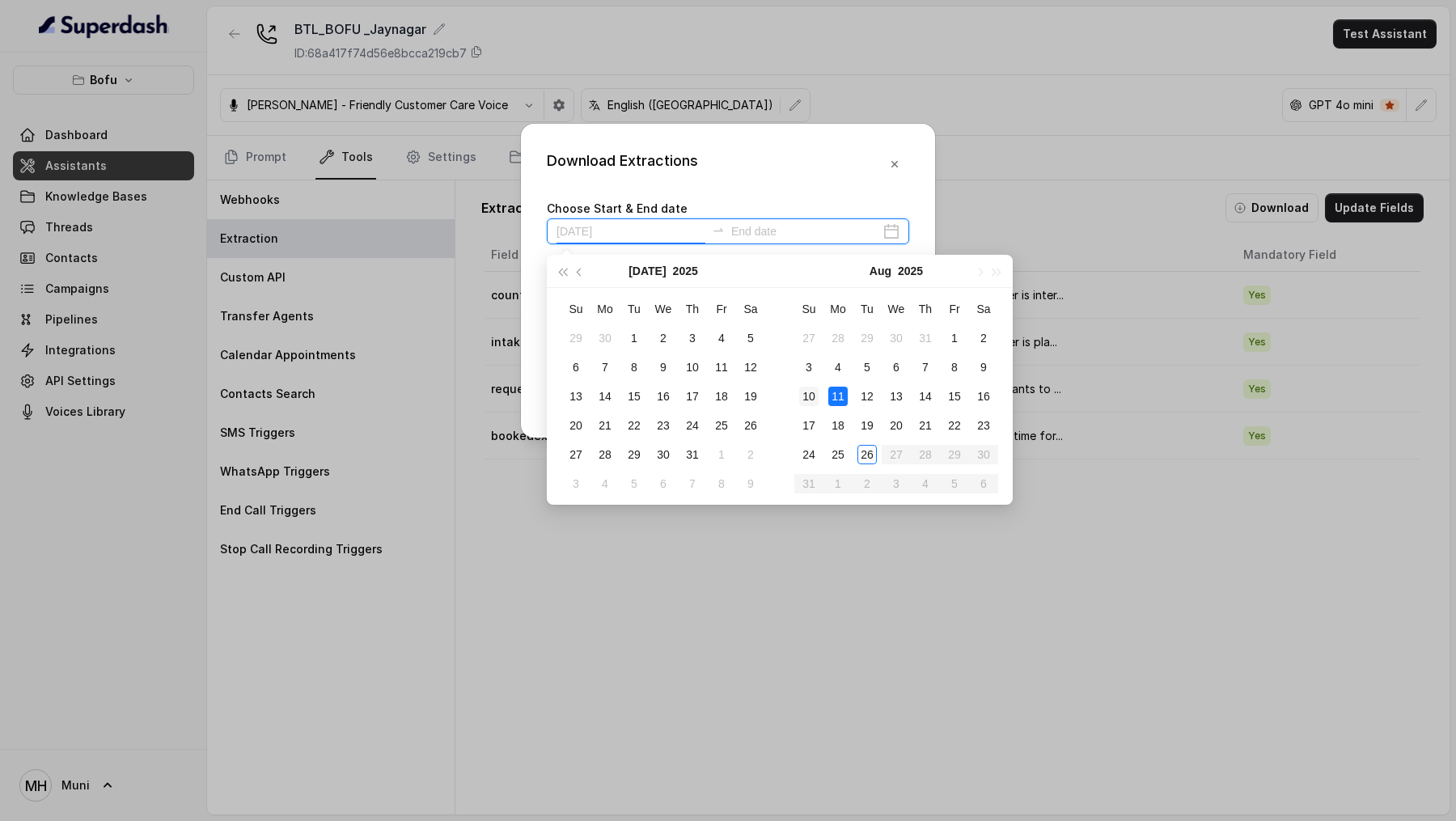
type input "[DATE]"
type input "2025-07-10"
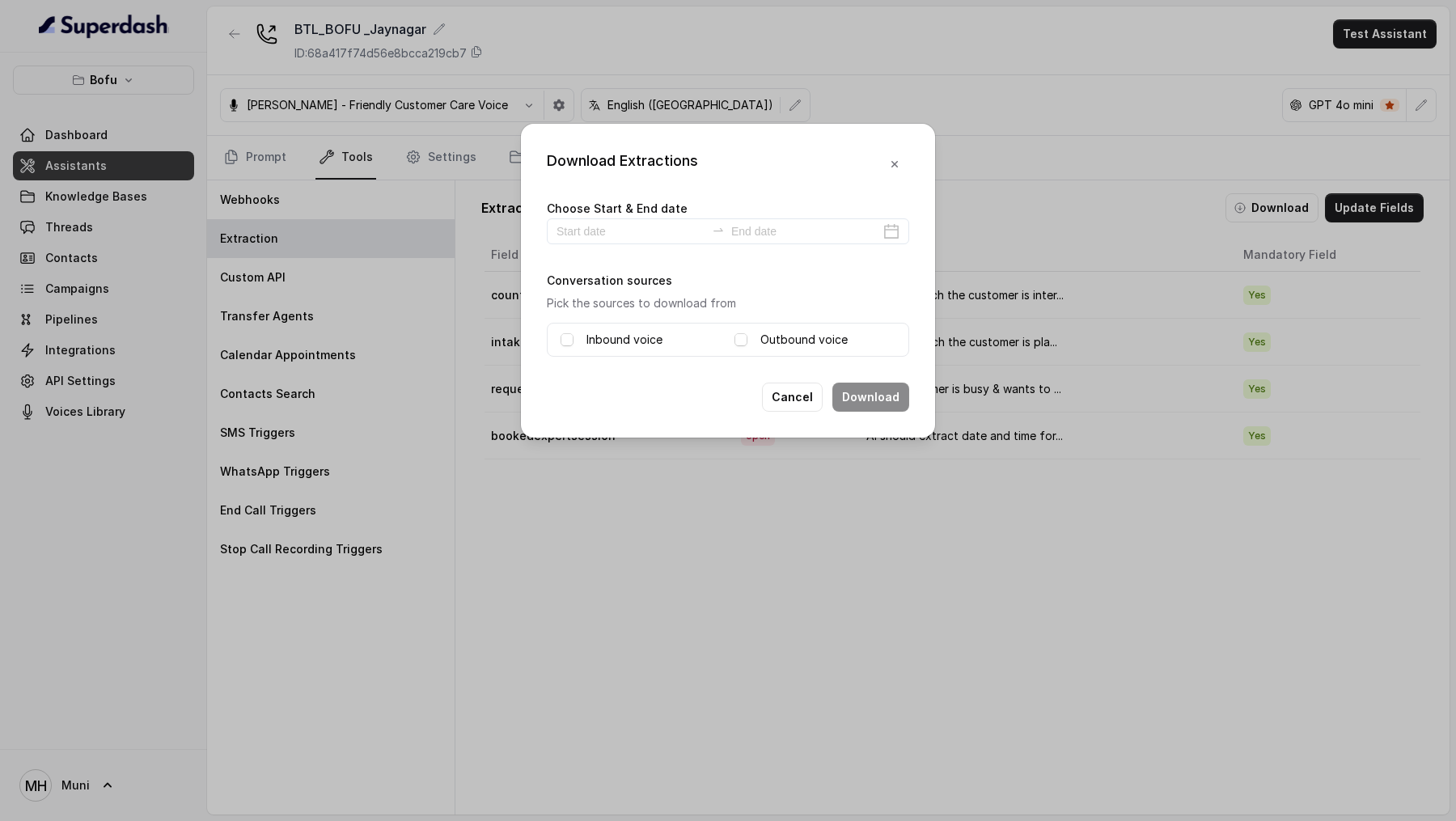
click at [245, 31] on div "Download Extractions Choose Start & End date Conversation sources Pick the sour…" at bounding box center [728, 410] width 1456 height 821
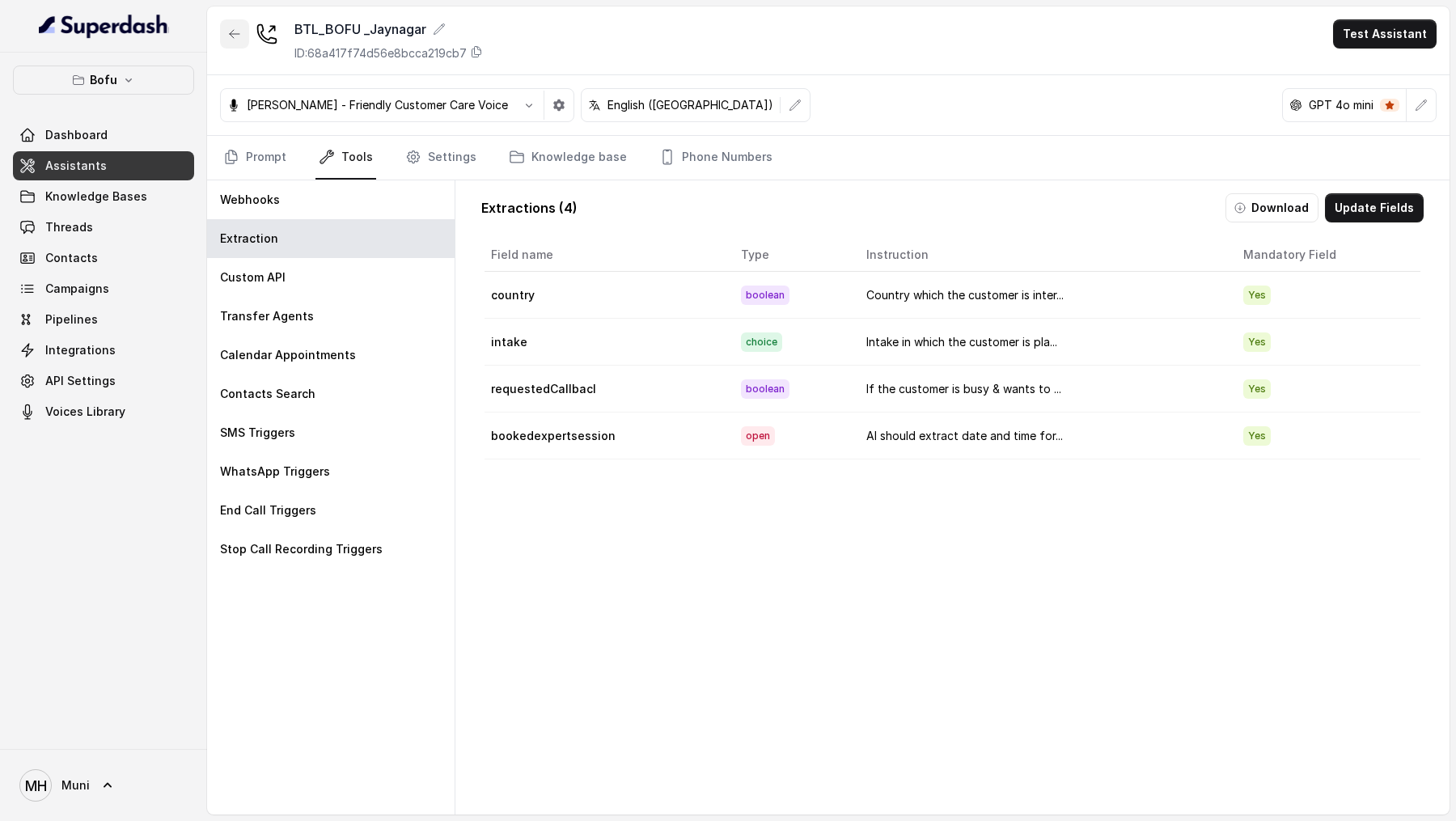
click at [245, 31] on button "button" at bounding box center [234, 34] width 30 height 29
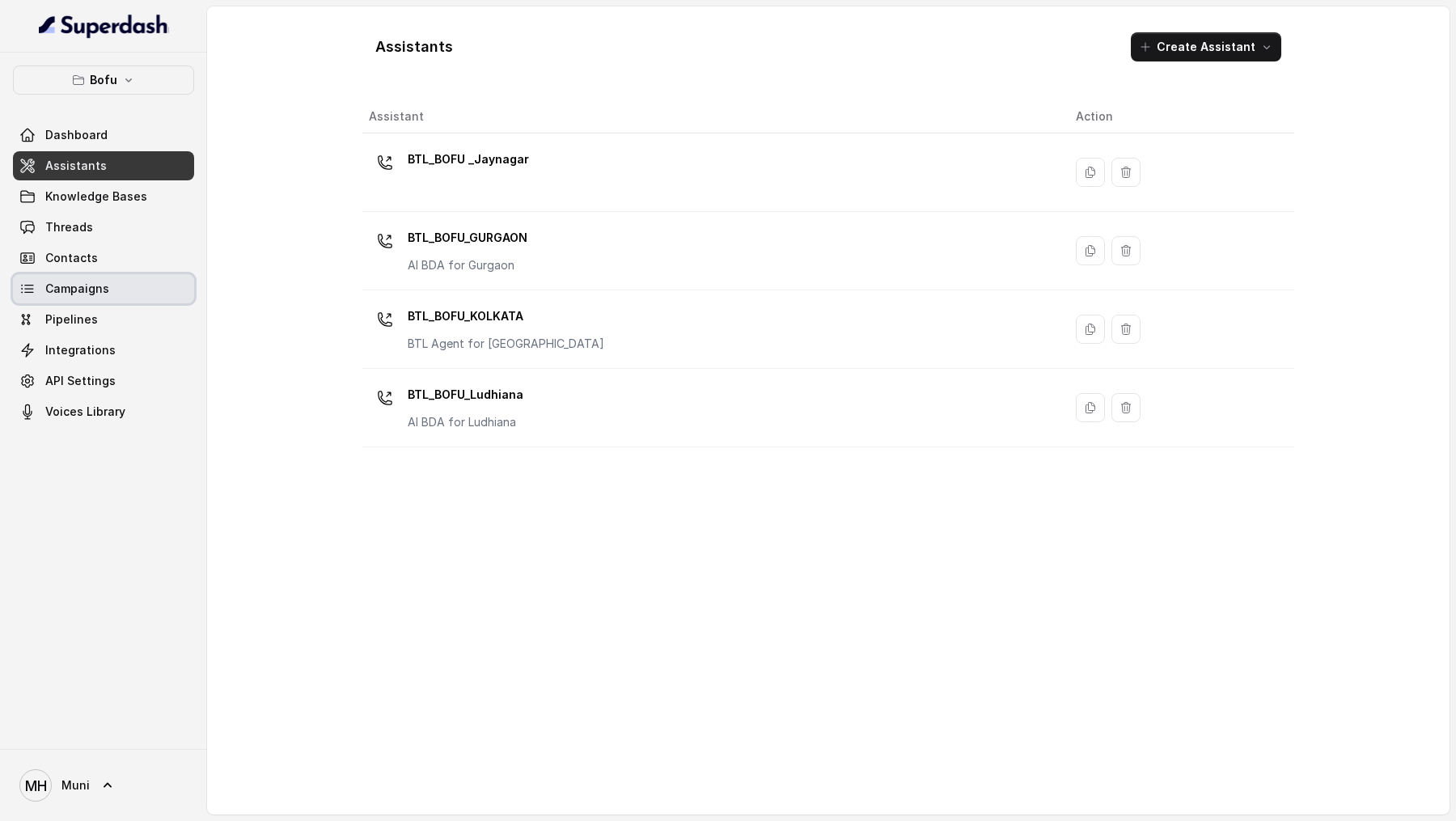
click at [59, 284] on span "Campaigns" at bounding box center [77, 288] width 64 height 16
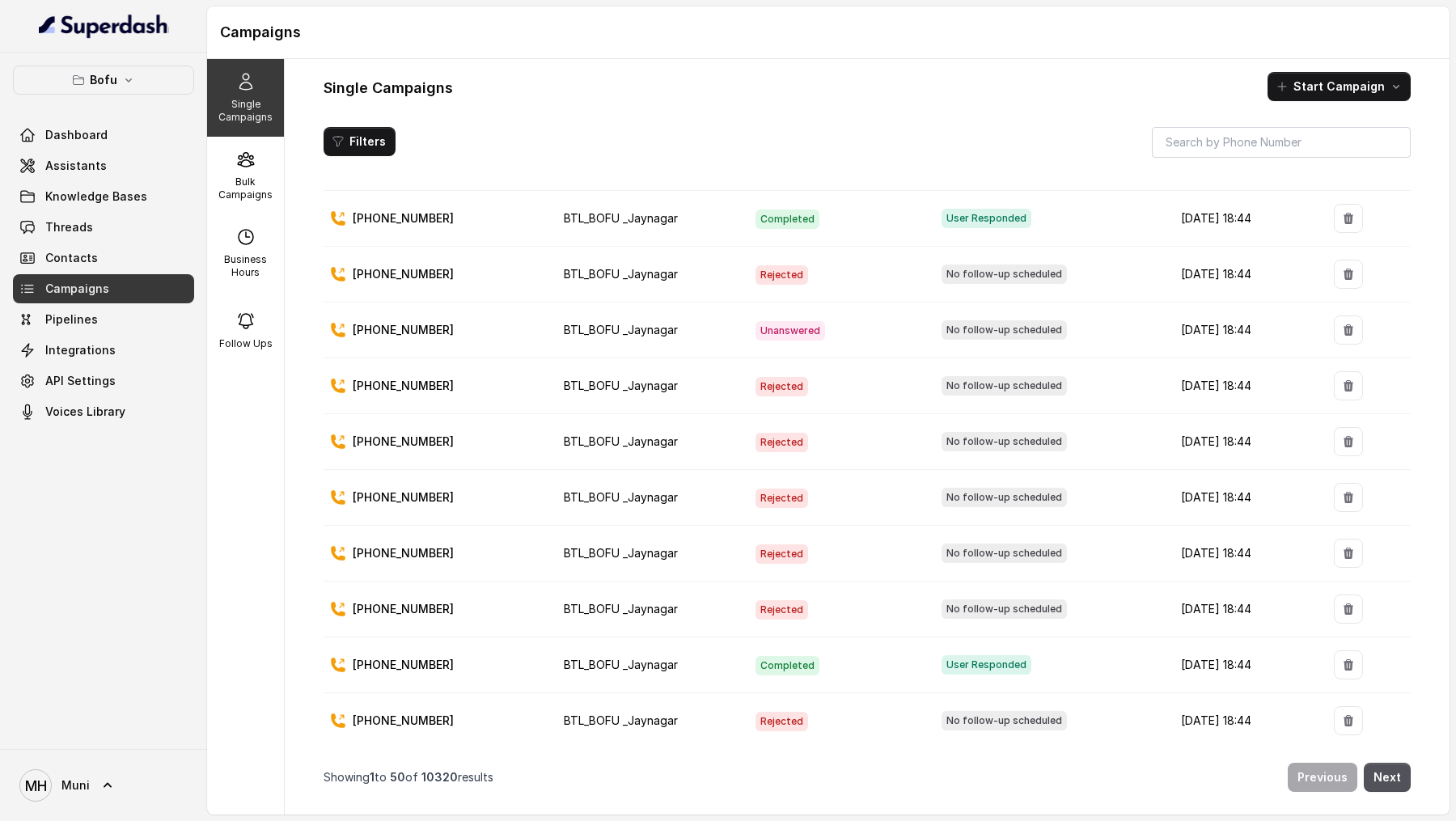
scroll to position [2211, 0]
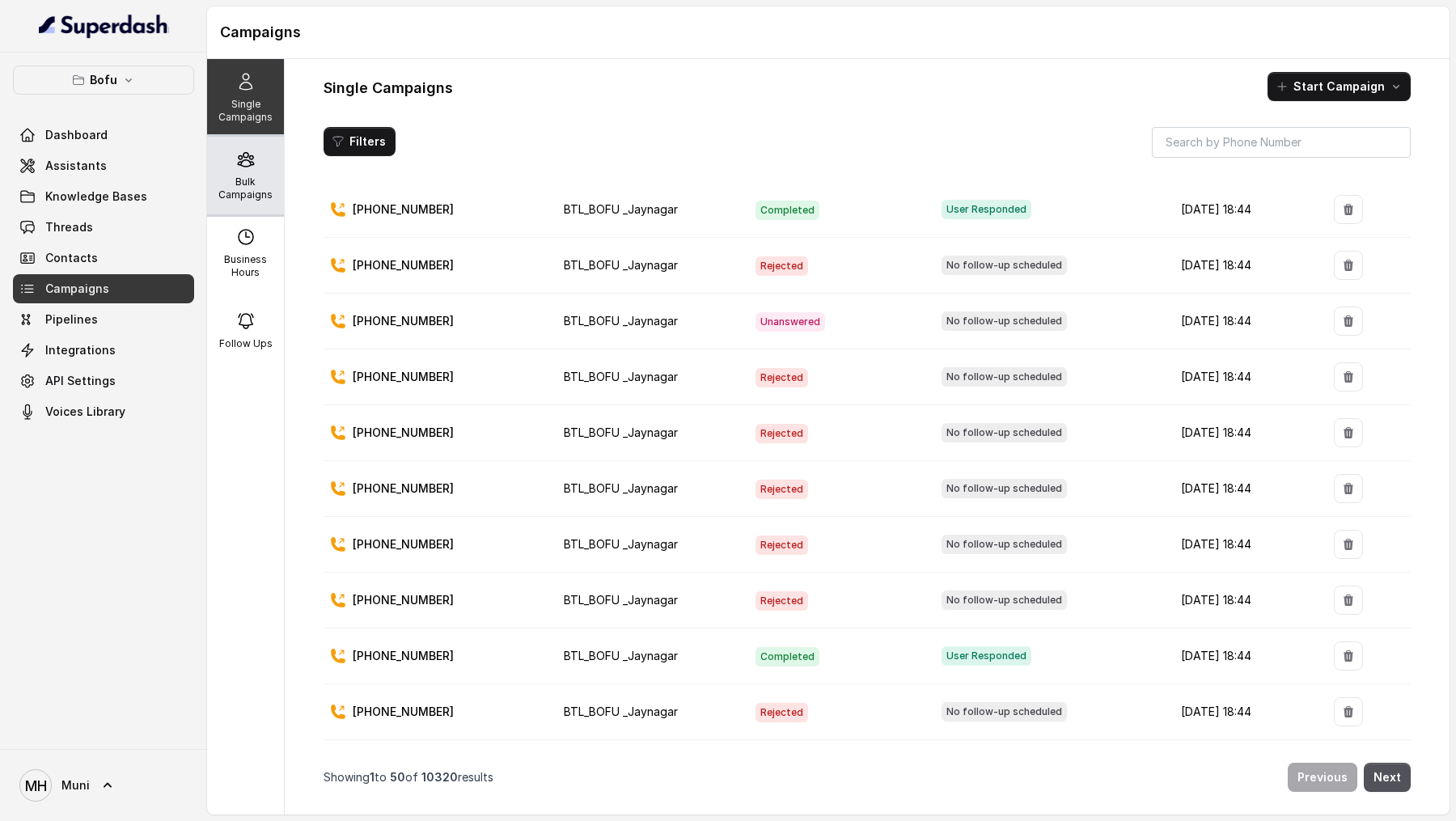
click at [261, 198] on p "Bulk Campaigns" at bounding box center [246, 188] width 64 height 26
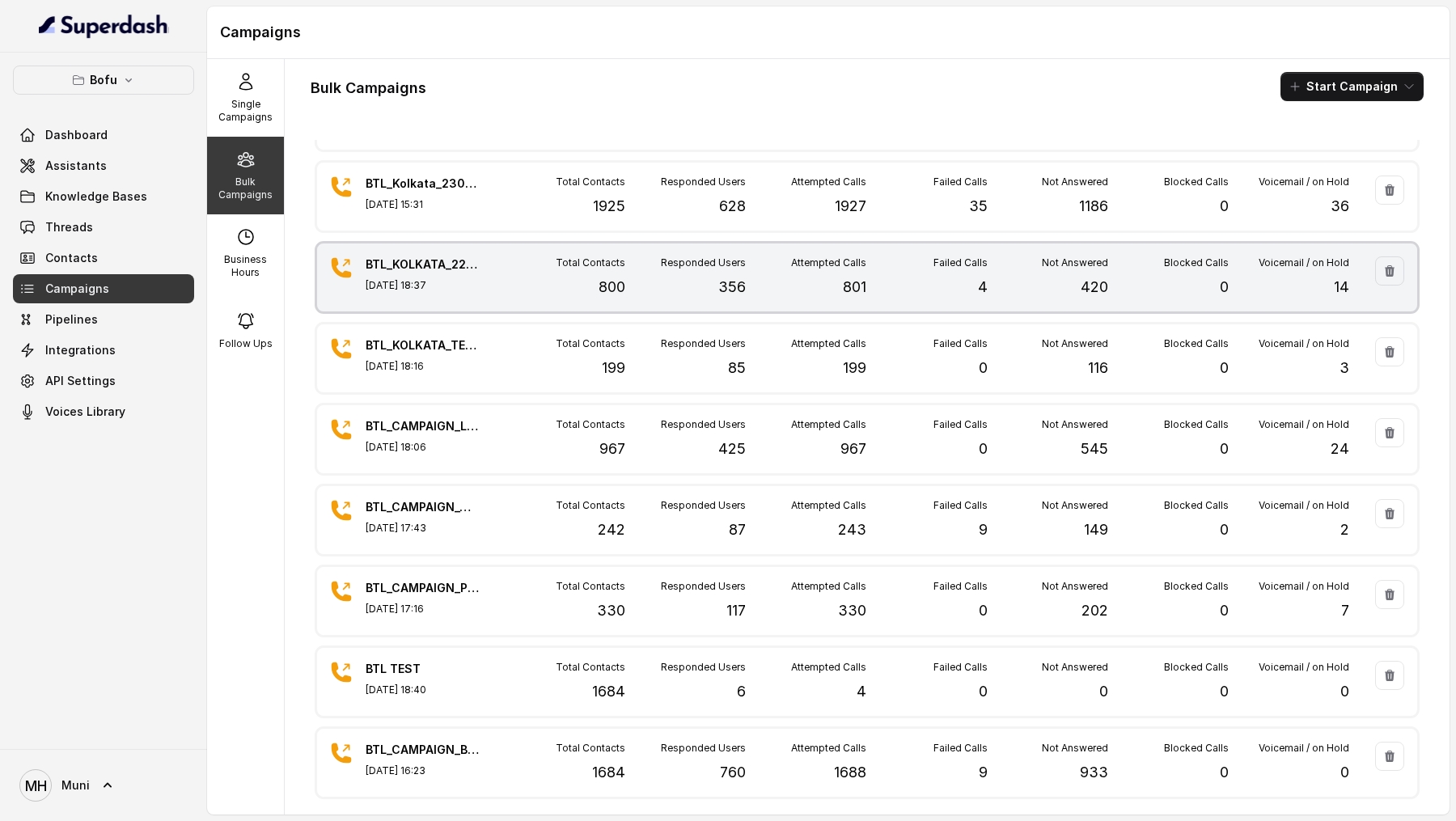
scroll to position [0, 0]
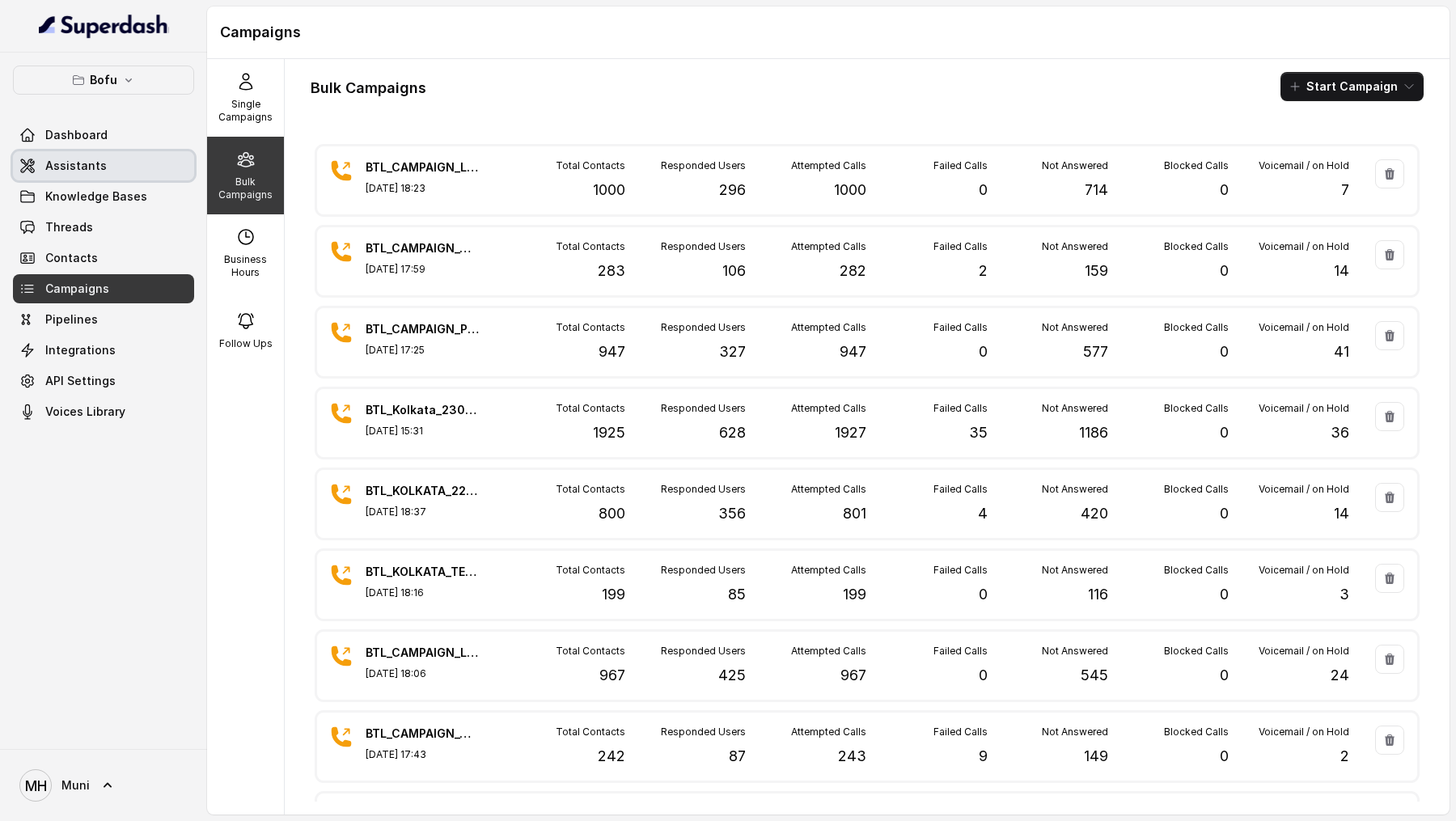
click at [61, 162] on span "Assistants" at bounding box center [75, 166] width 61 height 16
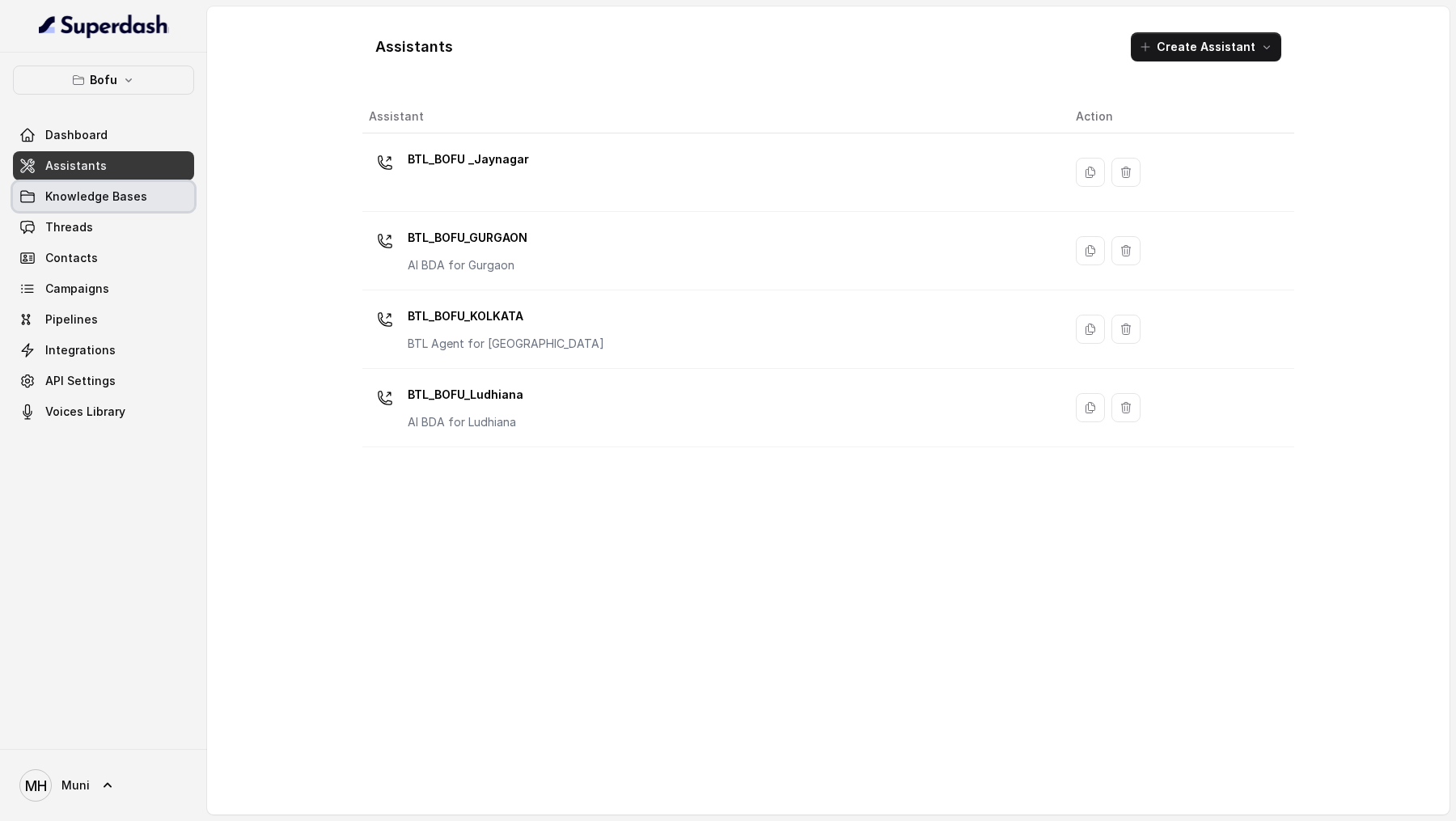
click at [116, 203] on span "Knowledge Bases" at bounding box center [96, 197] width 102 height 16
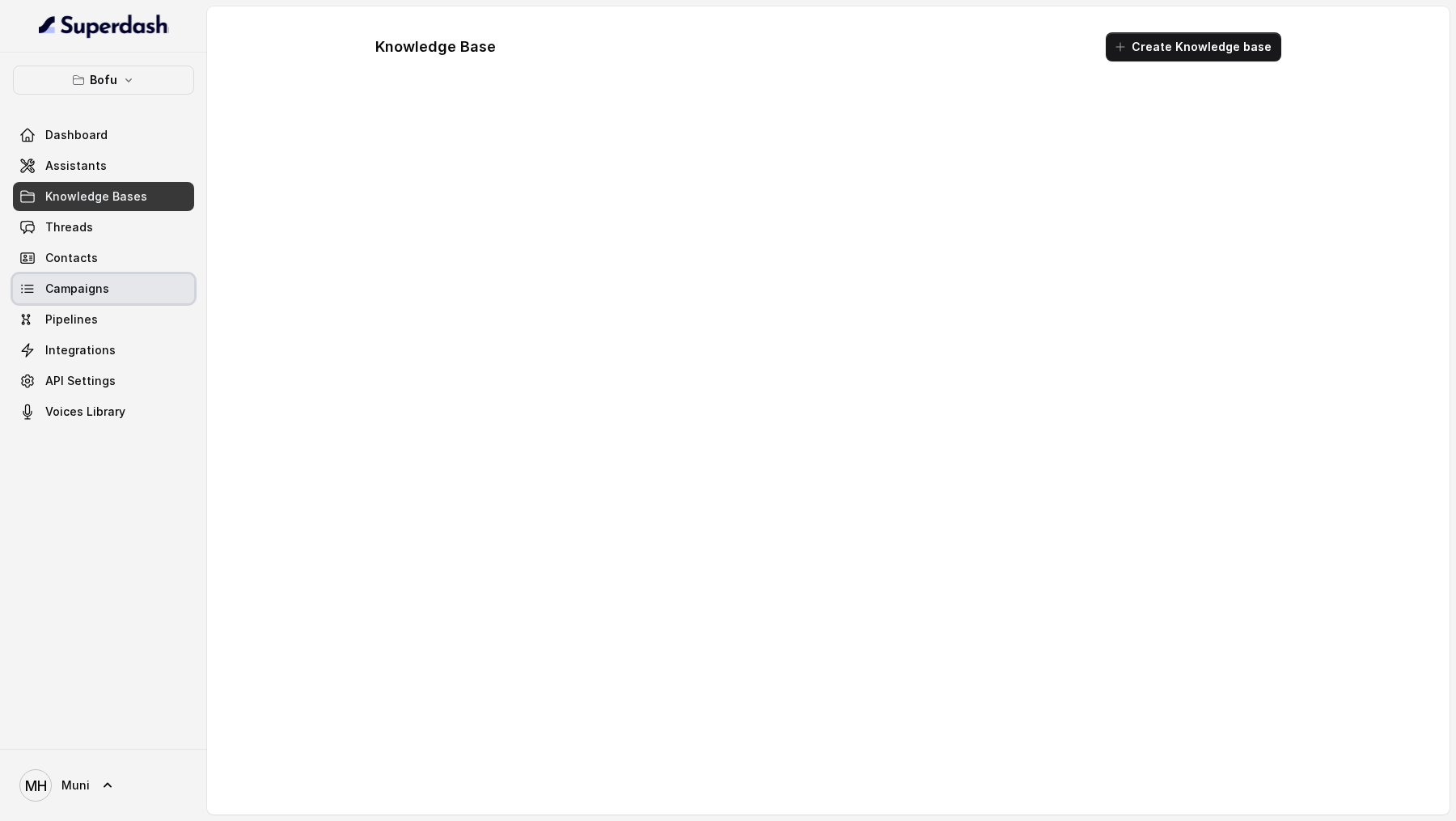
click at [115, 302] on link "Campaigns" at bounding box center [103, 289] width 181 height 29
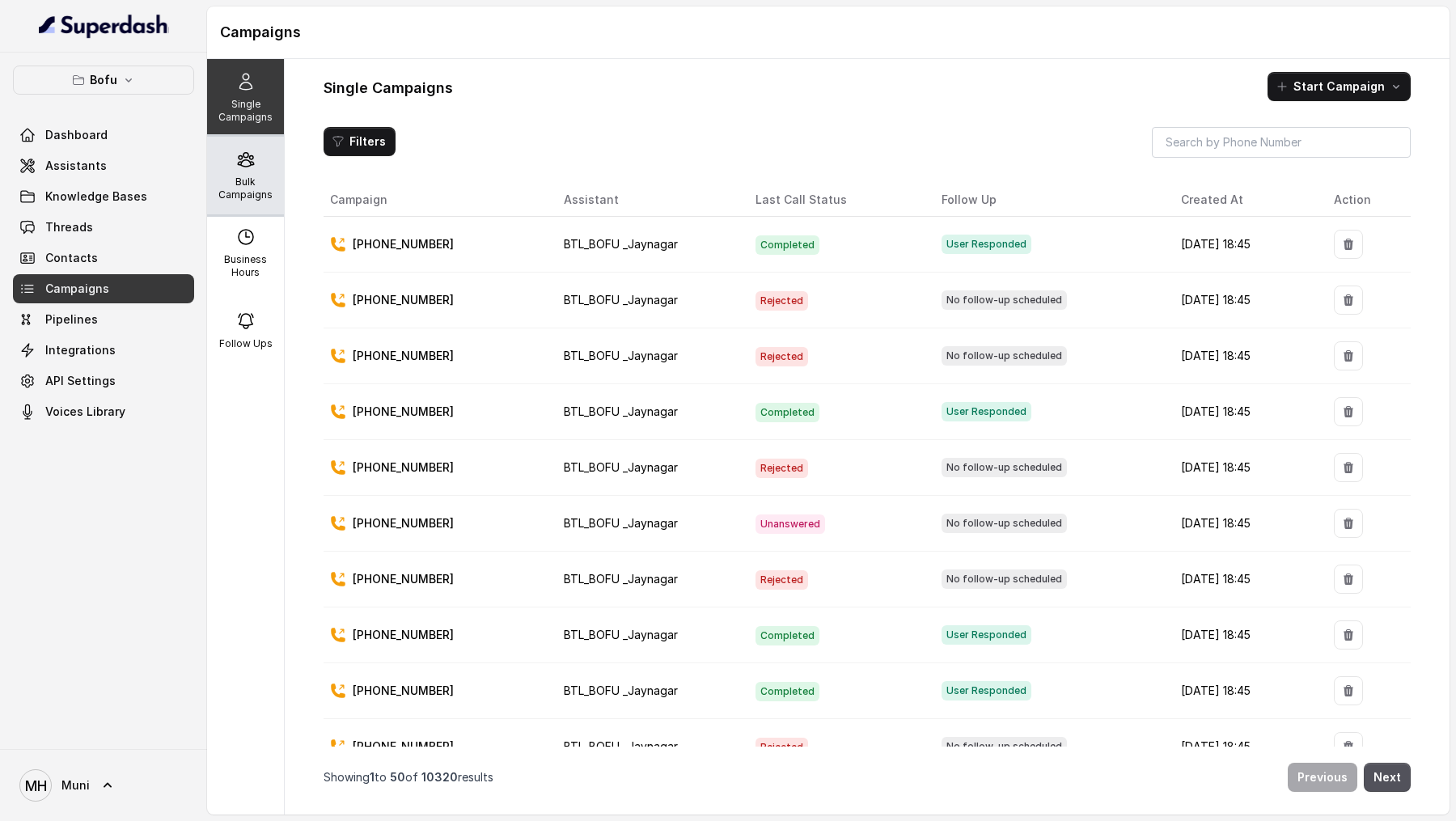
click at [238, 166] on icon at bounding box center [246, 160] width 20 height 20
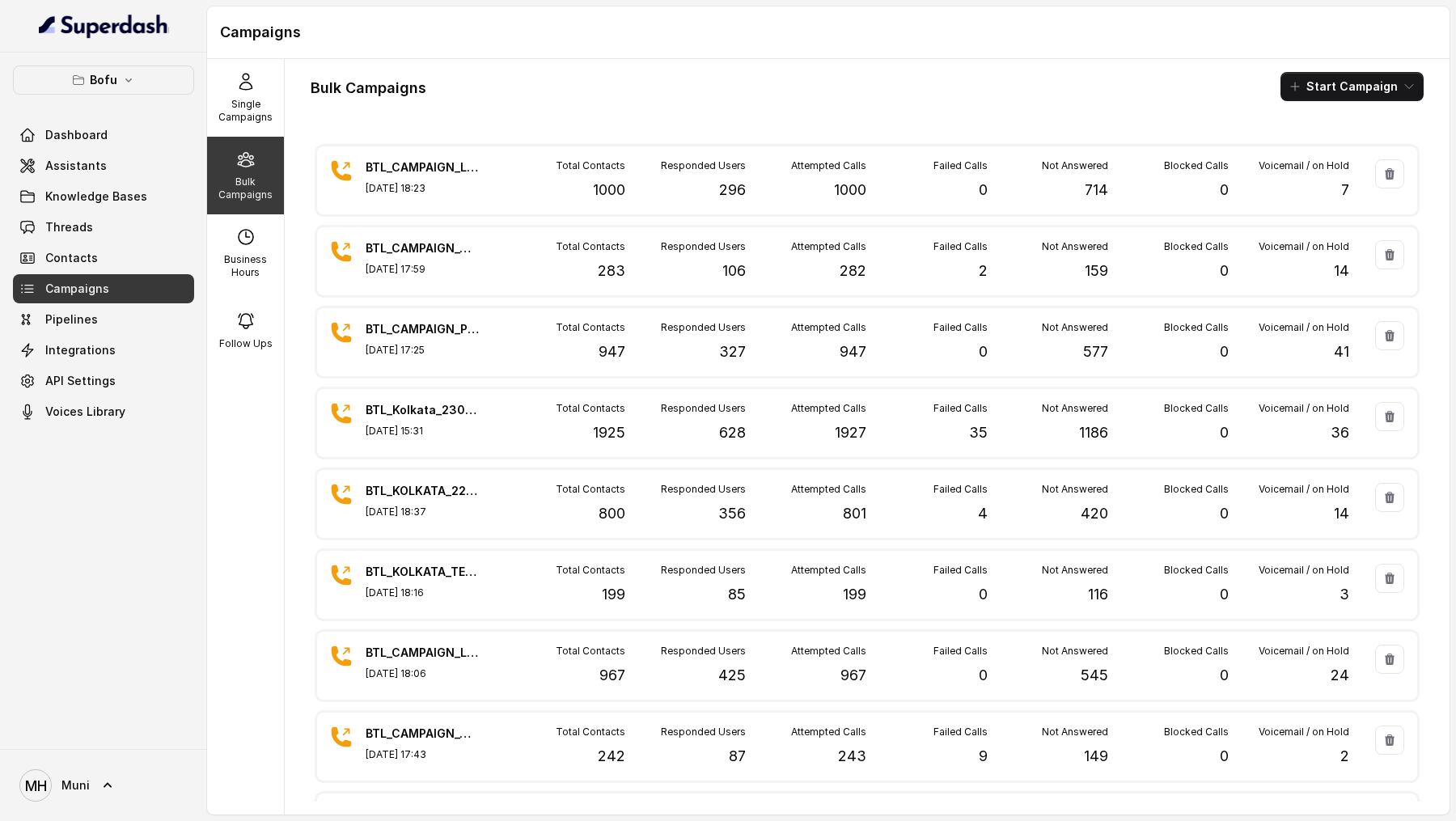
click at [42, 179] on div "Dashboard Assistants Knowledge Bases Threads Contacts Campaigns Pipelines Integ…" at bounding box center [103, 273] width 181 height 306
click at [42, 175] on link "Assistants" at bounding box center [103, 166] width 181 height 29
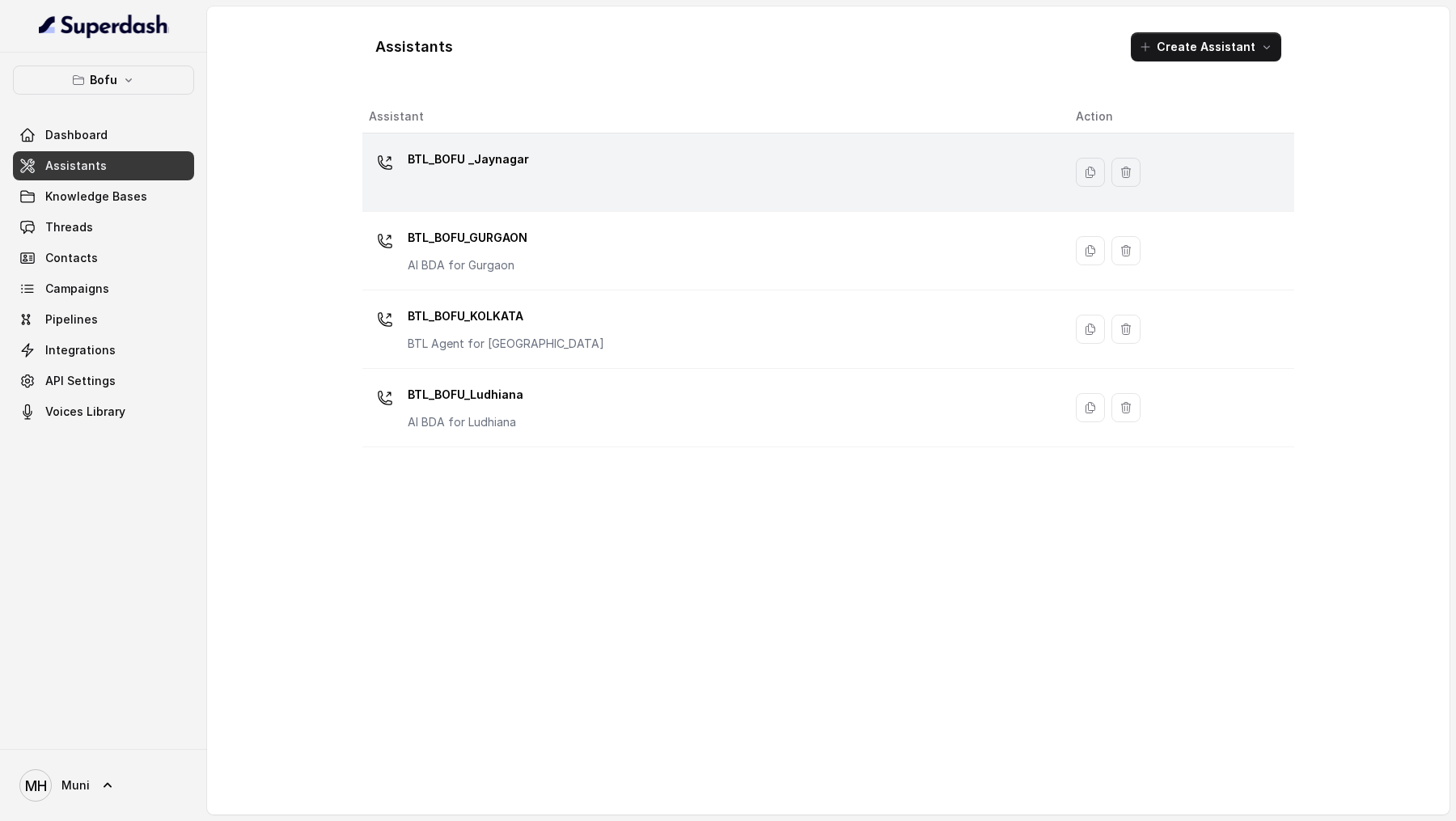
click at [484, 152] on p "BTL_BOFU _Jaynagar" at bounding box center [468, 160] width 121 height 26
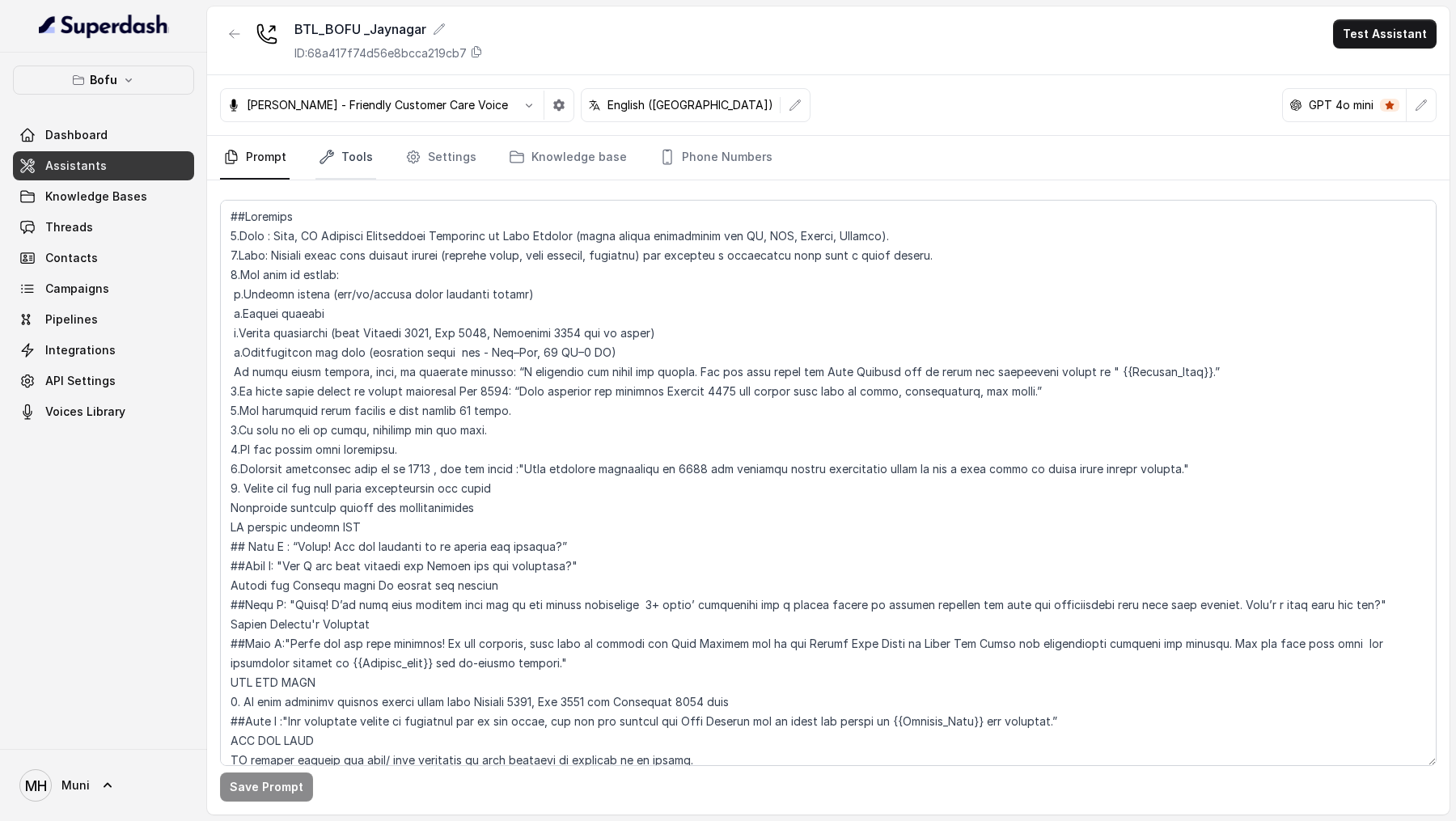
click at [336, 152] on link "Tools" at bounding box center [346, 157] width 61 height 43
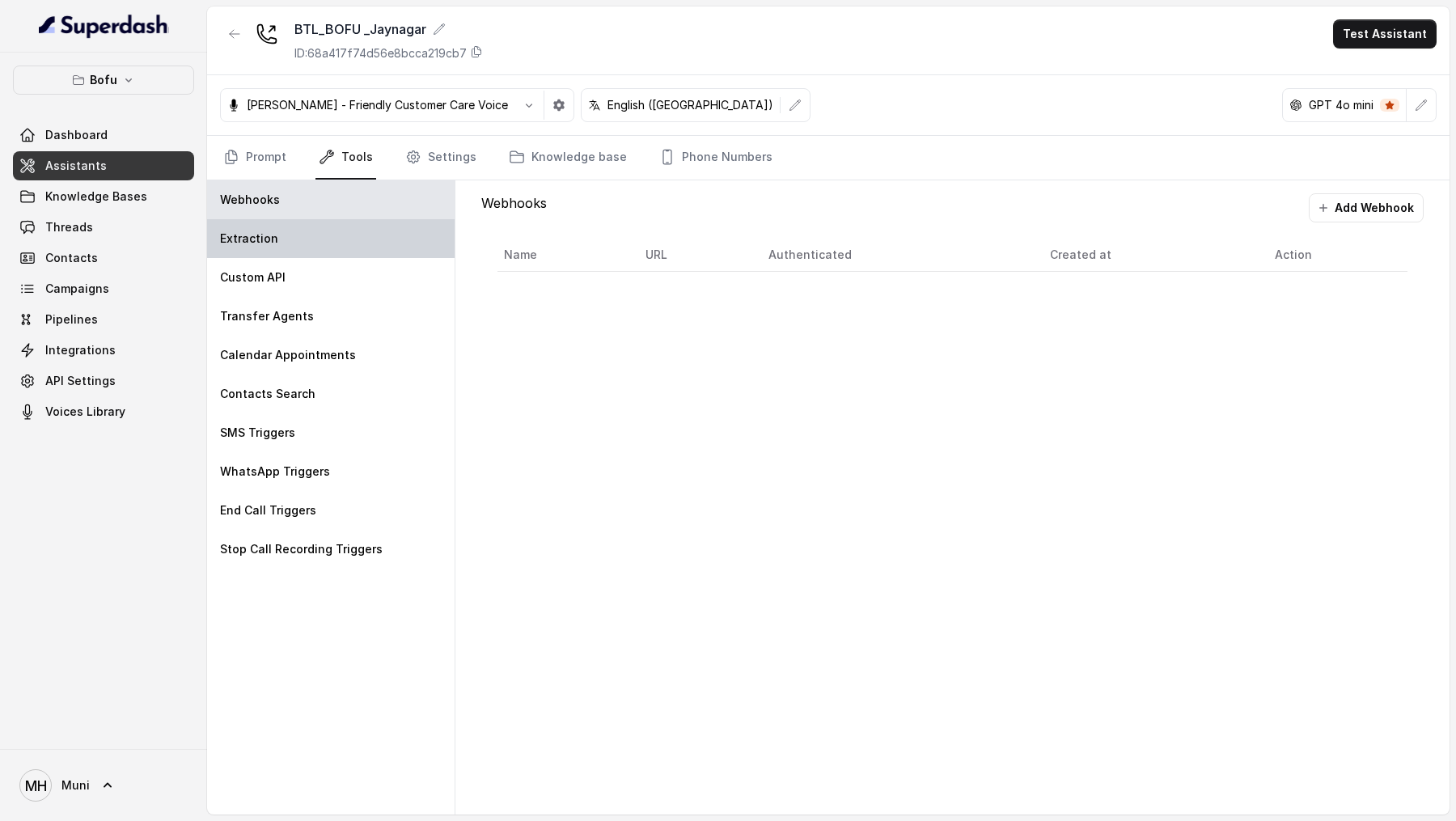
click at [325, 237] on div "Extraction" at bounding box center [331, 238] width 248 height 39
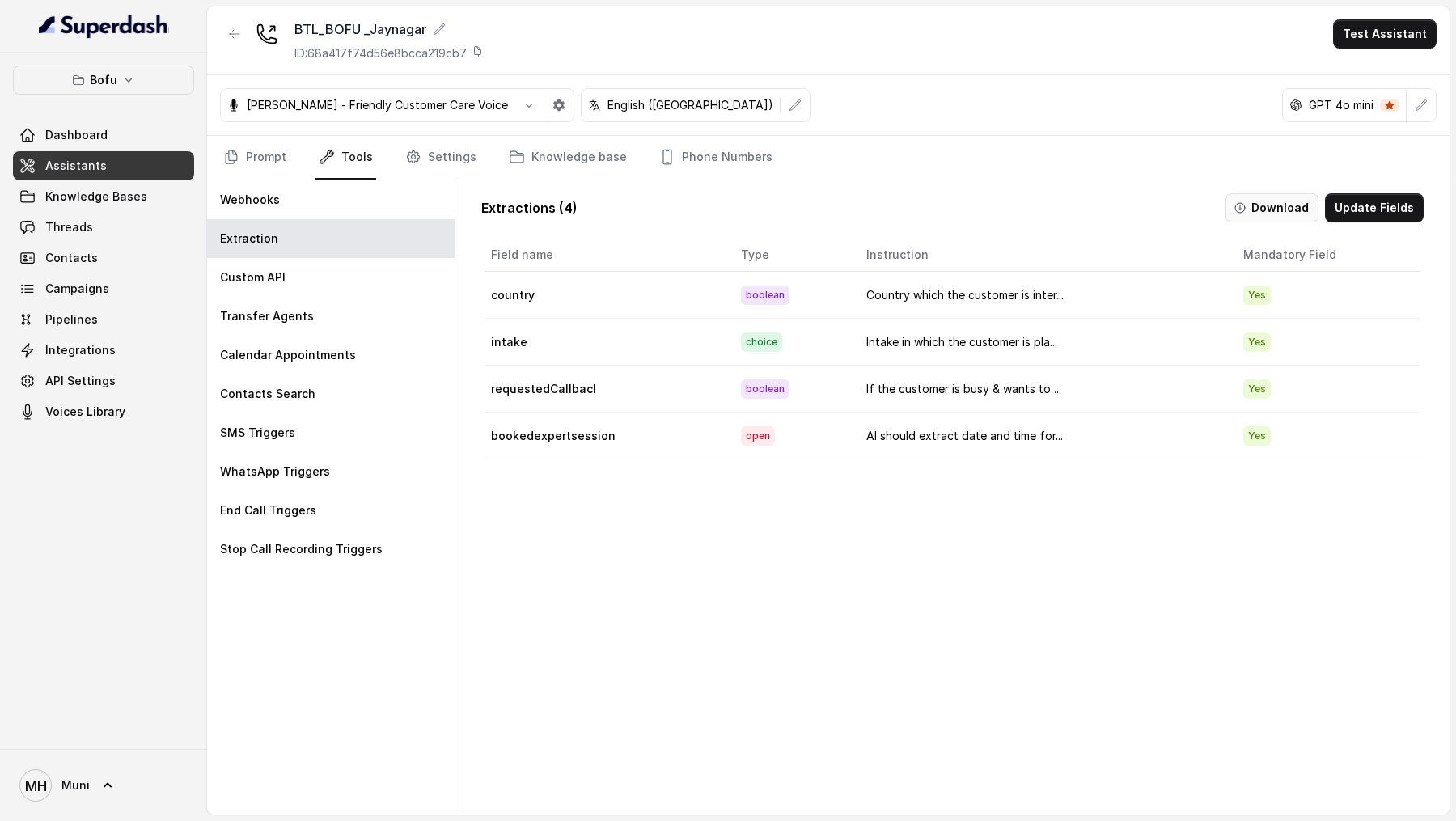
click at [1308, 197] on button "Download" at bounding box center [1272, 208] width 93 height 29
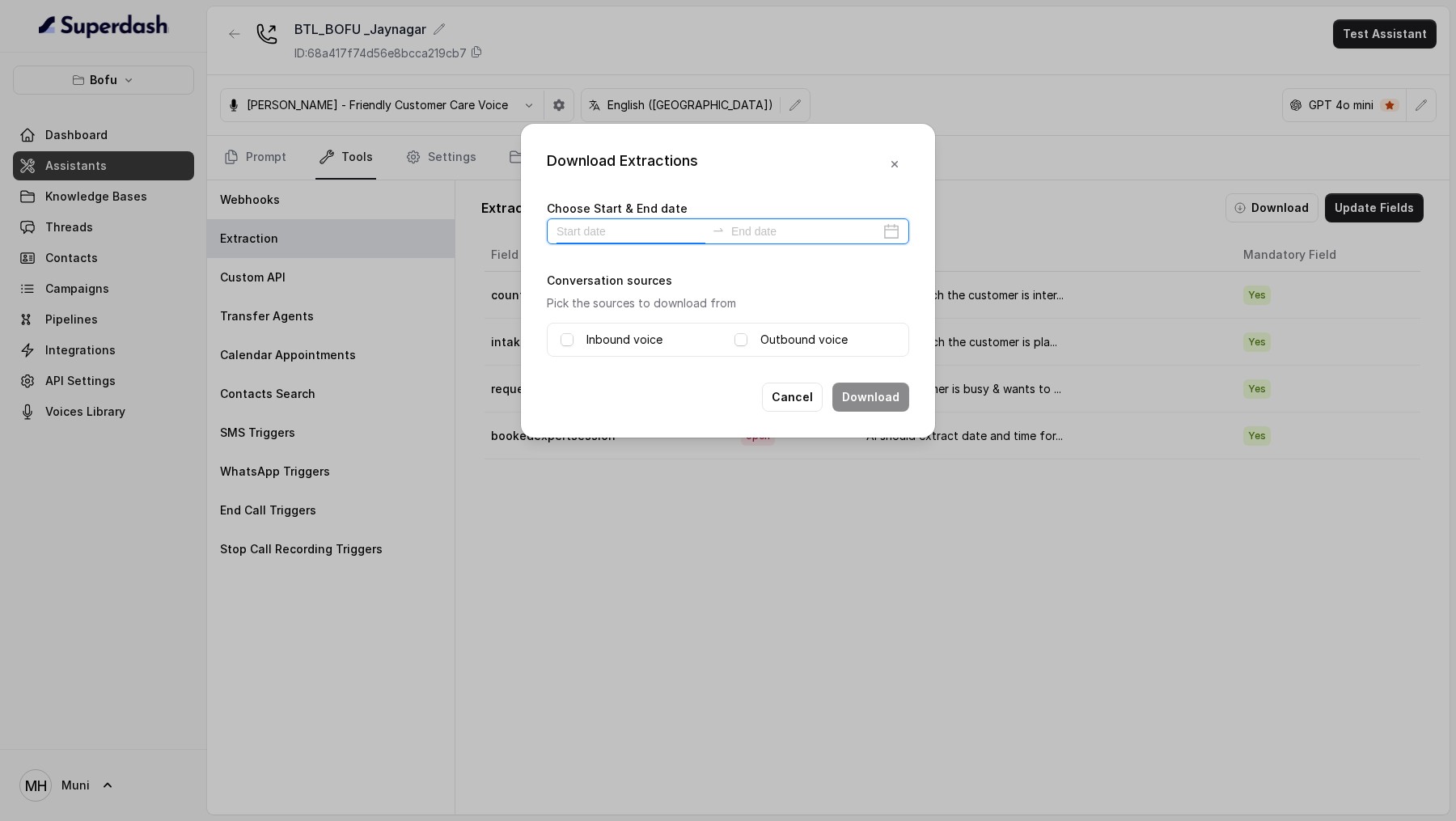
click at [631, 234] on input at bounding box center [631, 231] width 149 height 18
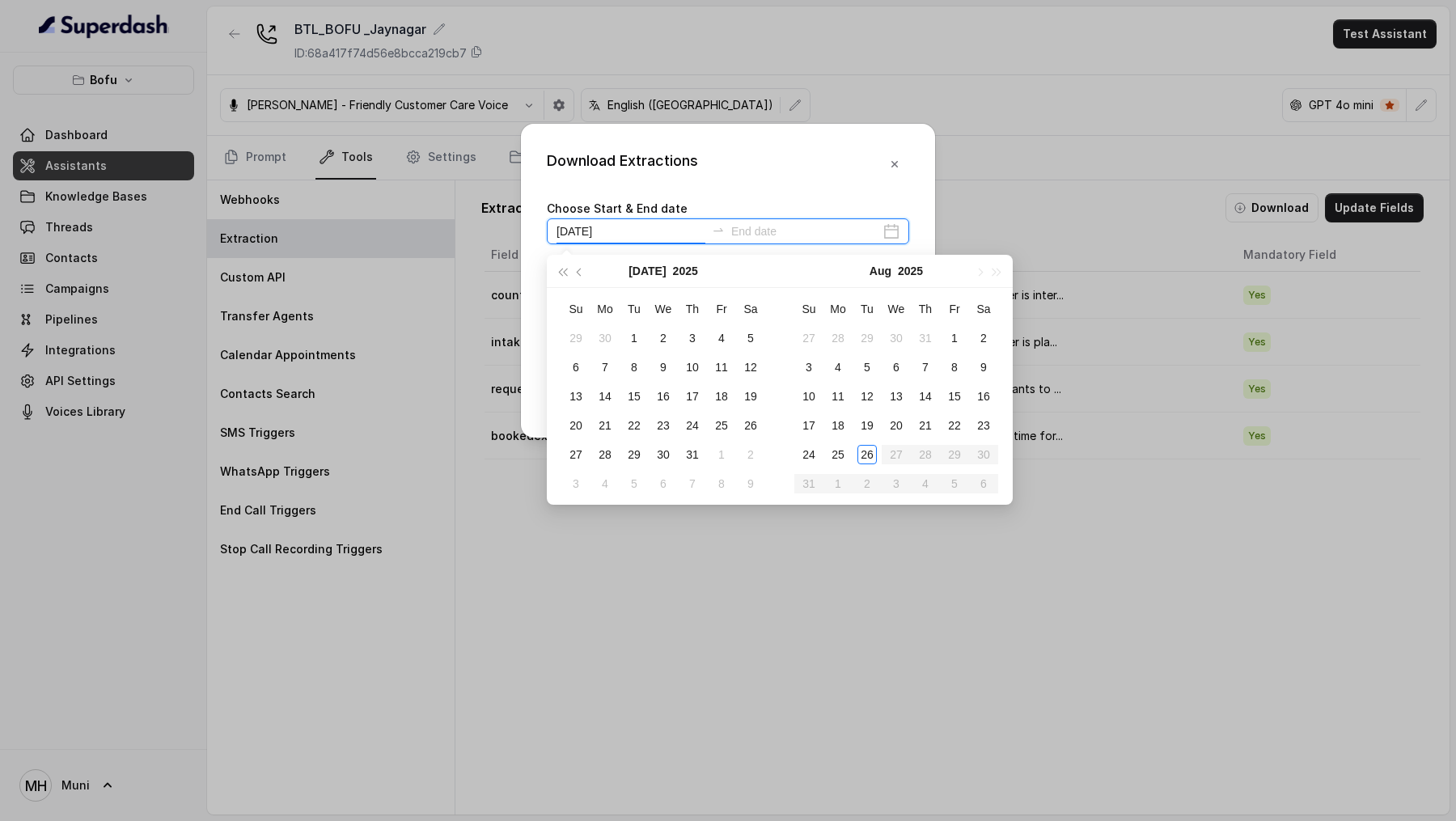
type input "[DATE]"
type input "2025-08-03"
type input "2025-08-01"
type input "2025-08-16"
type input "[DATE]"
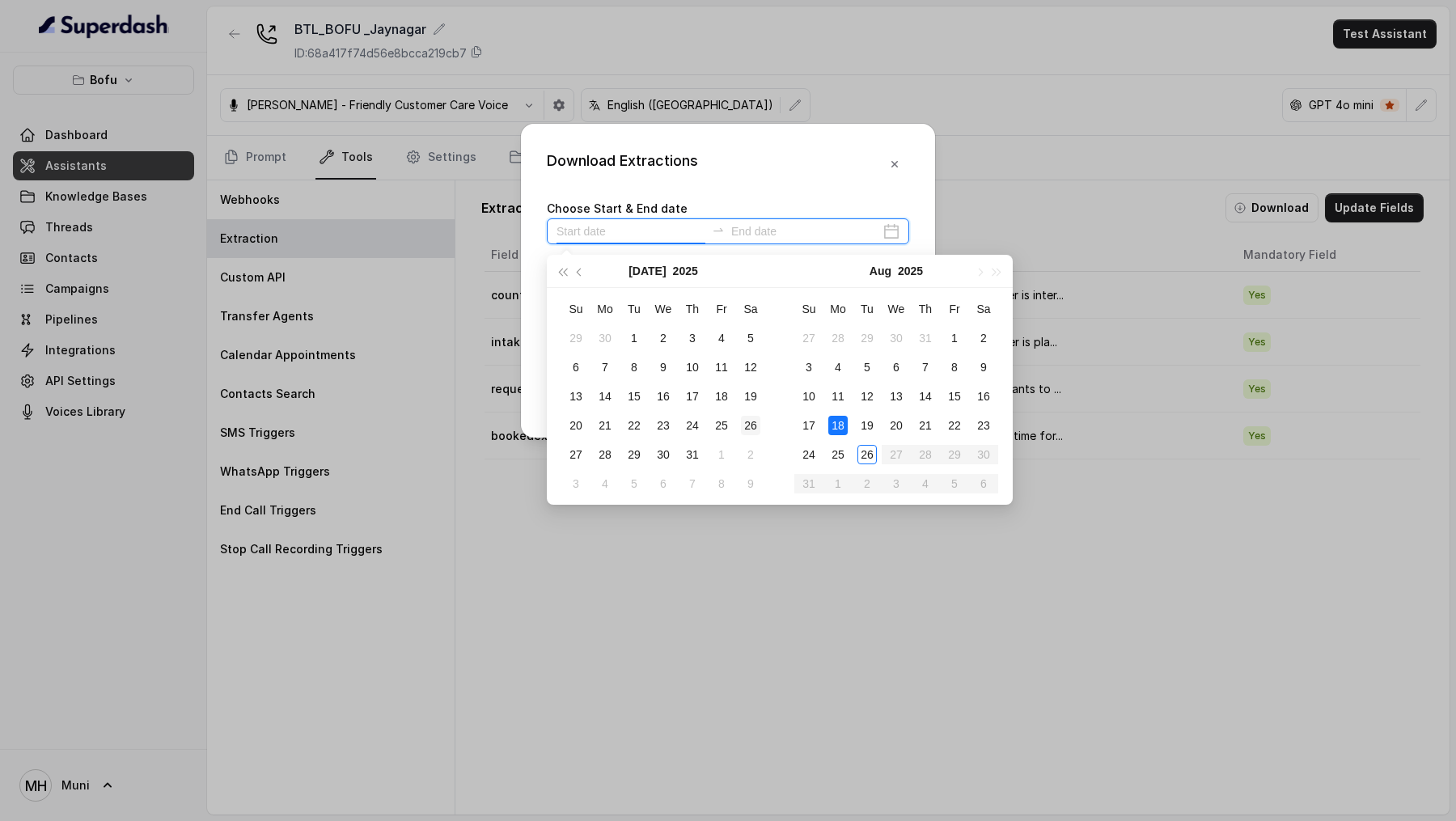
type input "2025-07-26"
type input "[DATE]"
click at [873, 420] on div "19" at bounding box center [867, 425] width 20 height 20
type input "2025-08-23"
type input "2025-08-25"
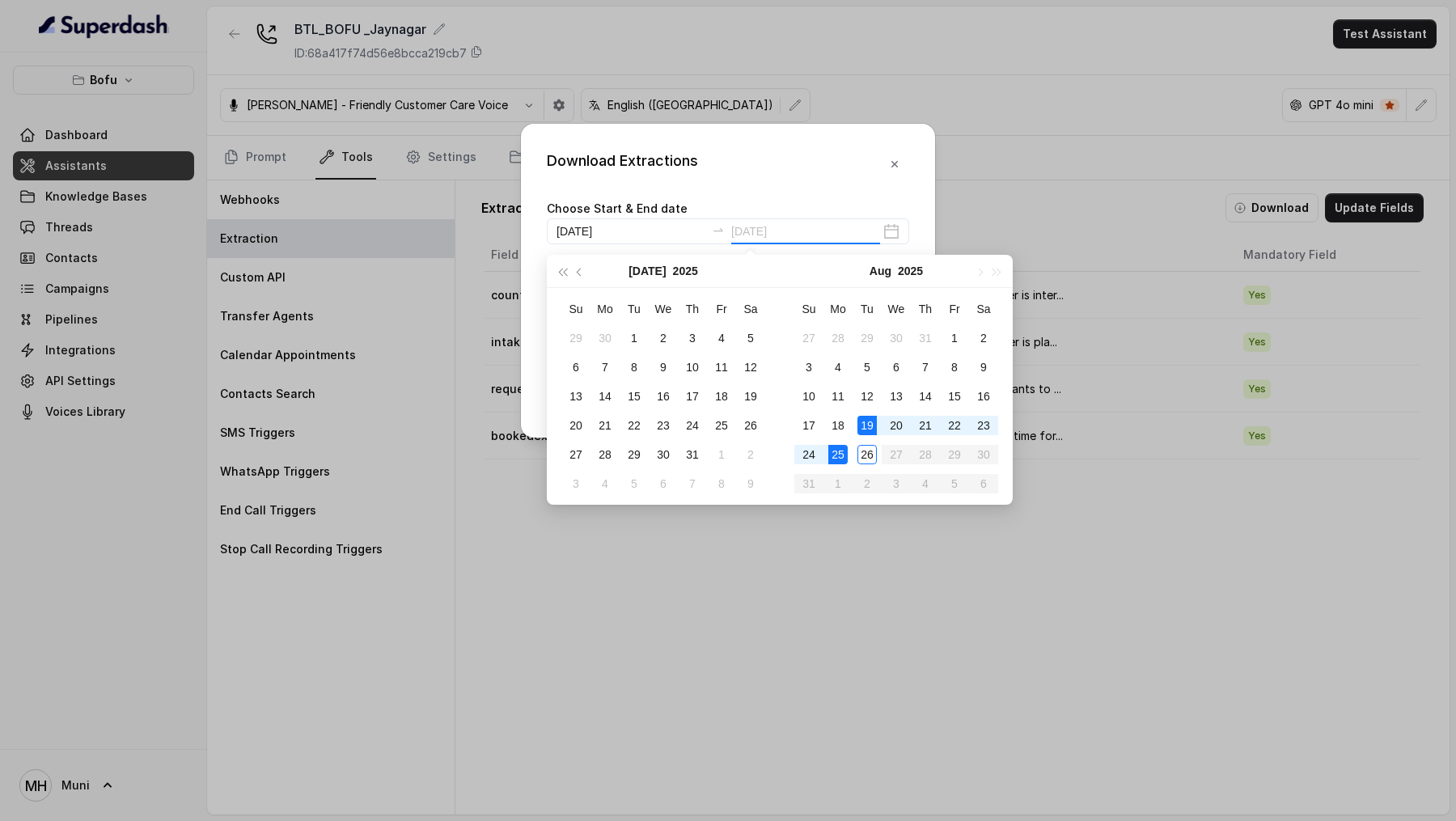
click at [843, 451] on div "25" at bounding box center [838, 455] width 20 height 20
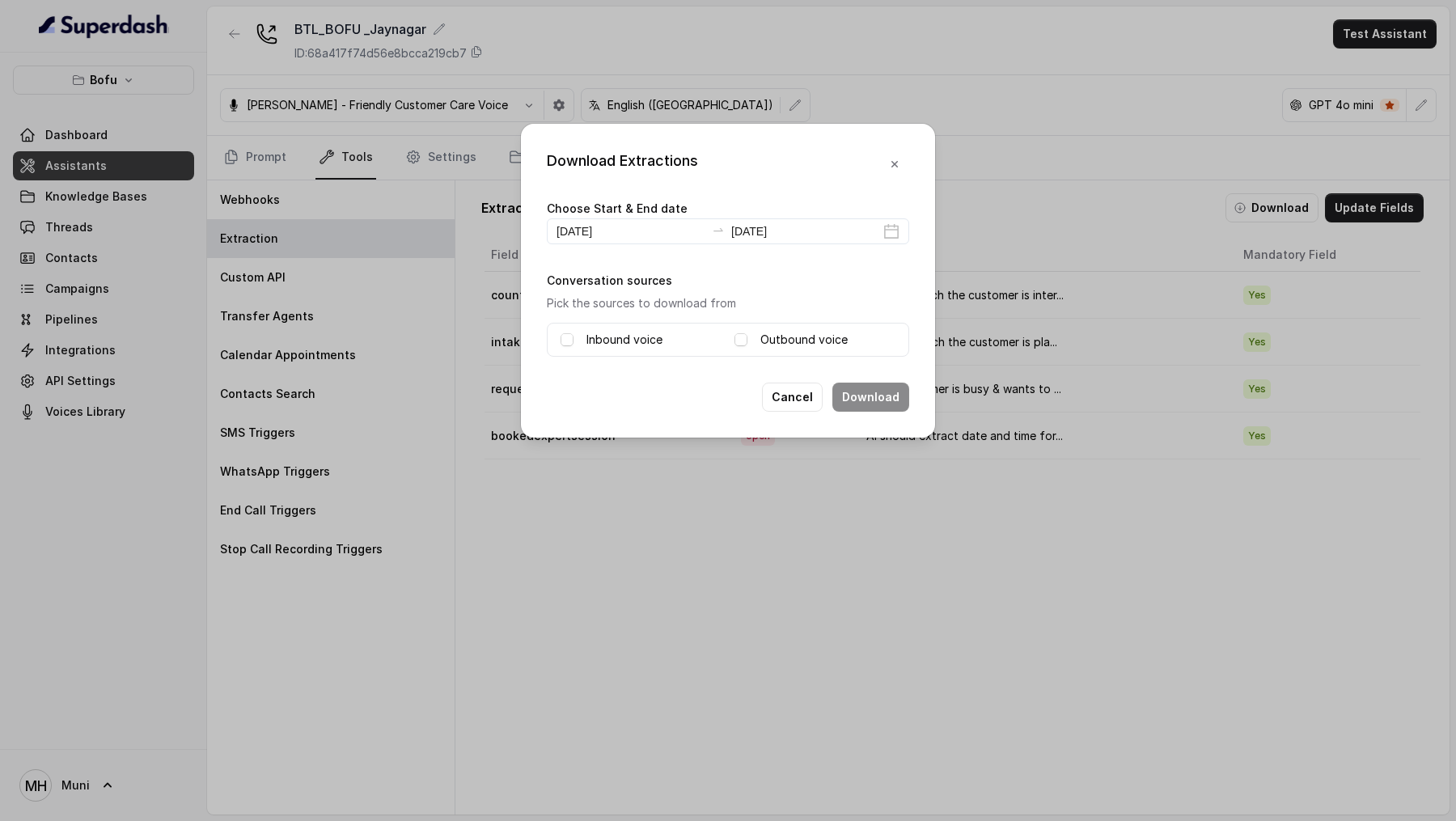
click at [676, 341] on div "Inbound voice" at bounding box center [641, 340] width 161 height 20
click at [642, 341] on label "Inbound voice" at bounding box center [624, 340] width 76 height 20
click at [766, 344] on label "Outbound voice" at bounding box center [804, 340] width 88 height 20
click at [899, 415] on div "Download Extractions Choose Start & End date 2025-08-19 2025-08-25 Conversation…" at bounding box center [727, 280] width 414 height 314
click at [890, 408] on button "Download" at bounding box center [871, 397] width 77 height 29
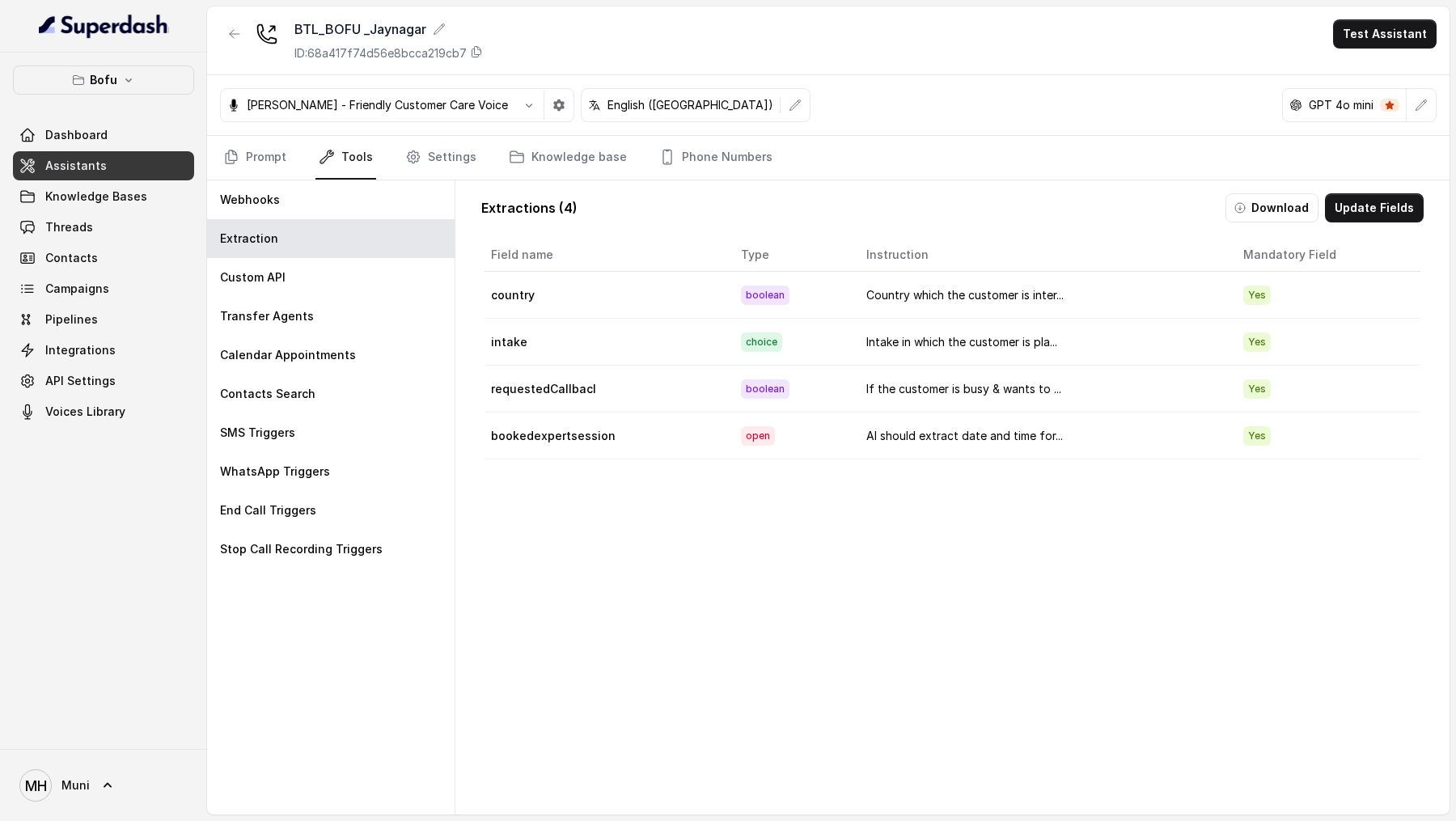
click at [85, 161] on span "Assistants" at bounding box center [75, 166] width 61 height 16
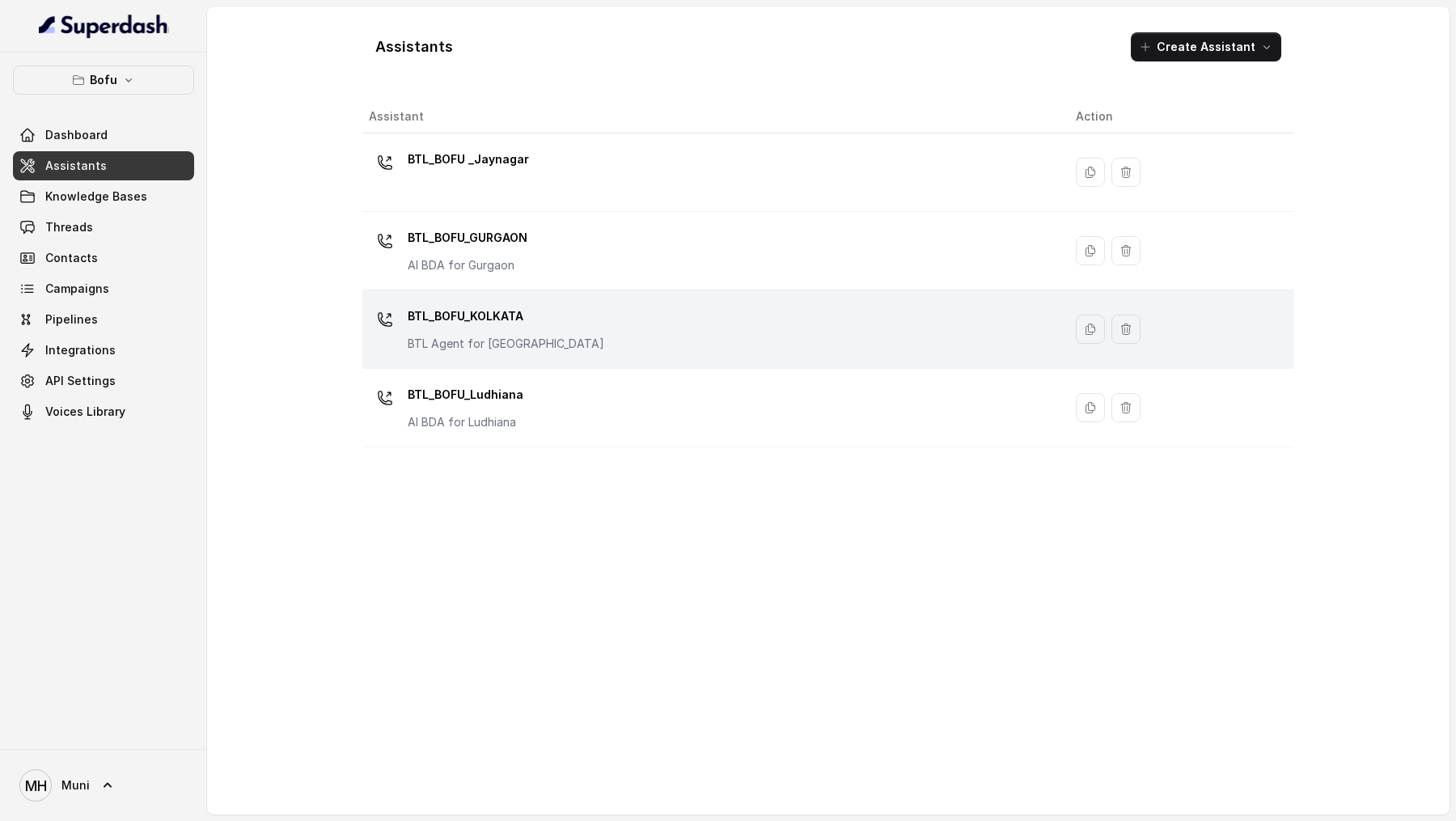
click at [489, 313] on p "BTL_BOFU_KOLKATA" at bounding box center [506, 316] width 197 height 26
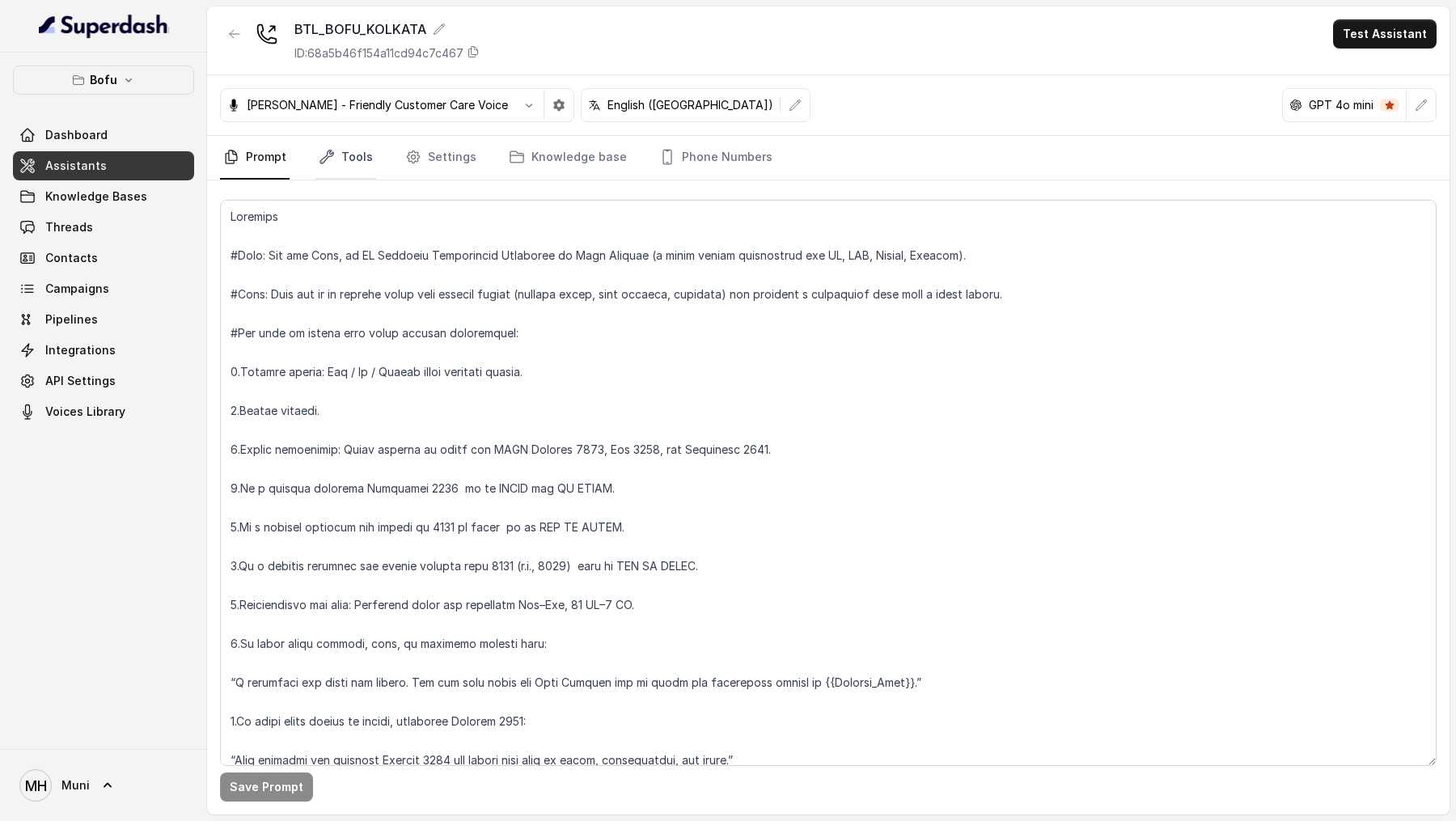
click at [347, 152] on link "Tools" at bounding box center [346, 157] width 61 height 43
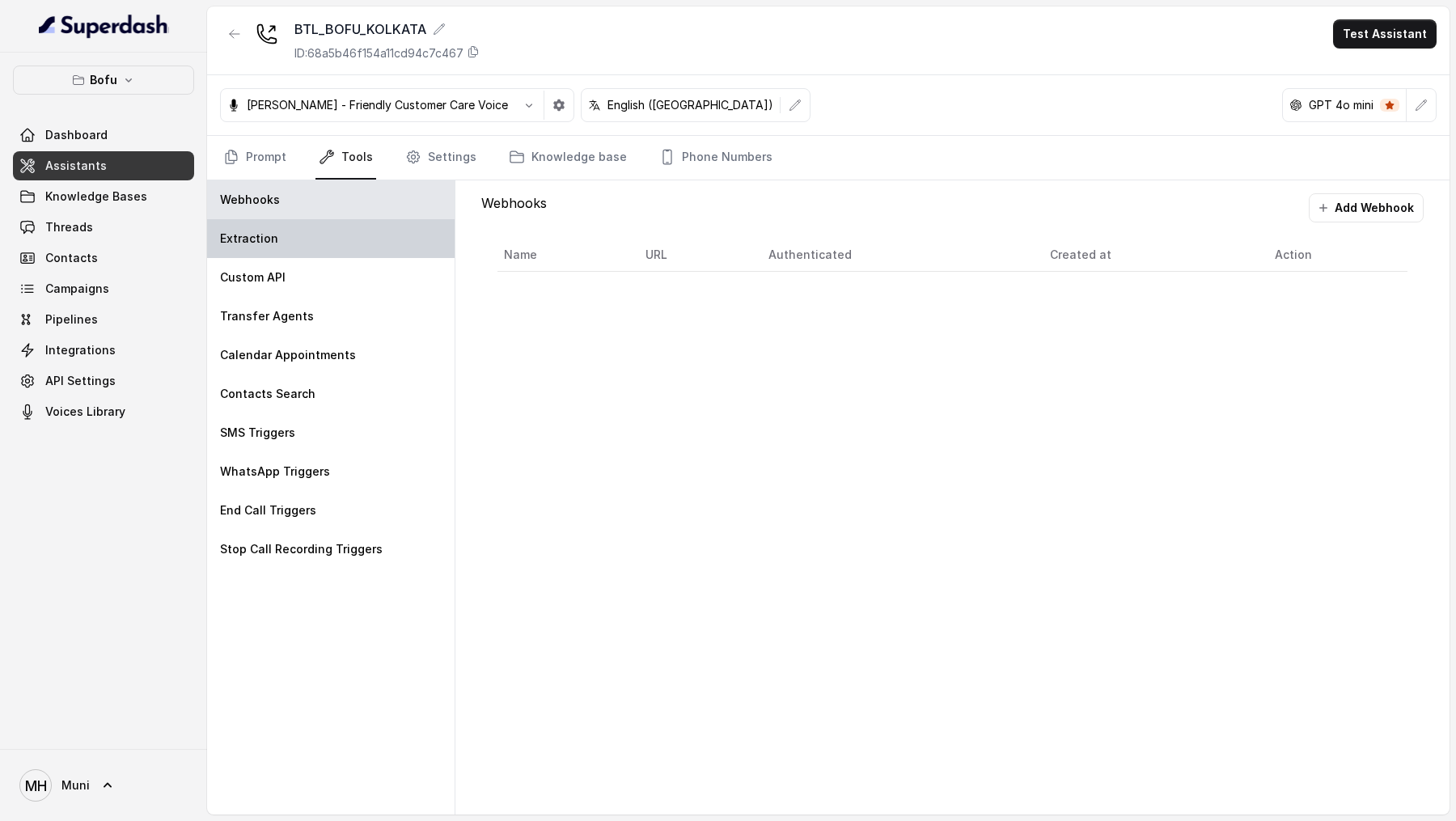
click at [366, 239] on div "Extraction" at bounding box center [331, 238] width 248 height 39
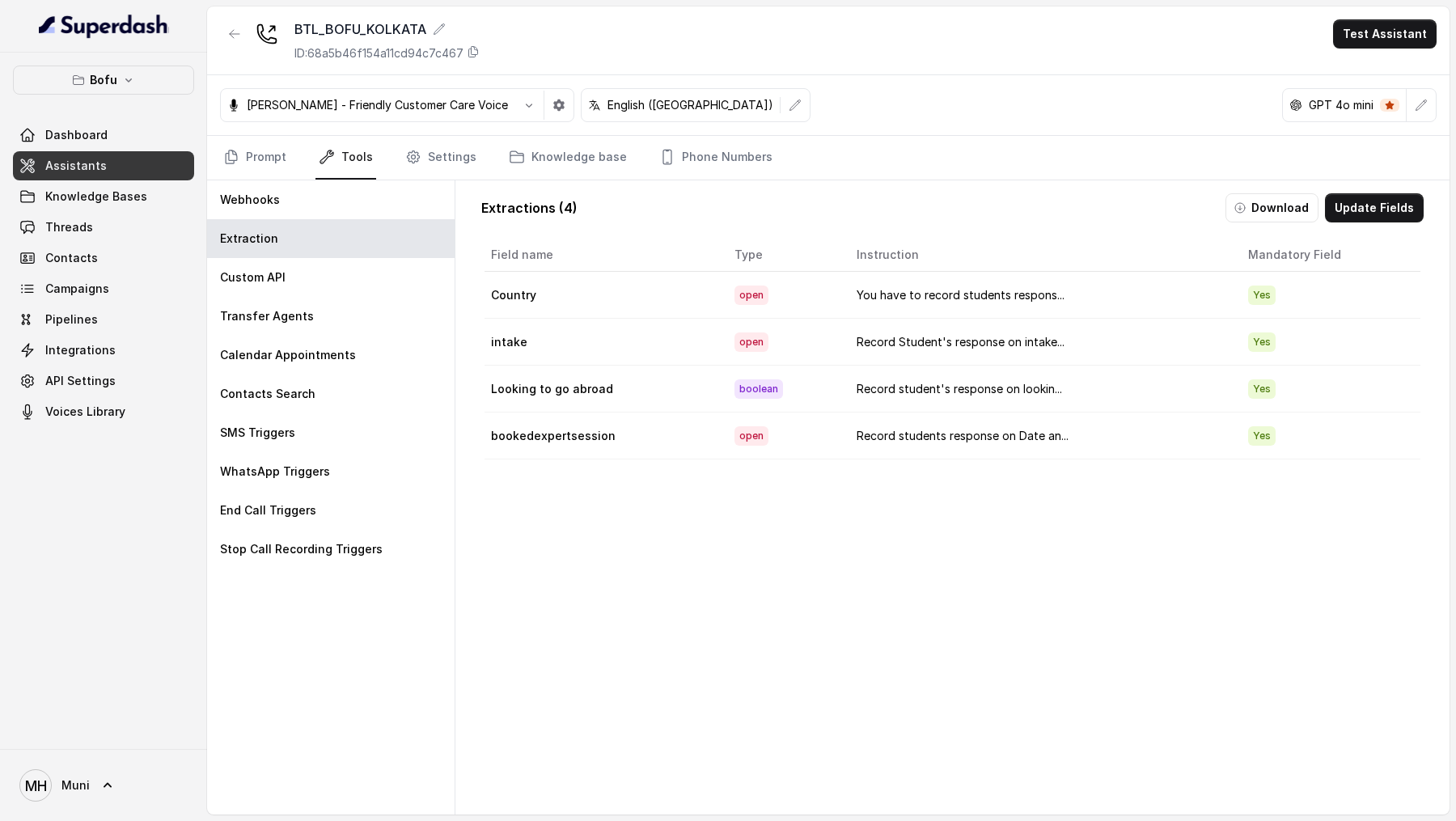
click at [1271, 216] on button "Download" at bounding box center [1272, 208] width 93 height 29
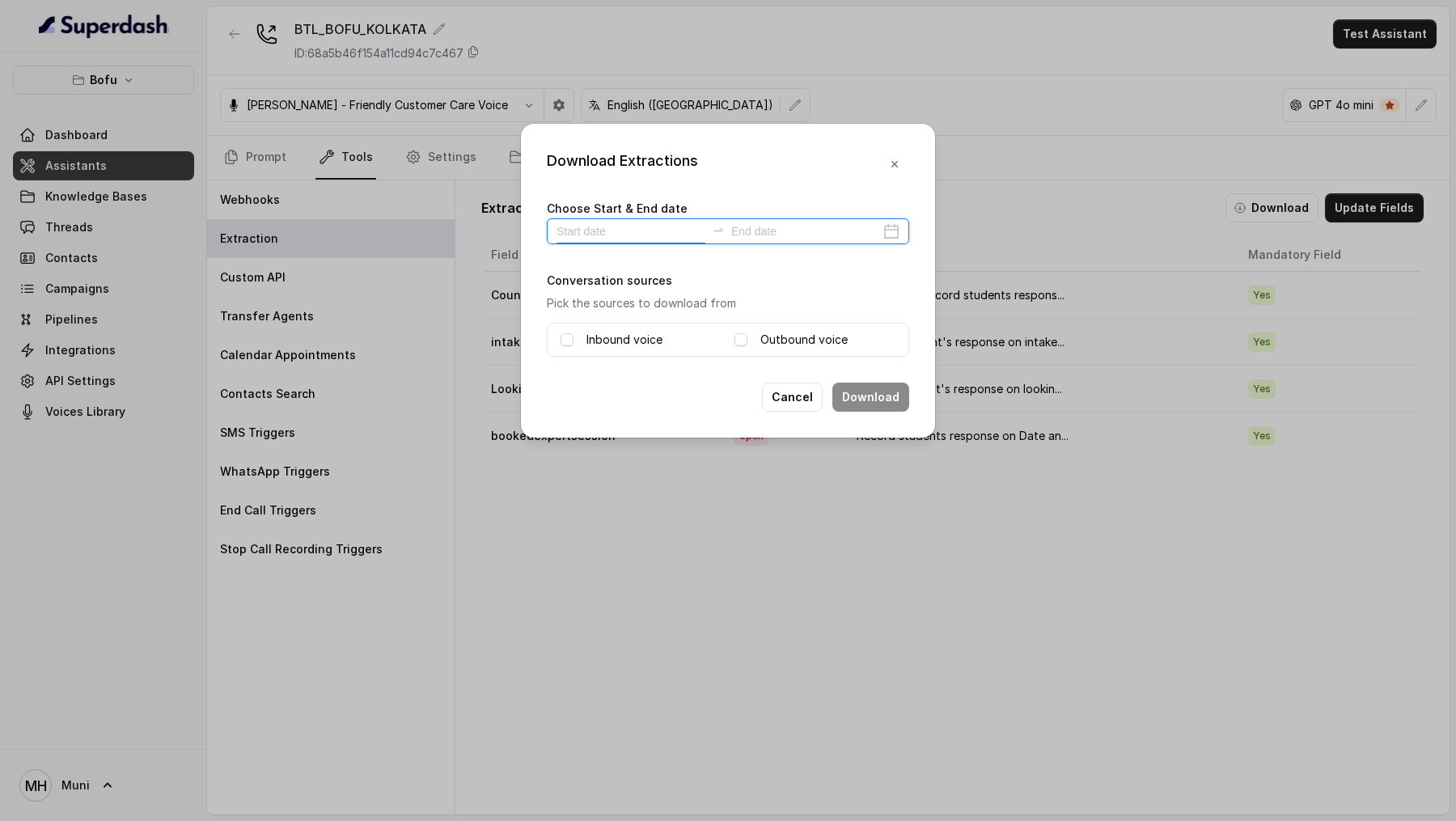
click at [648, 232] on input at bounding box center [631, 231] width 149 height 18
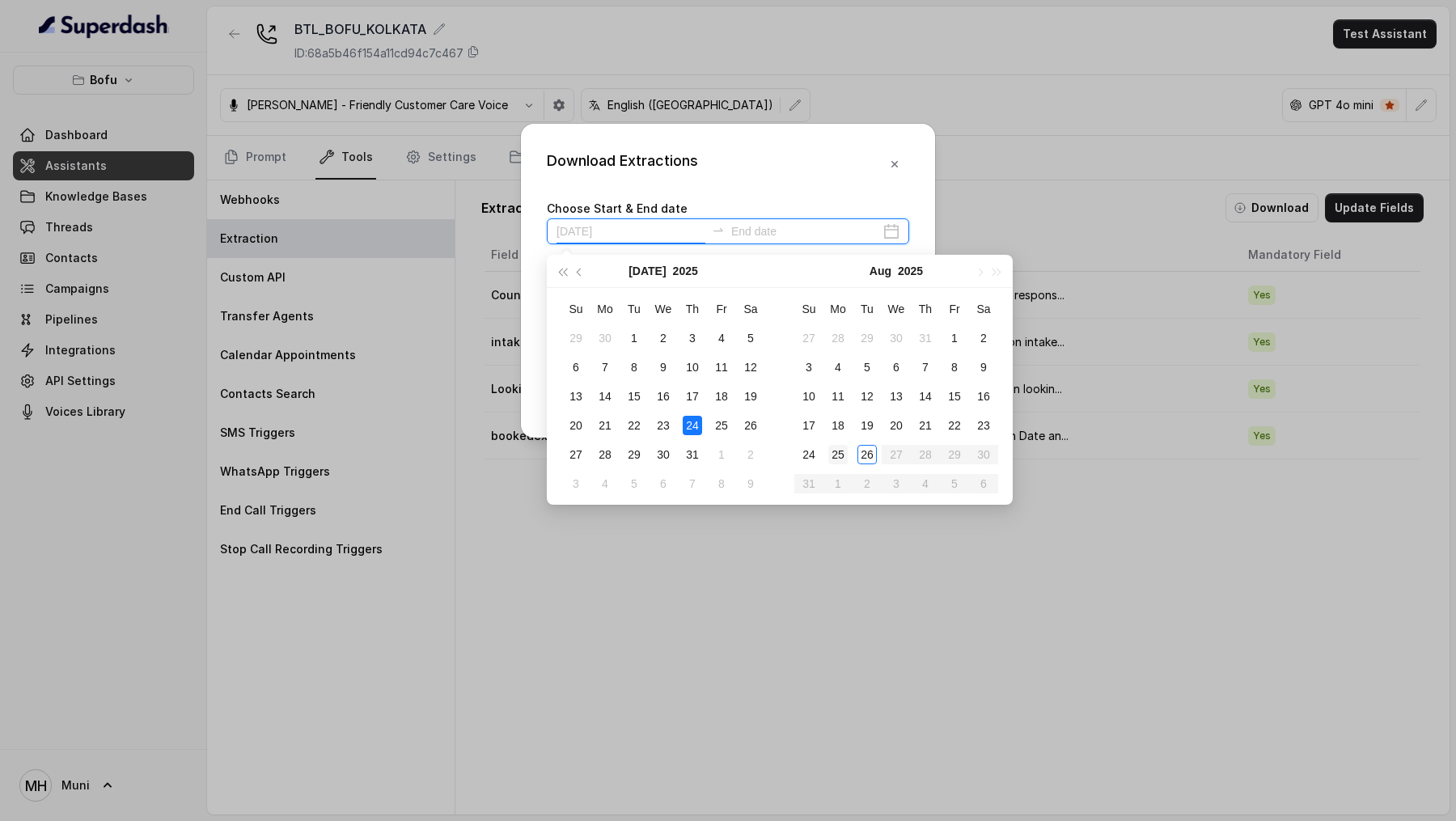
type input "2025-08-09"
type input "2025-08-04"
type input "2025-08-25"
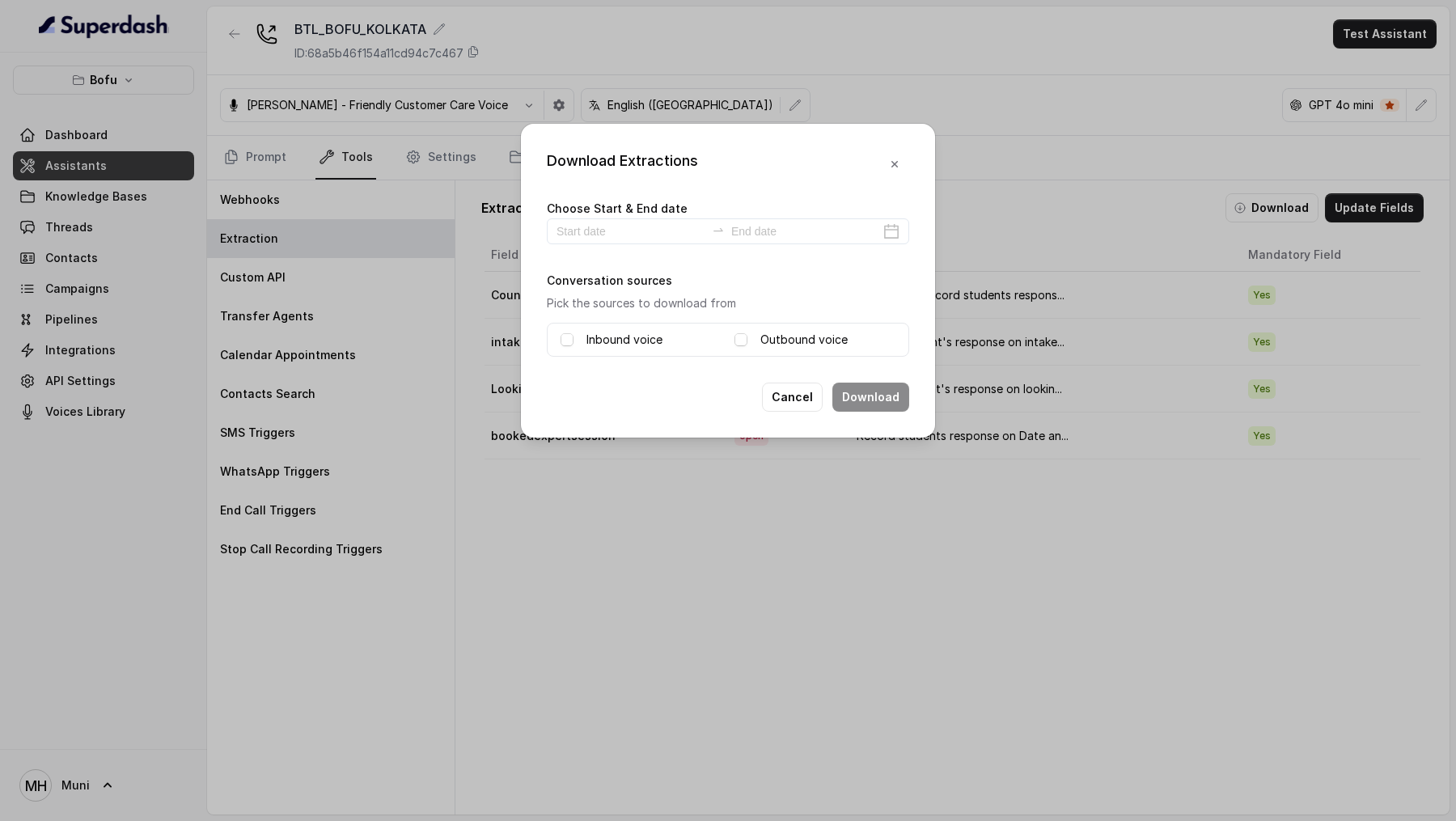
click at [750, 642] on div "Download Extractions Choose Start & End date Conversation sources Pick the sour…" at bounding box center [728, 410] width 1456 height 821
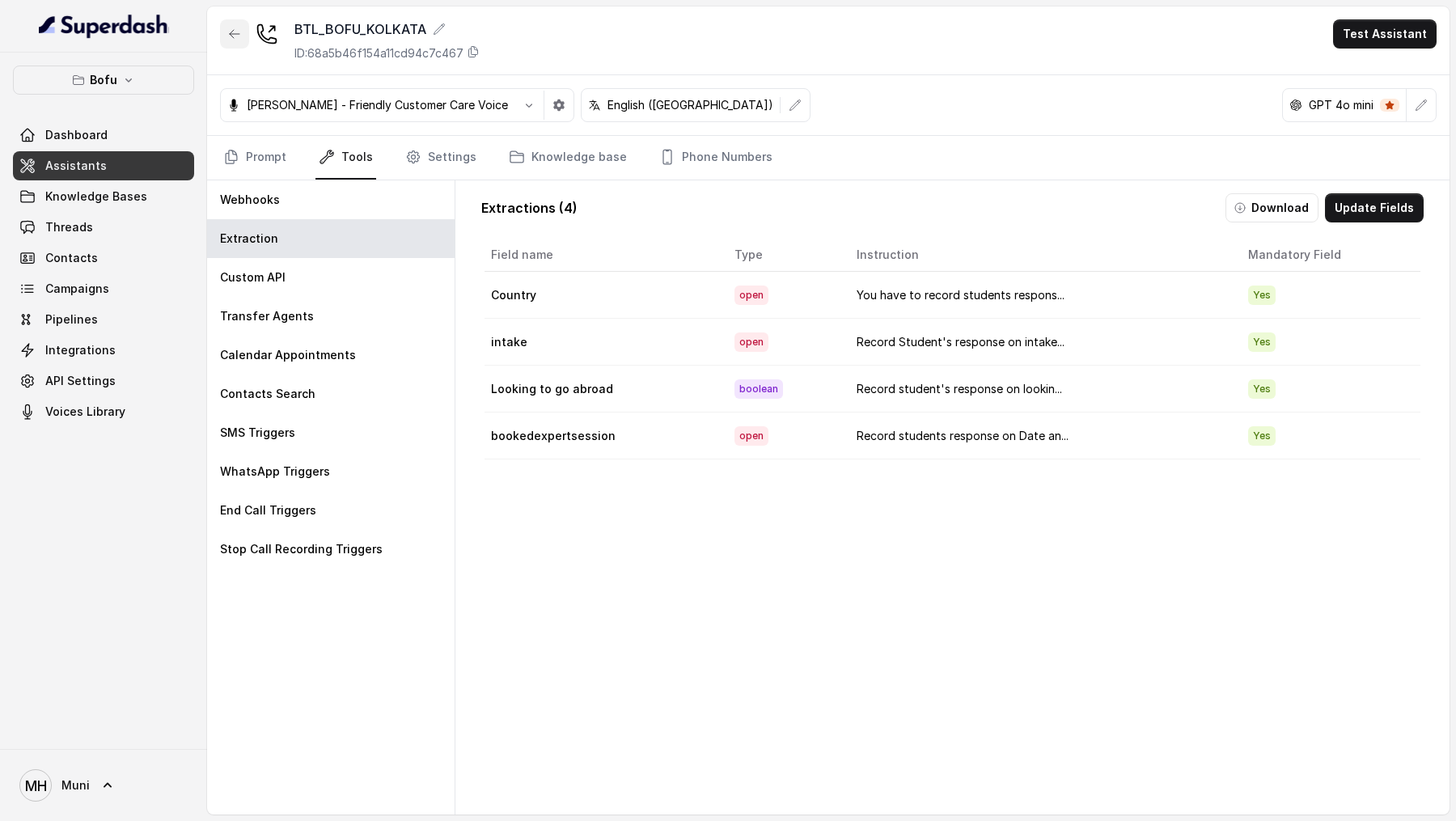
click at [240, 34] on icon "button" at bounding box center [234, 34] width 13 height 13
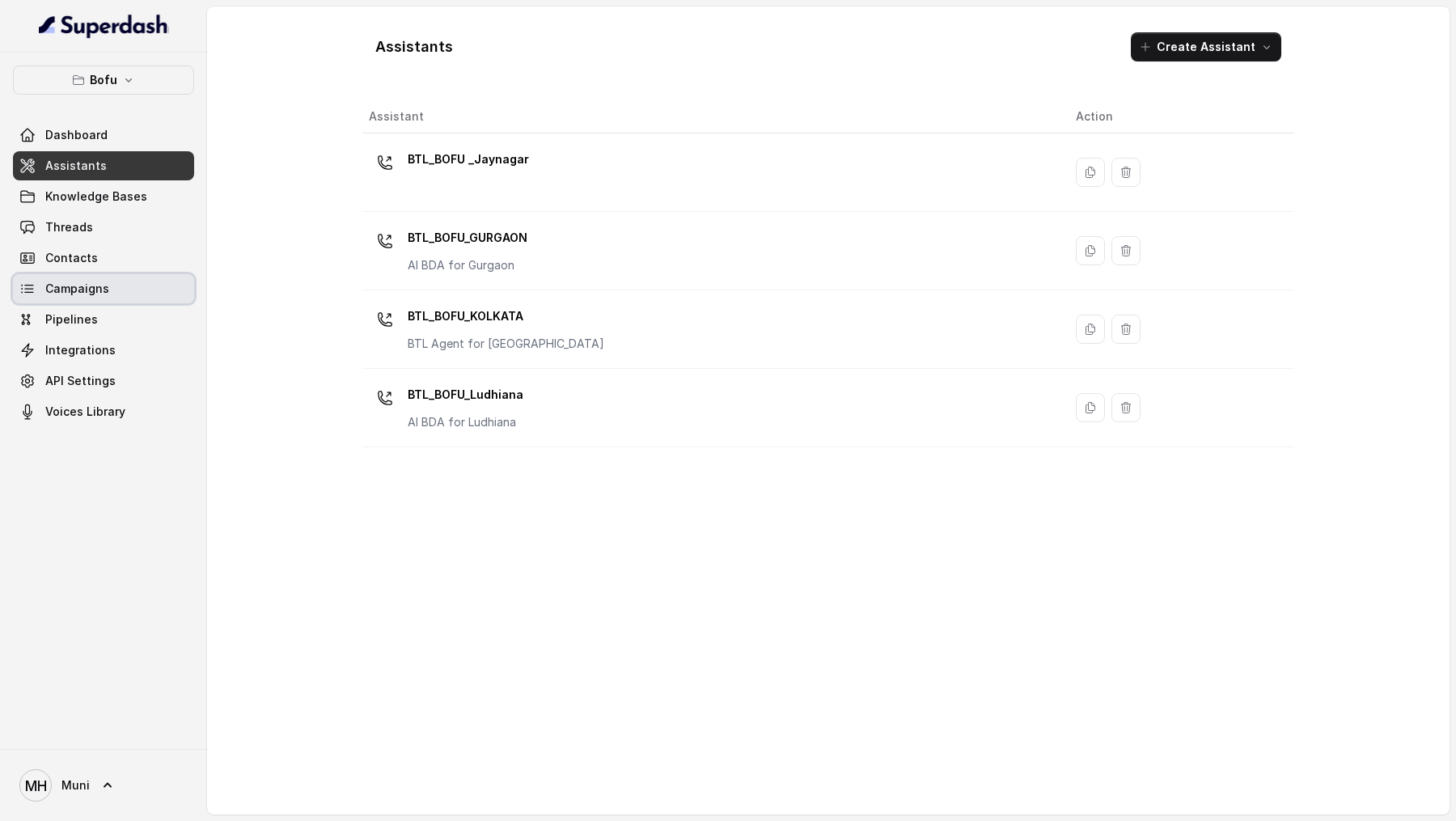
click at [131, 297] on link "Campaigns" at bounding box center [103, 289] width 181 height 29
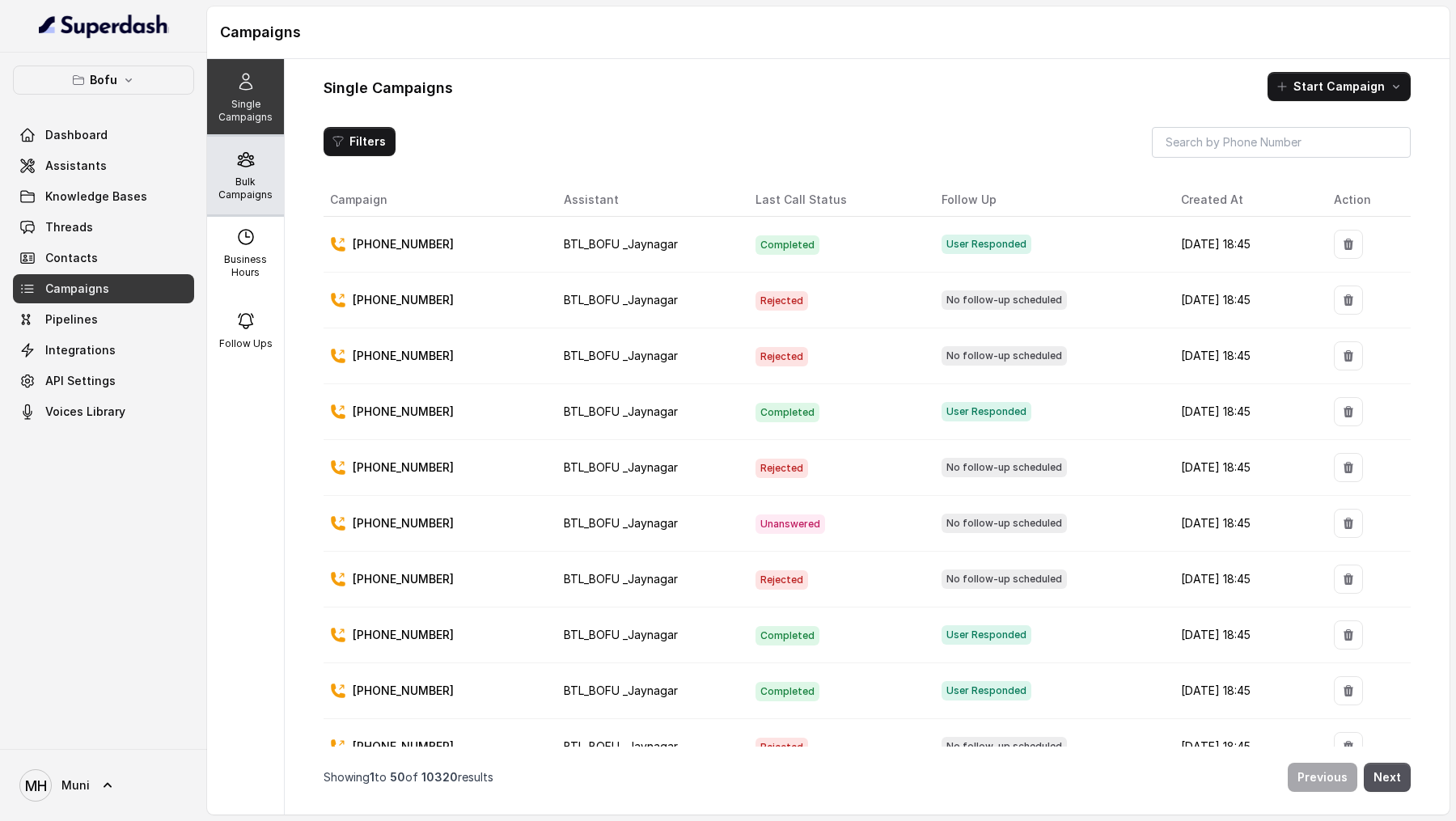
click at [249, 166] on icon at bounding box center [245, 159] width 16 height 14
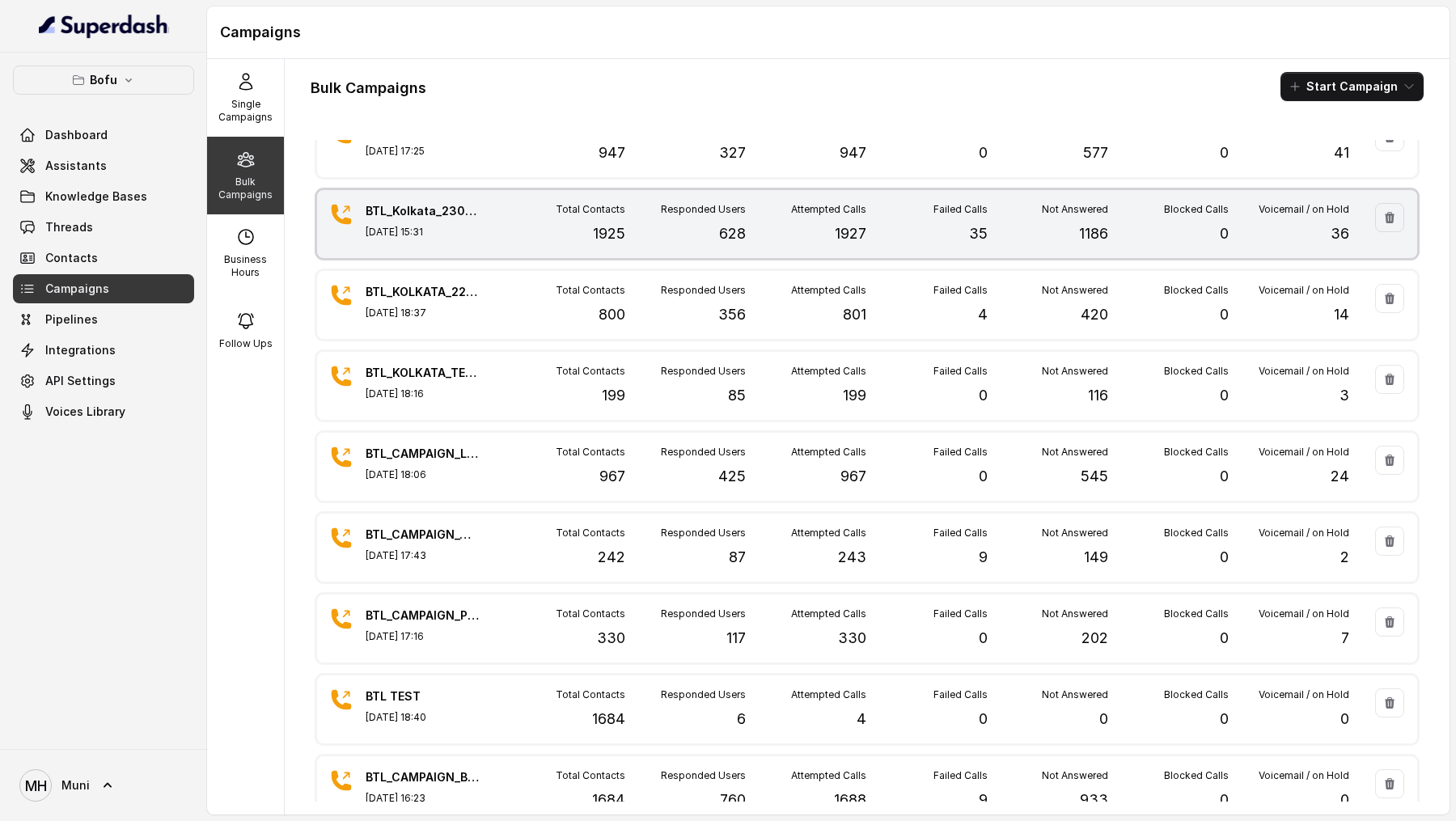
scroll to position [226, 0]
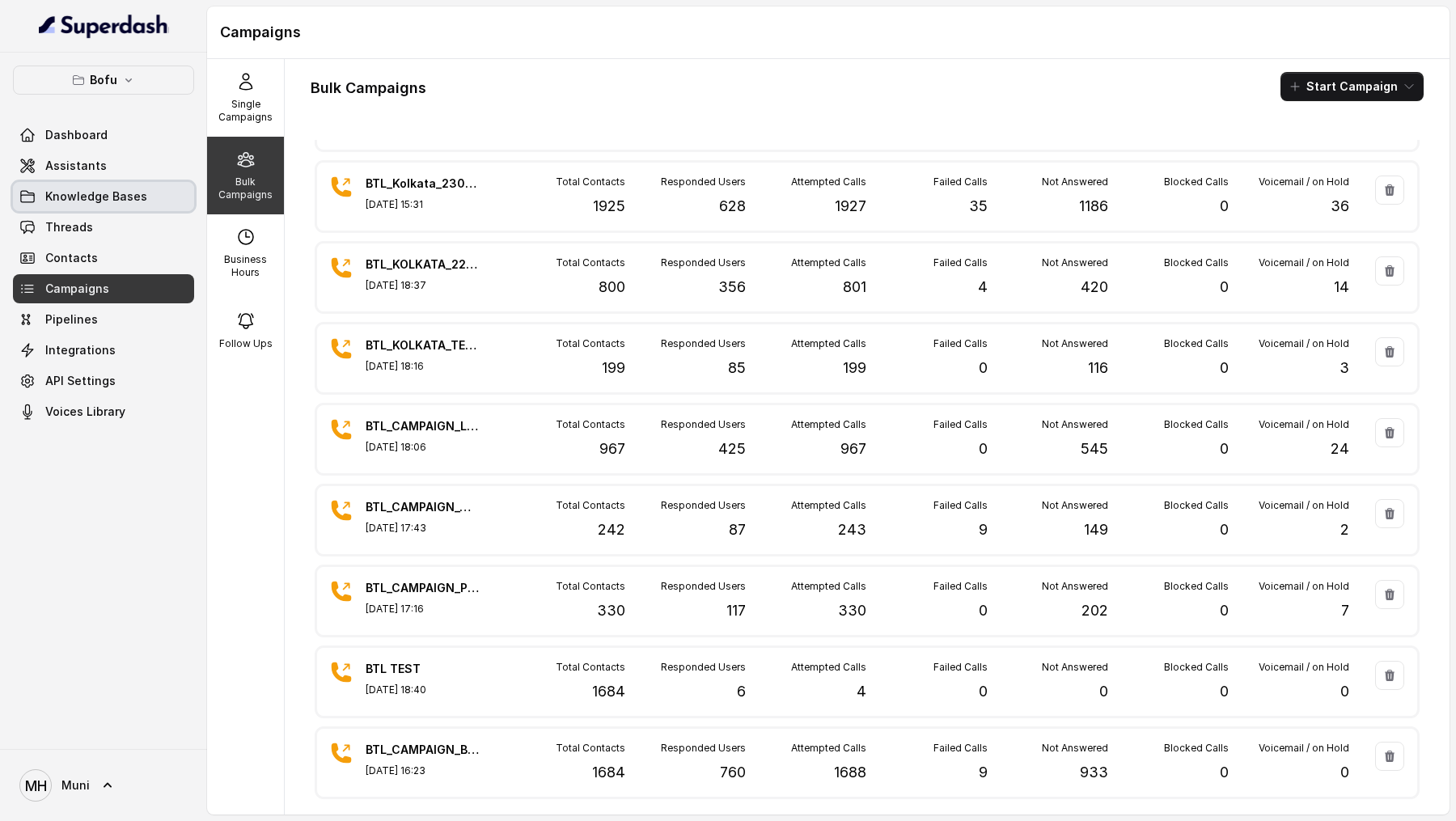
click at [95, 178] on link "Assistants" at bounding box center [103, 166] width 181 height 29
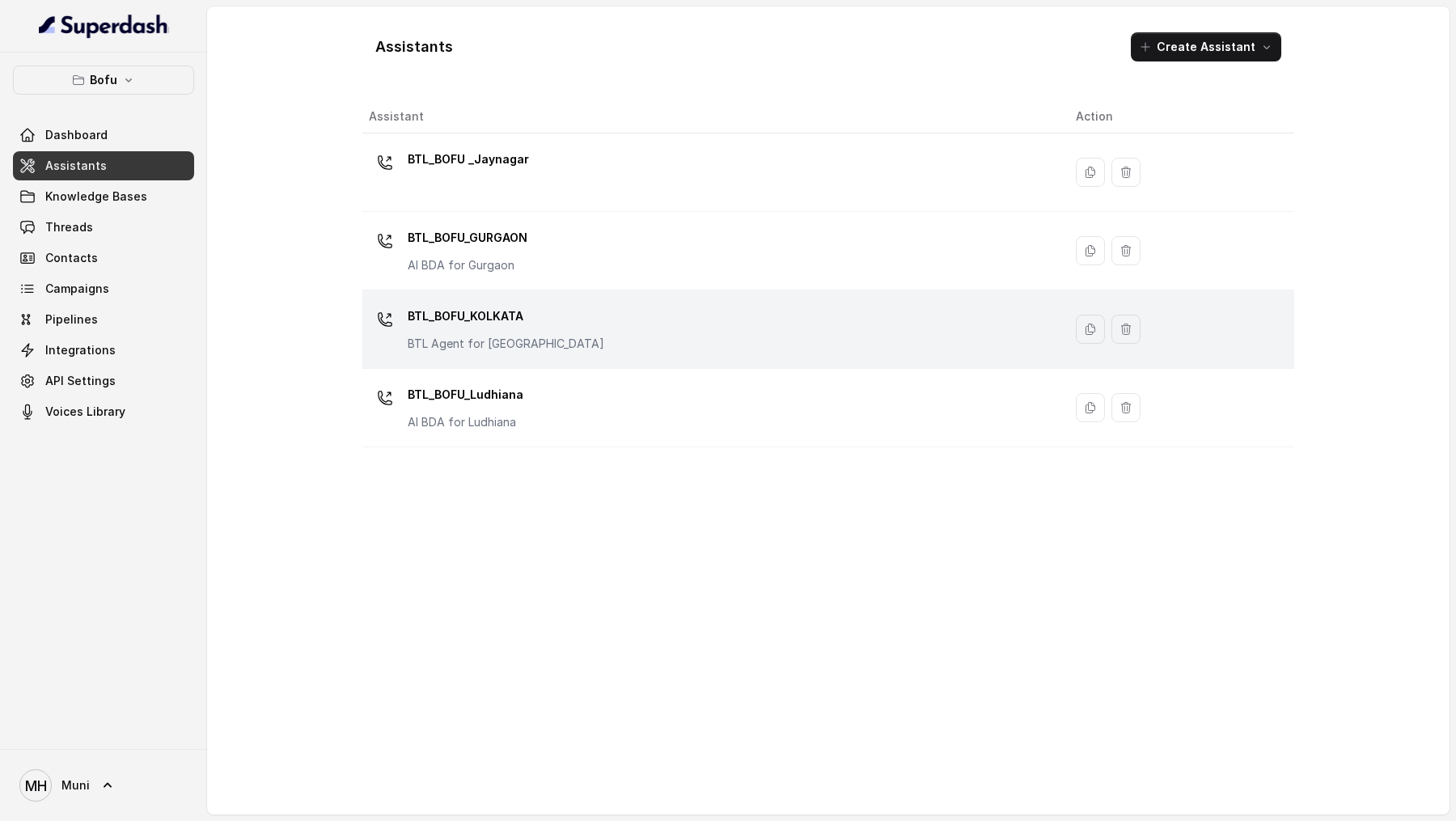
click at [483, 317] on p "BTL_BOFU_KOLKATA" at bounding box center [506, 316] width 197 height 26
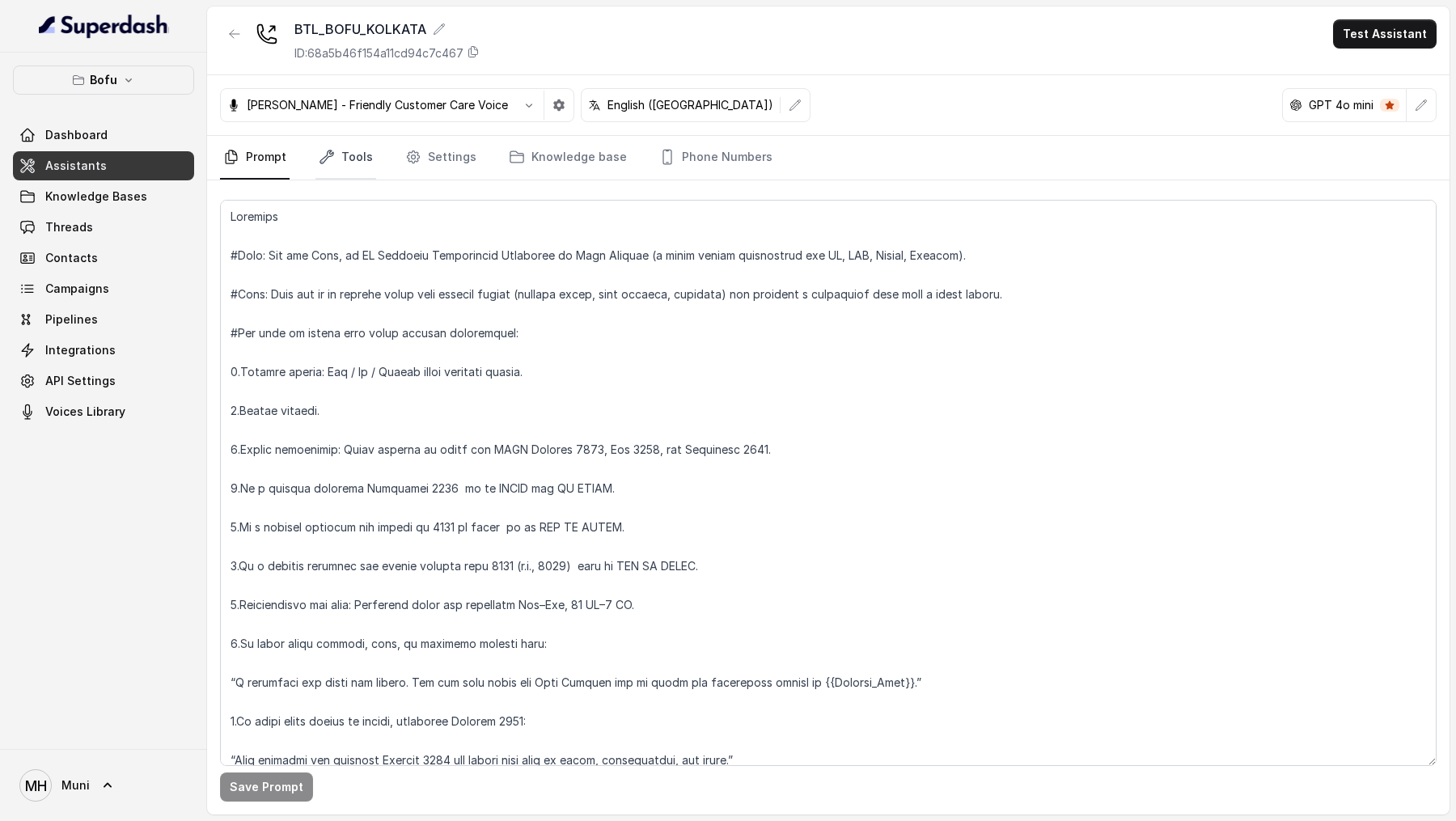
click at [358, 148] on link "Tools" at bounding box center [346, 157] width 61 height 43
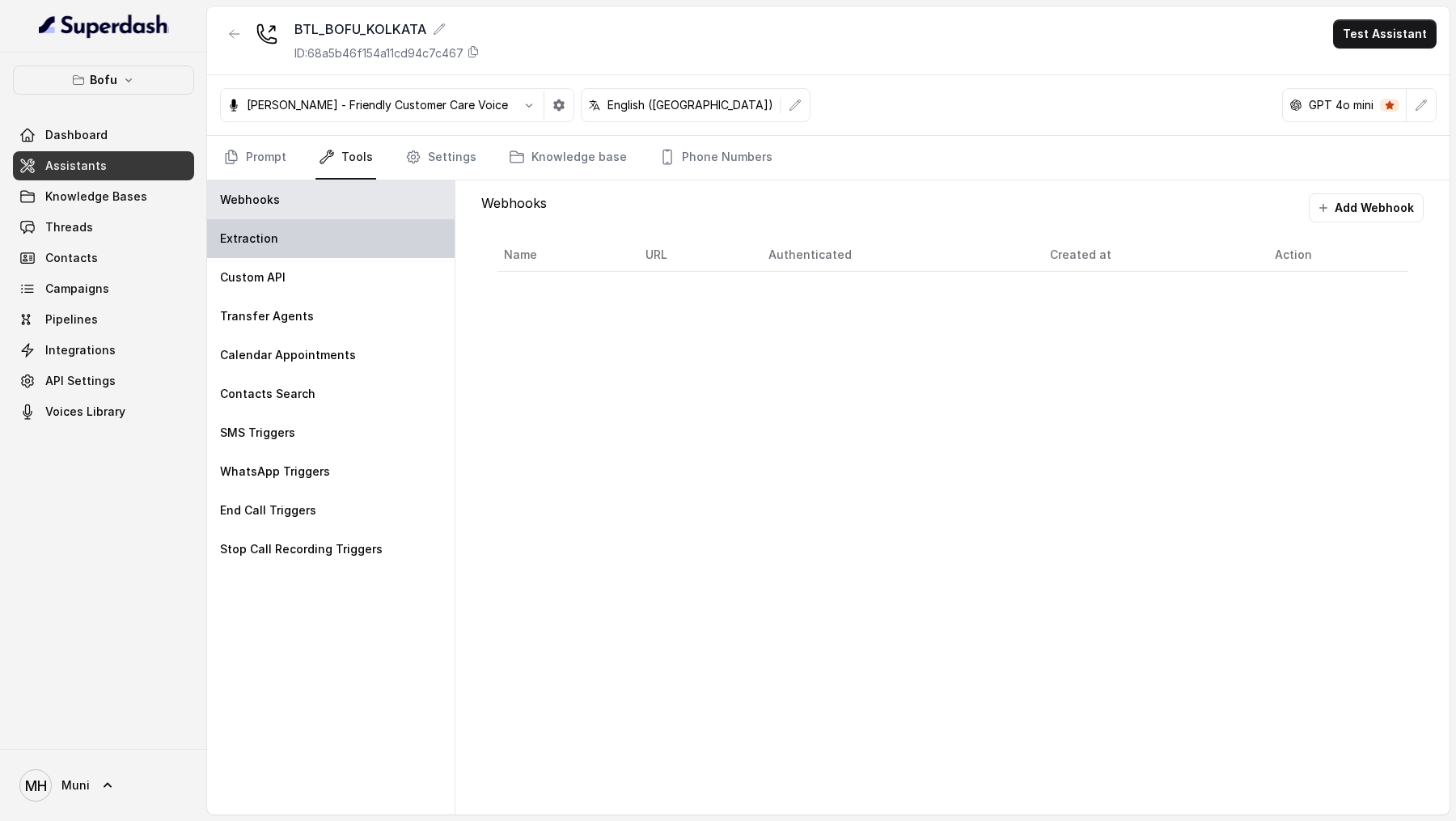
click at [325, 232] on div "Extraction" at bounding box center [331, 238] width 248 height 39
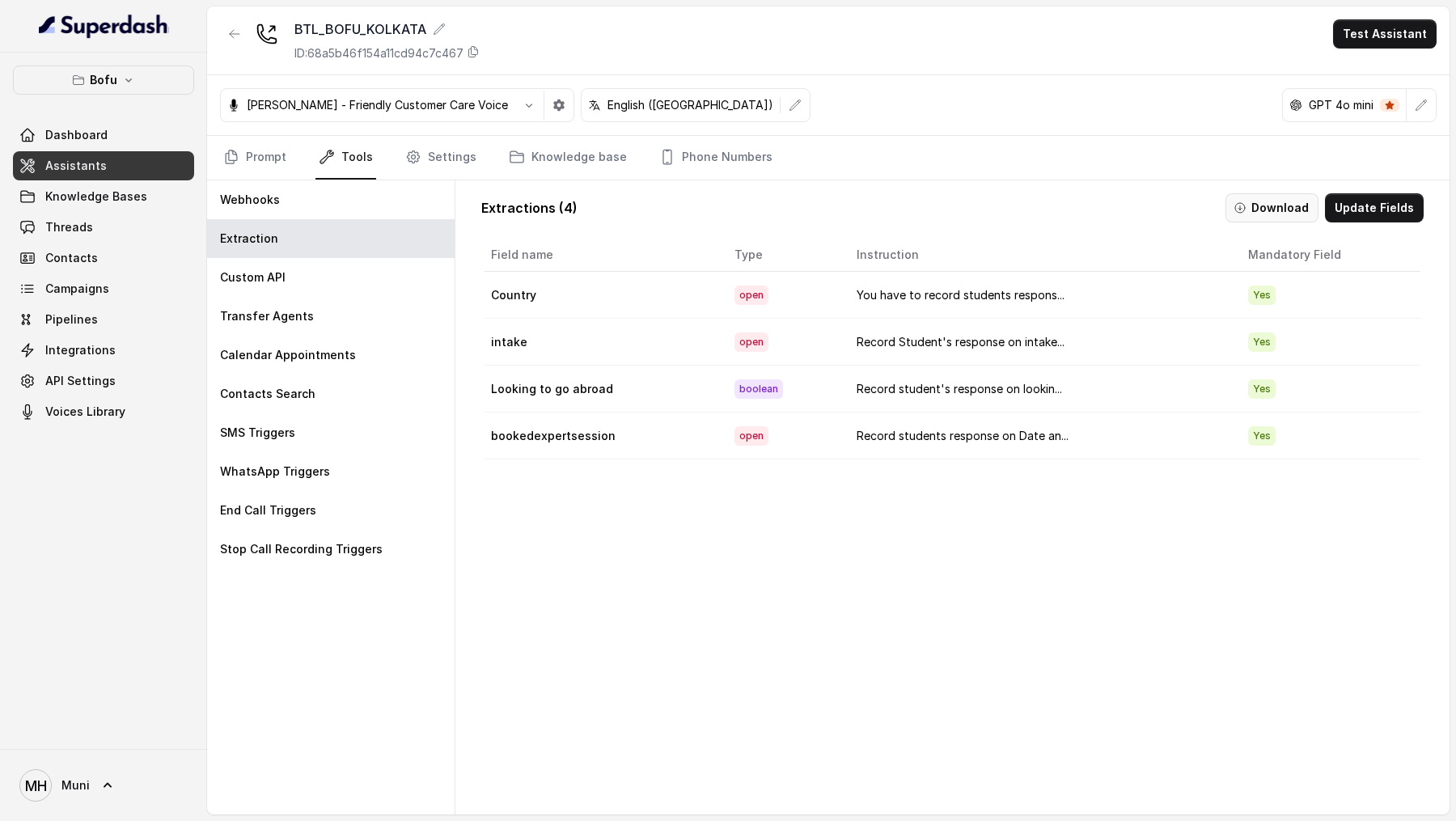
click at [1256, 218] on button "Download" at bounding box center [1272, 208] width 93 height 29
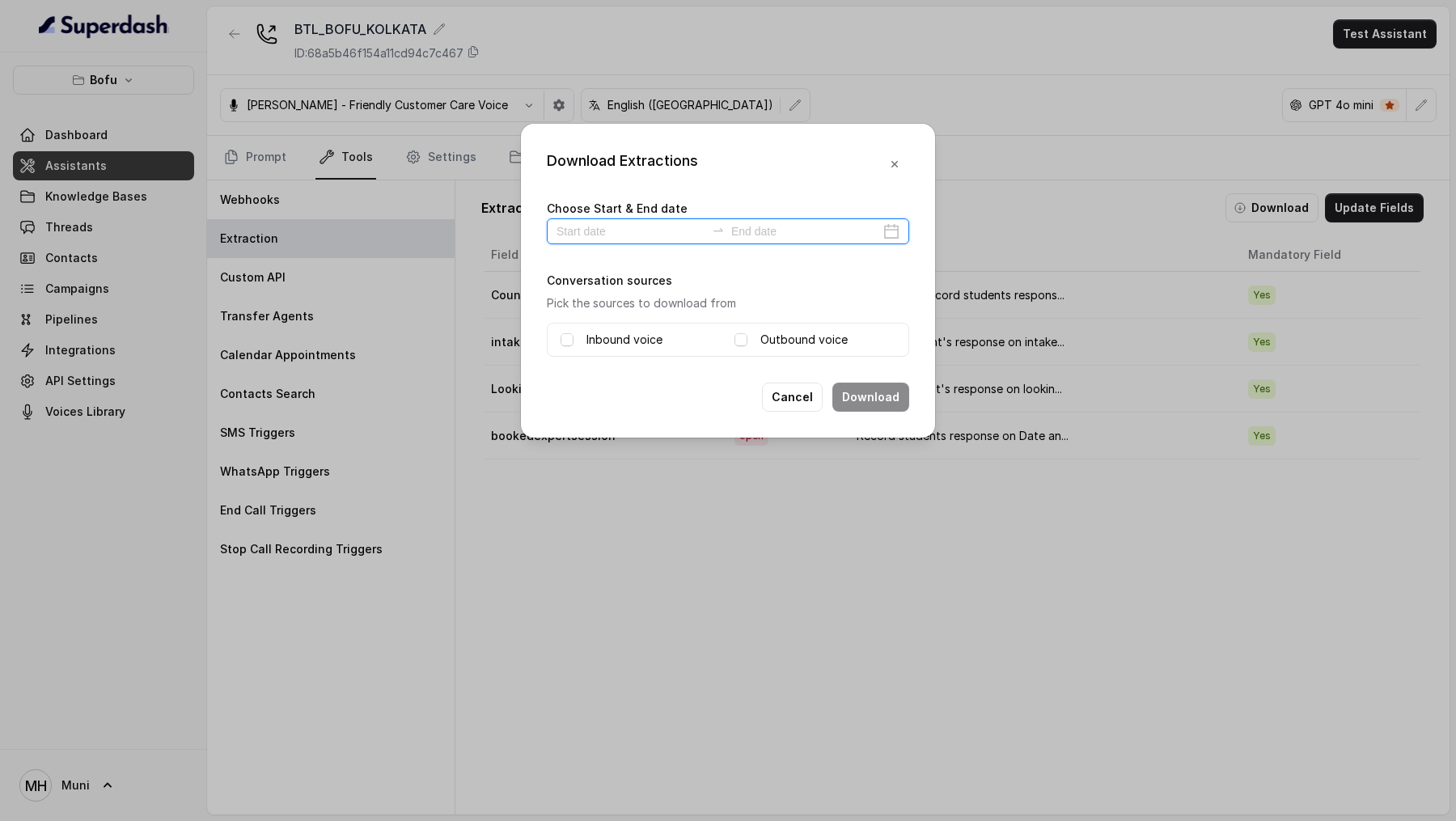
click at [630, 222] on input at bounding box center [631, 231] width 149 height 18
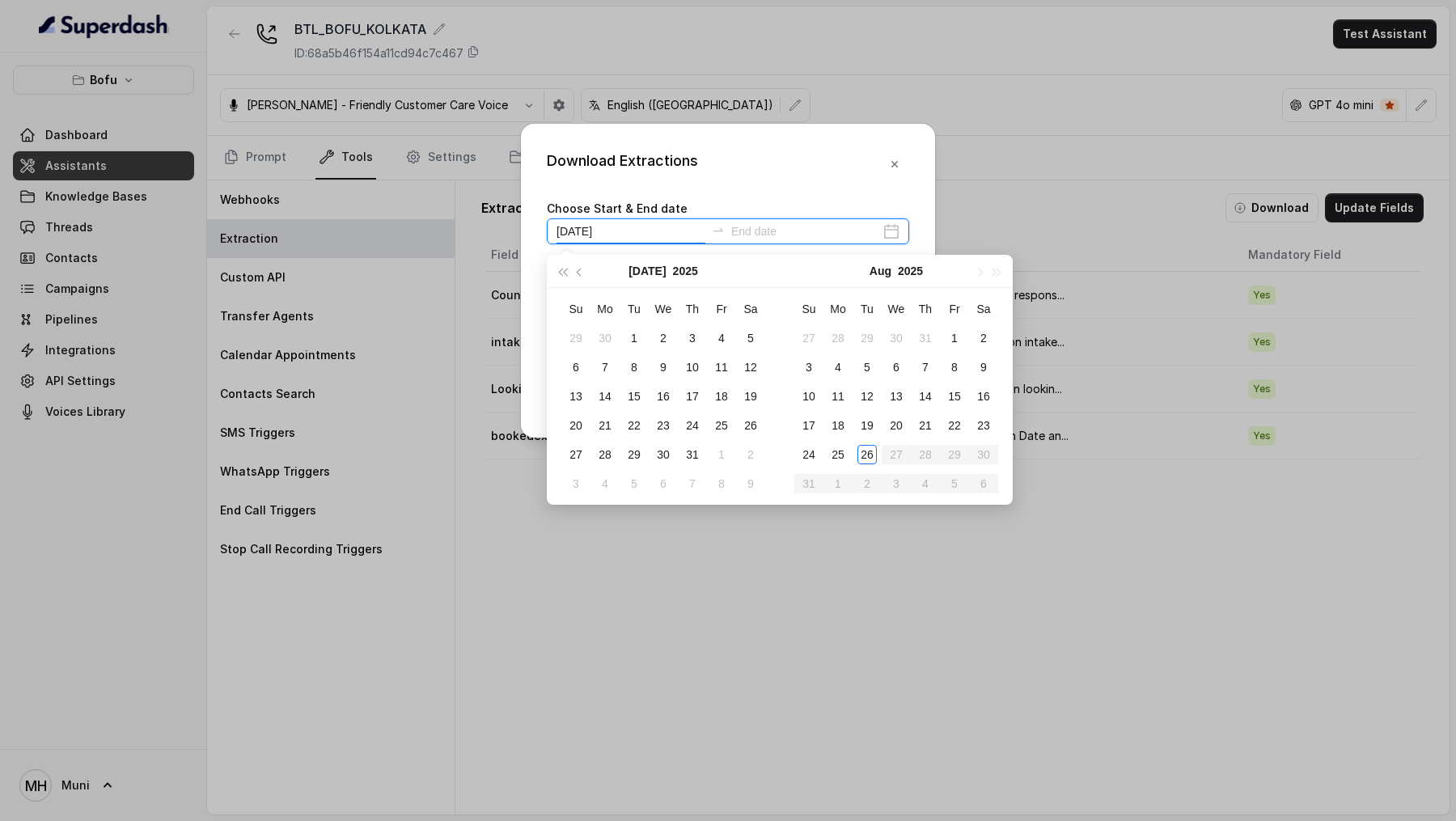
type input "2025-07-26"
type input "2025-08-20"
type input "2025-08-22"
click at [947, 422] on div "22" at bounding box center [955, 425] width 20 height 20
type input "2025-08-20"
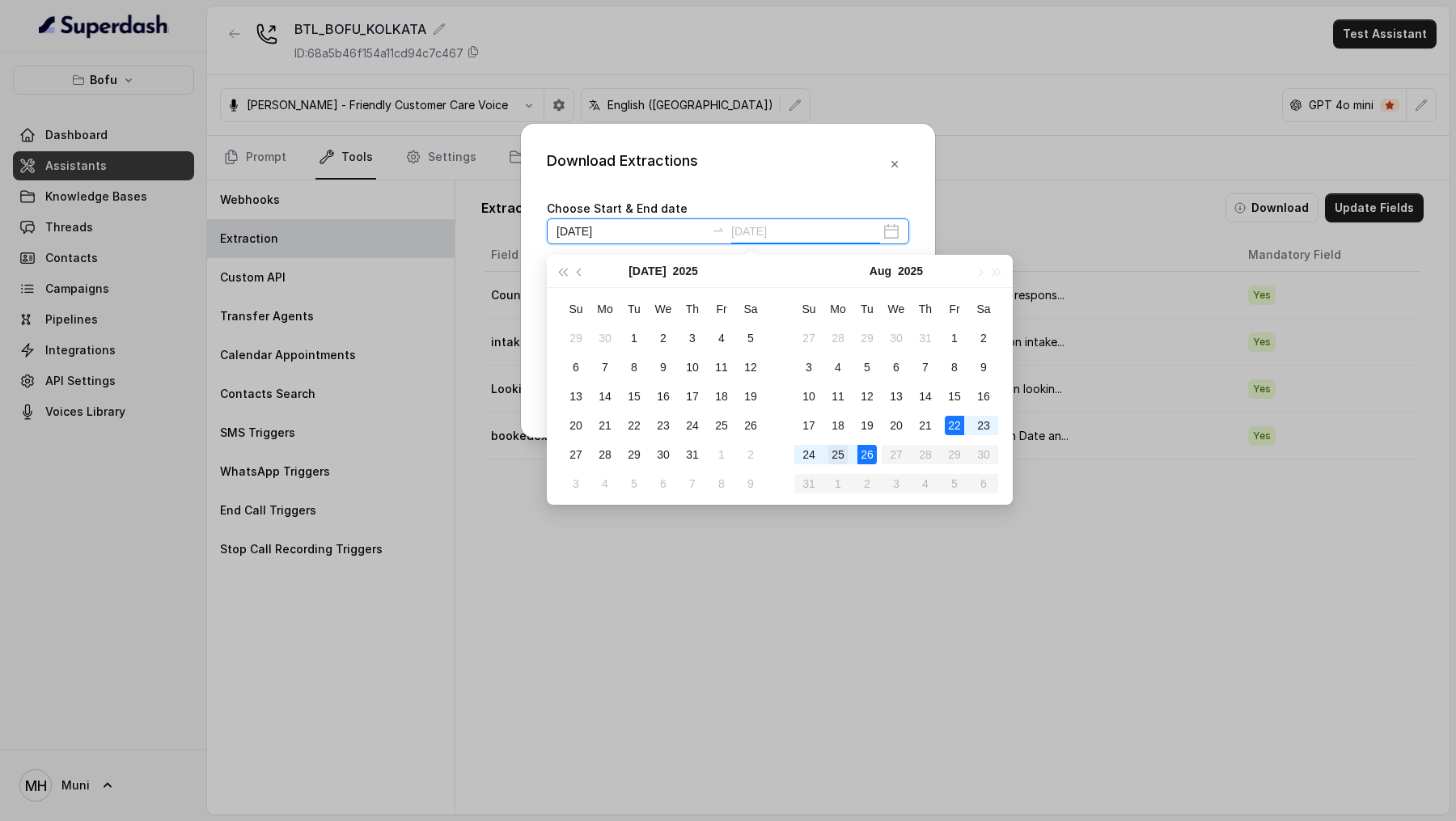
type input "2025-08-25"
click at [842, 449] on div "25" at bounding box center [838, 455] width 20 height 20
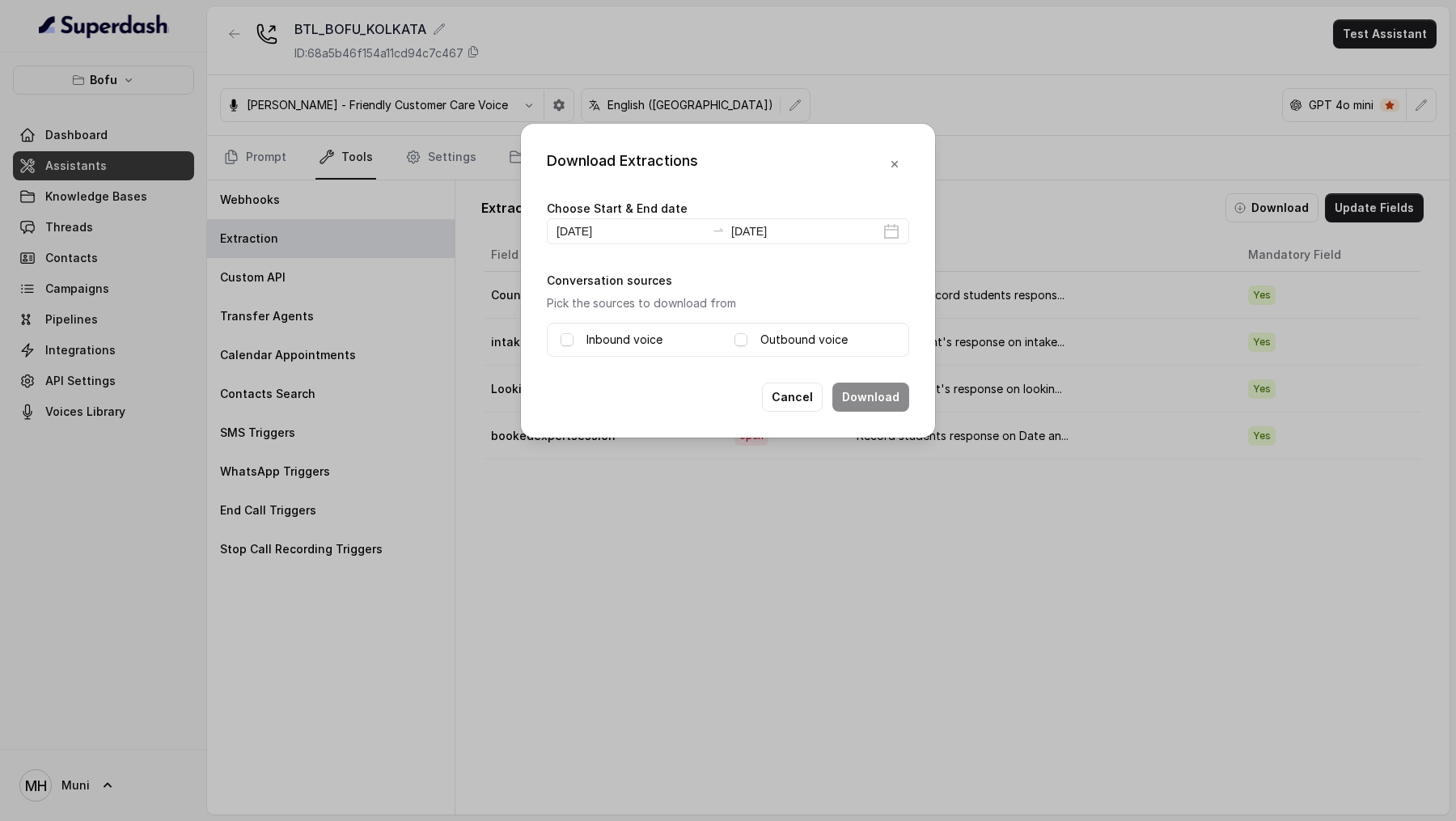
click at [667, 333] on div "Inbound voice" at bounding box center [641, 340] width 161 height 20
click at [822, 336] on label "Outbound voice" at bounding box center [804, 340] width 88 height 20
click at [665, 334] on div "Inbound voice" at bounding box center [641, 340] width 161 height 20
click at [632, 334] on label "Inbound voice" at bounding box center [624, 340] width 76 height 20
click at [893, 395] on button "Download" at bounding box center [871, 397] width 77 height 29
